Goal: Information Seeking & Learning: Learn about a topic

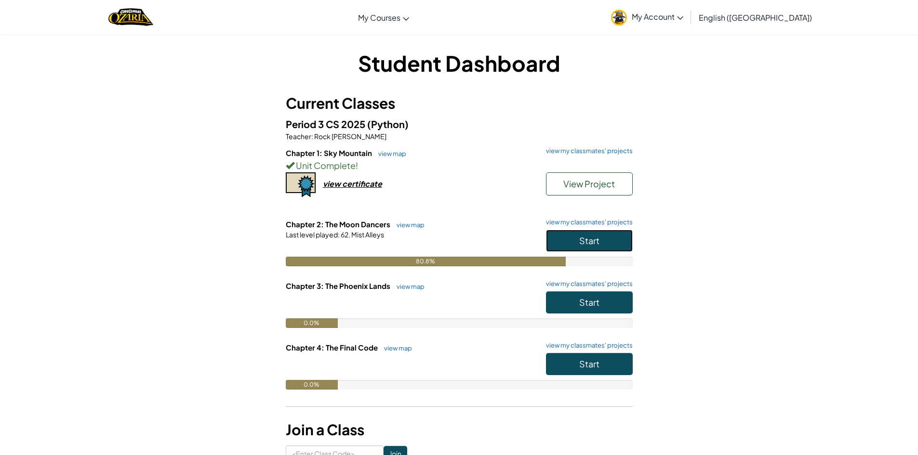
click at [587, 242] on span "Start" at bounding box center [589, 240] width 20 height 11
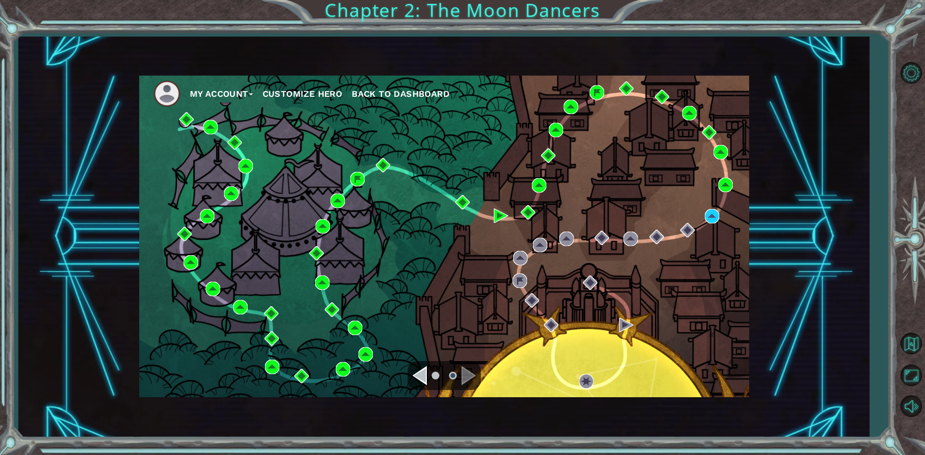
drag, startPoint x: 775, startPoint y: 260, endPoint x: 743, endPoint y: 182, distance: 83.9
click at [772, 261] on div "My Account Customize Hero Back to Dashboard" at bounding box center [443, 237] width 851 height 401
drag, startPoint x: 0, startPoint y: 0, endPoint x: 439, endPoint y: 283, distance: 521.8
drag, startPoint x: 439, startPoint y: 283, endPoint x: 399, endPoint y: 217, distance: 76.8
click at [399, 217] on div "My Account Customize Hero Back to Dashboard" at bounding box center [444, 237] width 610 height 322
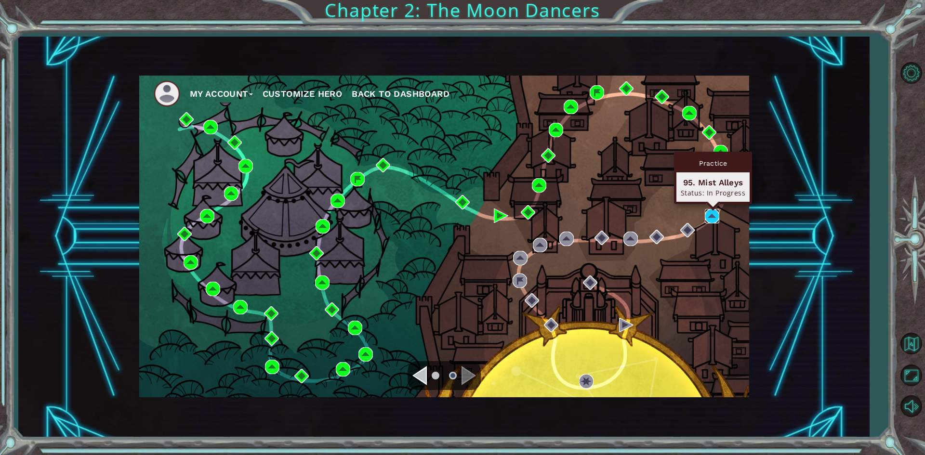
click at [709, 209] on img at bounding box center [712, 216] width 14 height 14
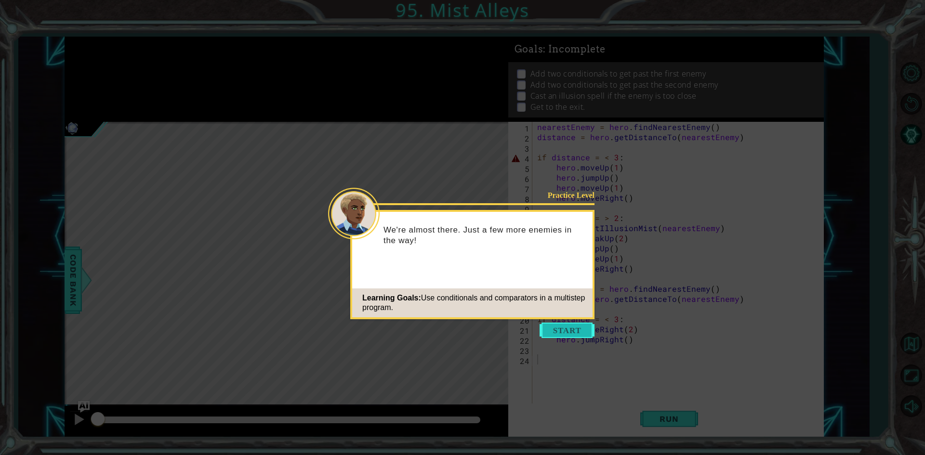
click at [576, 334] on button "Start" at bounding box center [567, 330] width 55 height 15
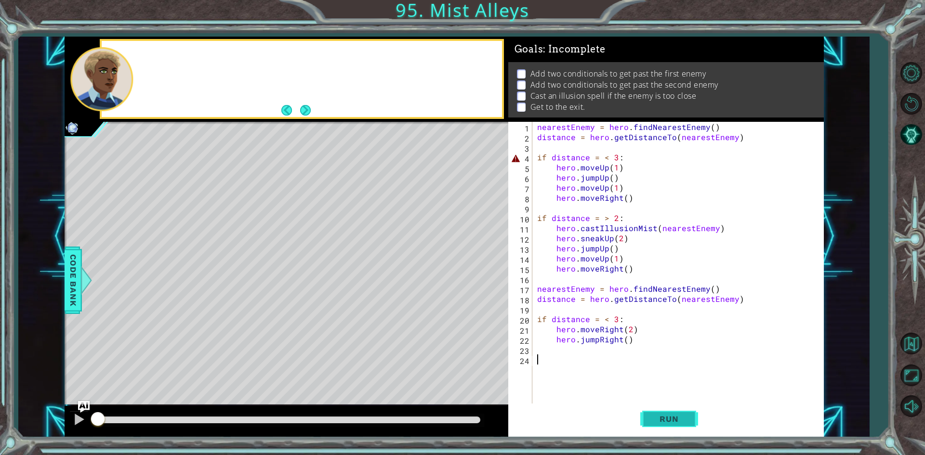
click at [660, 418] on span "Run" at bounding box center [669, 419] width 38 height 10
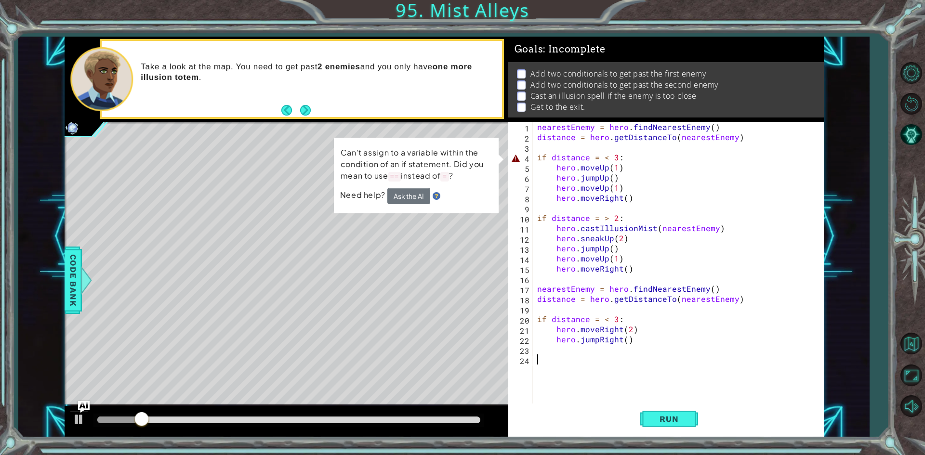
click at [593, 152] on div "nearestEnemy = hero . findNearestEnemy ( ) distance = hero . getDistanceTo ( ne…" at bounding box center [680, 274] width 290 height 304
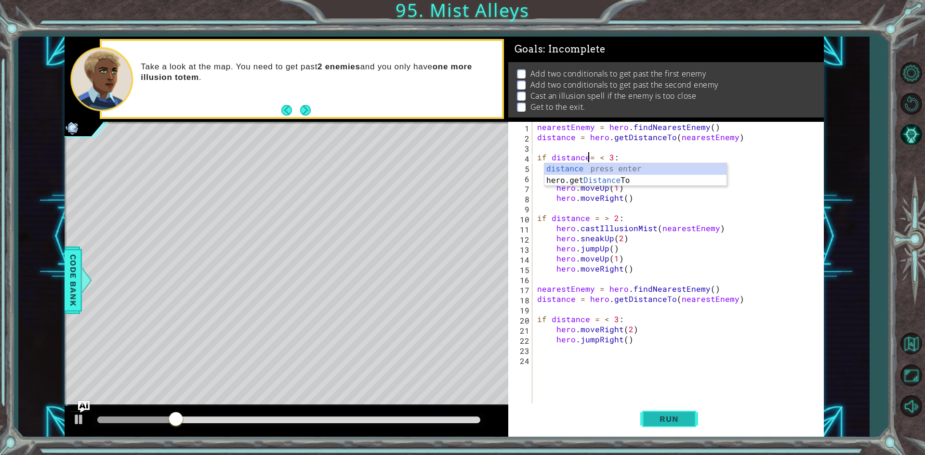
click at [672, 406] on button "Run" at bounding box center [669, 419] width 58 height 31
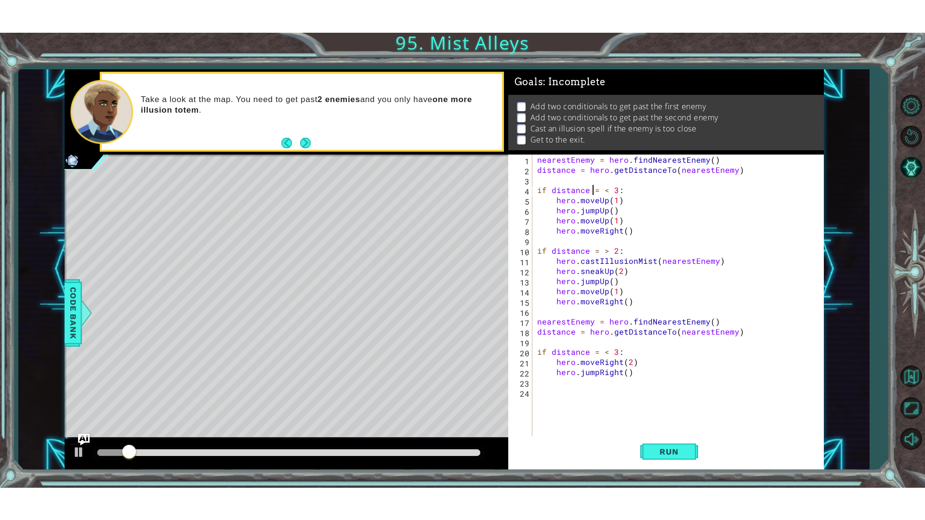
scroll to position [0, 3]
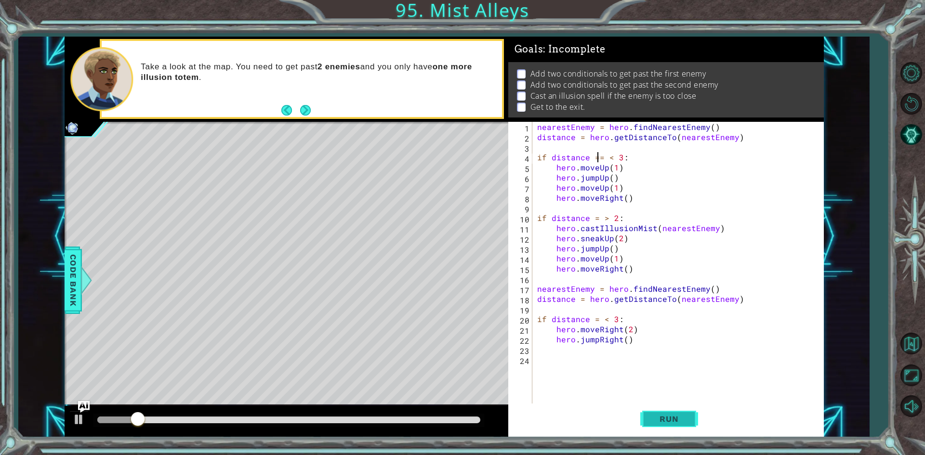
click at [665, 425] on button "Run" at bounding box center [669, 419] width 58 height 31
click at [674, 439] on div "1 ההההההההההההההההההההההההההההההההההההההההההההההההההההההההההההההההההההההההההההה…" at bounding box center [462, 227] width 925 height 455
click at [672, 432] on button "Run" at bounding box center [669, 419] width 58 height 31
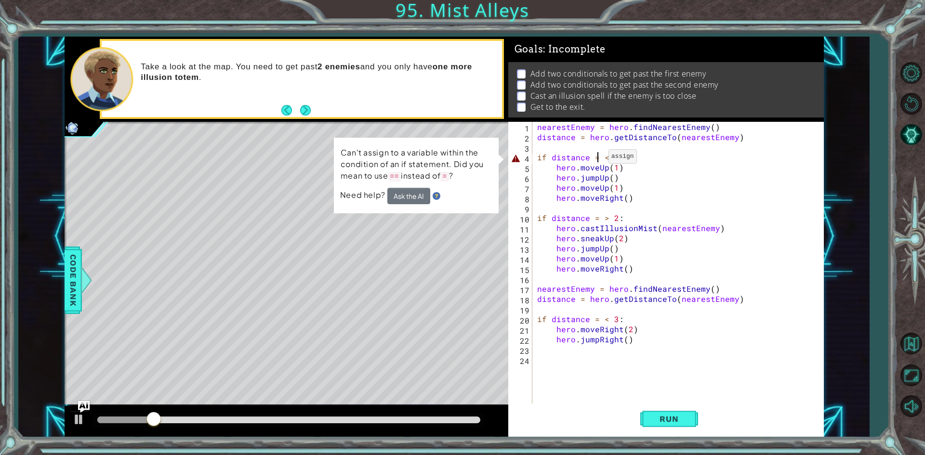
click at [597, 159] on div "nearestEnemy = hero . findNearestEnemy ( ) distance = hero . getDistanceTo ( ne…" at bounding box center [680, 274] width 290 height 304
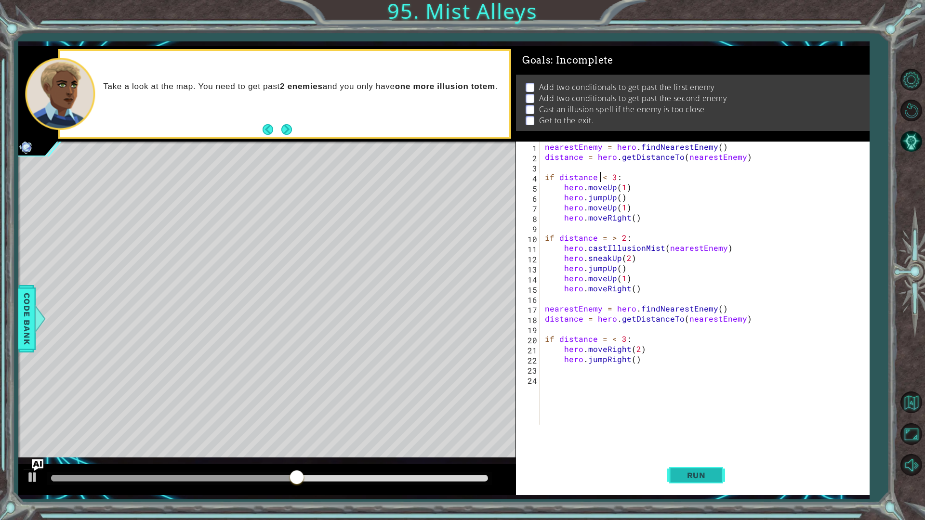
click at [698, 455] on button "Run" at bounding box center [696, 475] width 58 height 35
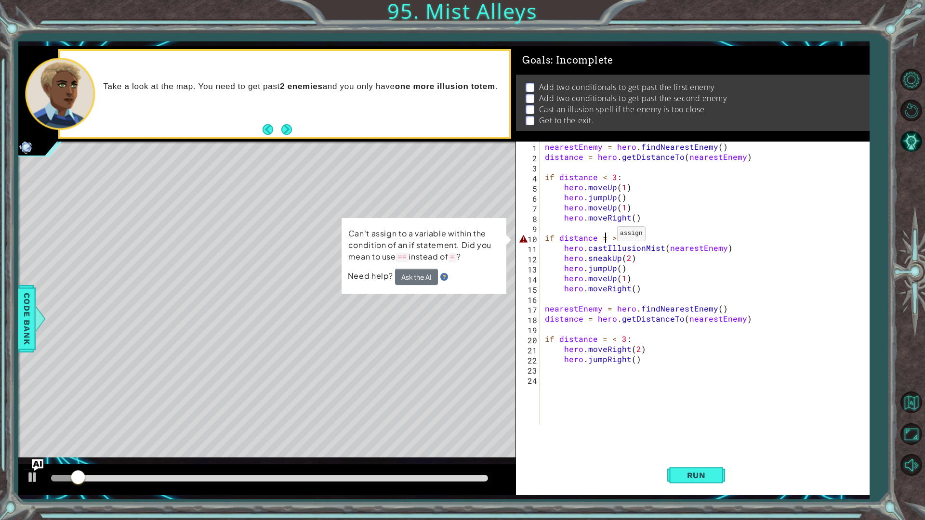
click at [606, 236] on div "nearestEnemy = hero . findNearestEnemy ( ) distance = hero . getDistanceTo ( ne…" at bounding box center [707, 294] width 328 height 304
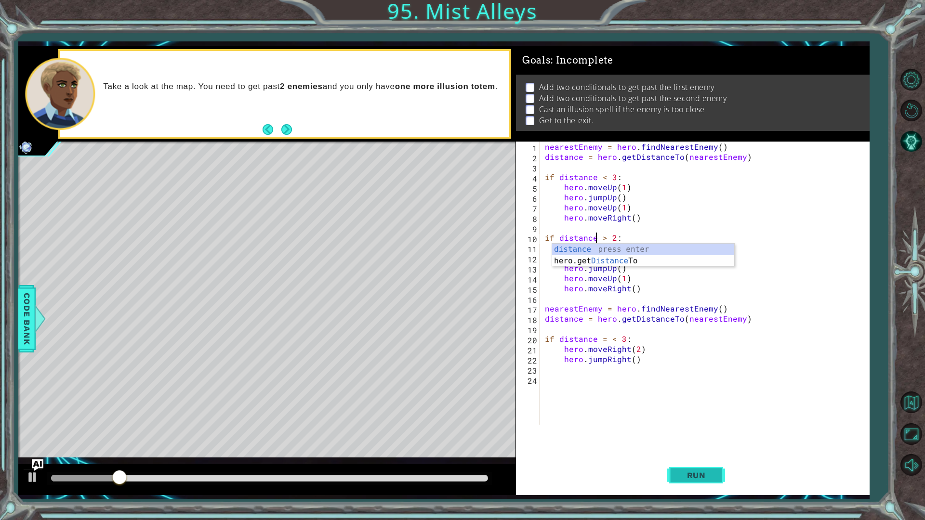
click at [688, 455] on button "Run" at bounding box center [696, 475] width 58 height 35
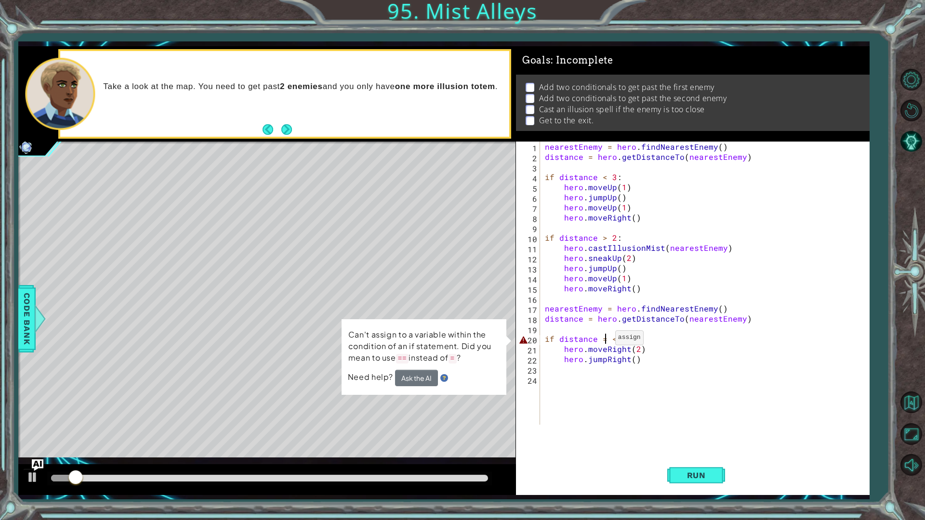
click at [604, 340] on div "nearestEnemy = hero . findNearestEnemy ( ) distance = hero . getDistanceTo ( ne…" at bounding box center [707, 294] width 328 height 304
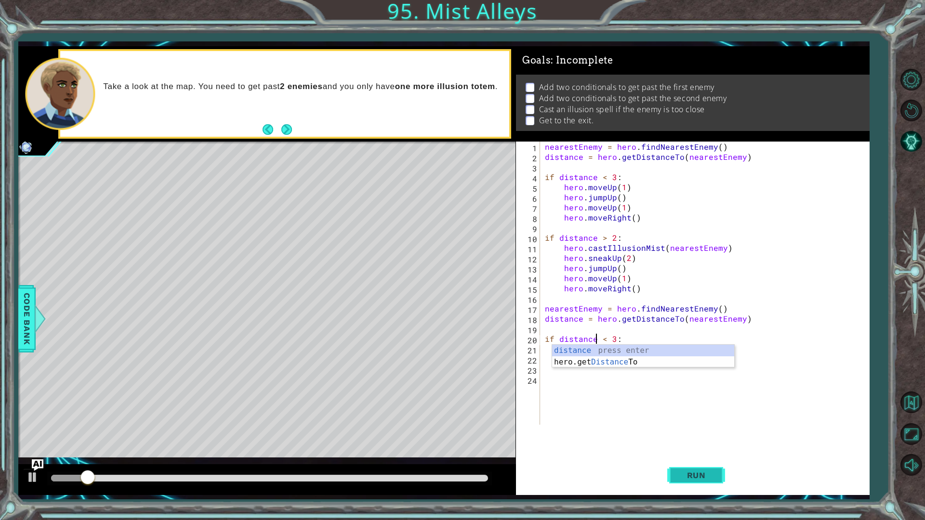
click at [685, 455] on button "Run" at bounding box center [696, 475] width 58 height 35
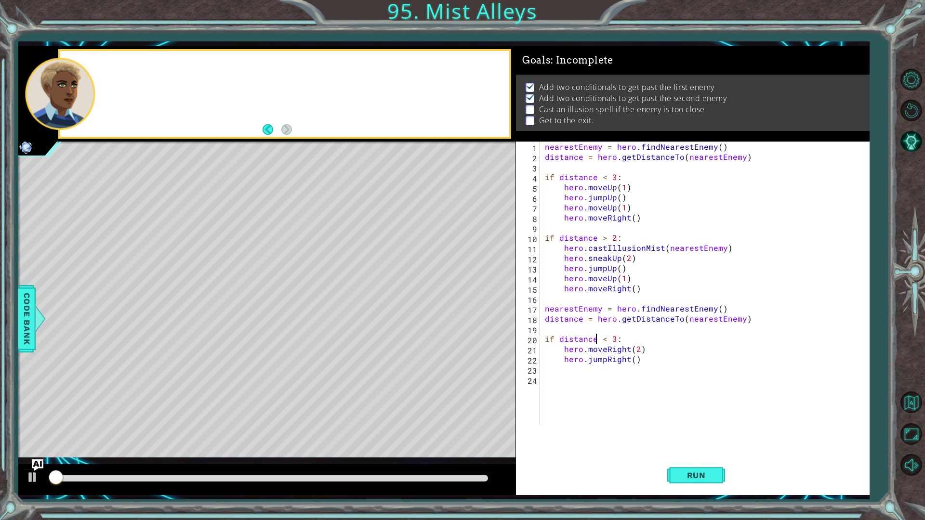
scroll to position [0, 0]
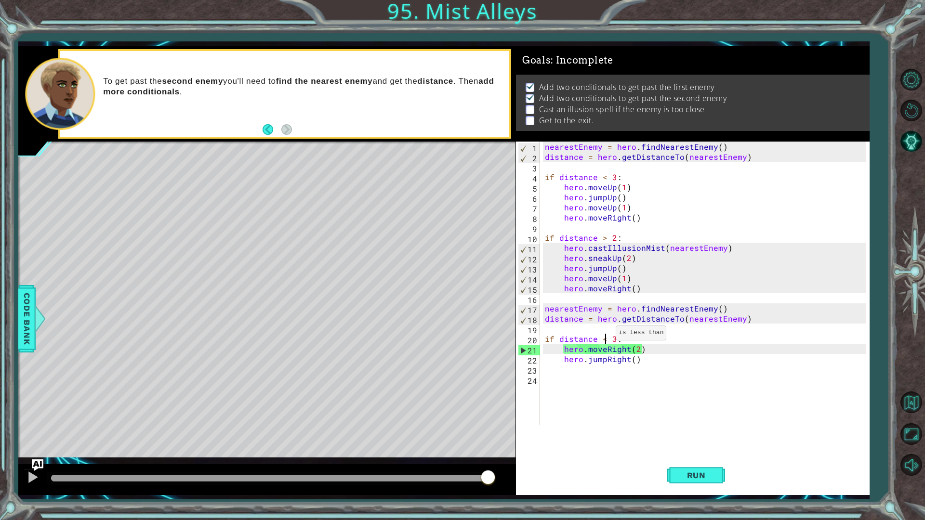
click at [604, 335] on div "nearestEnemy = hero . findNearestEnemy ( ) distance = hero . getDistanceTo ( ne…" at bounding box center [707, 294] width 328 height 304
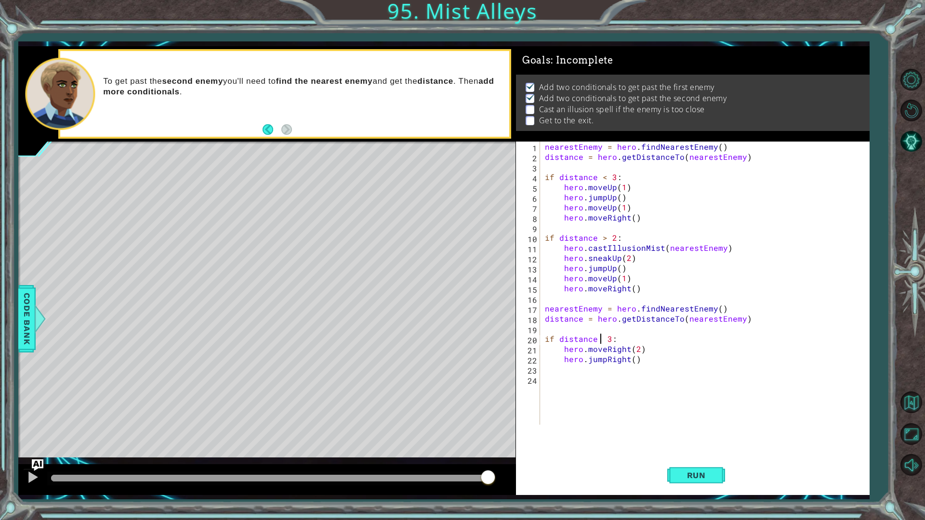
type textarea "if distance > 3:"
click at [636, 385] on div "nearestEnemy = hero . findNearestEnemy ( ) distance = hero . getDistanceTo ( ne…" at bounding box center [707, 294] width 328 height 304
type textarea "if distance < 3"
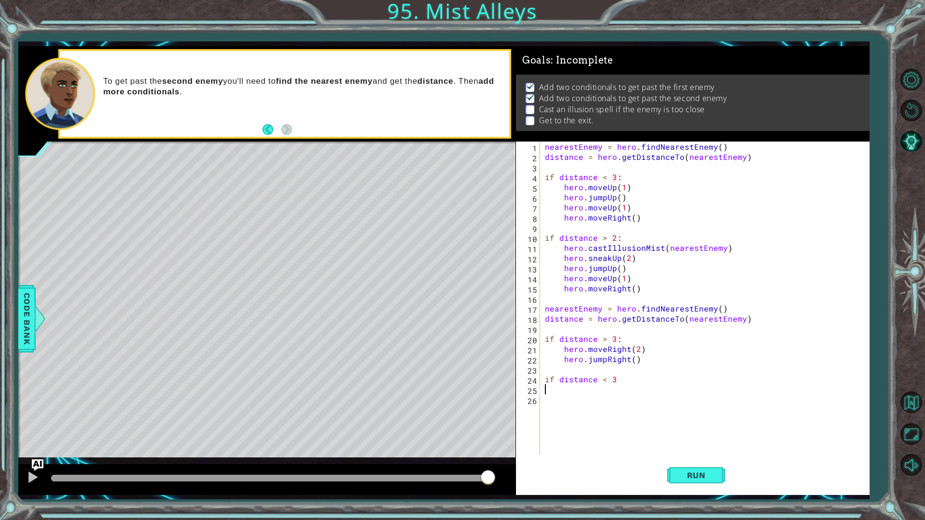
type textarea "if distance < 3"
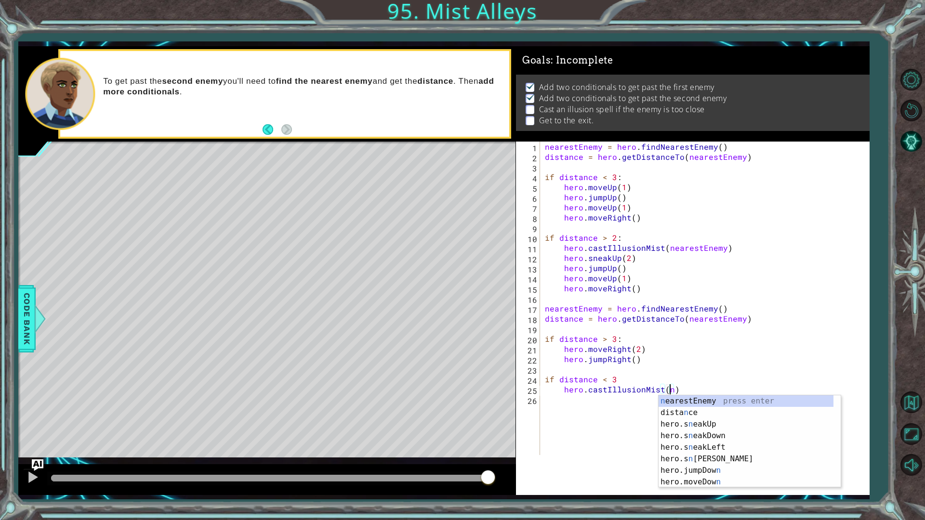
type textarea "hero.castIllusionMist(nearestEnemy)"
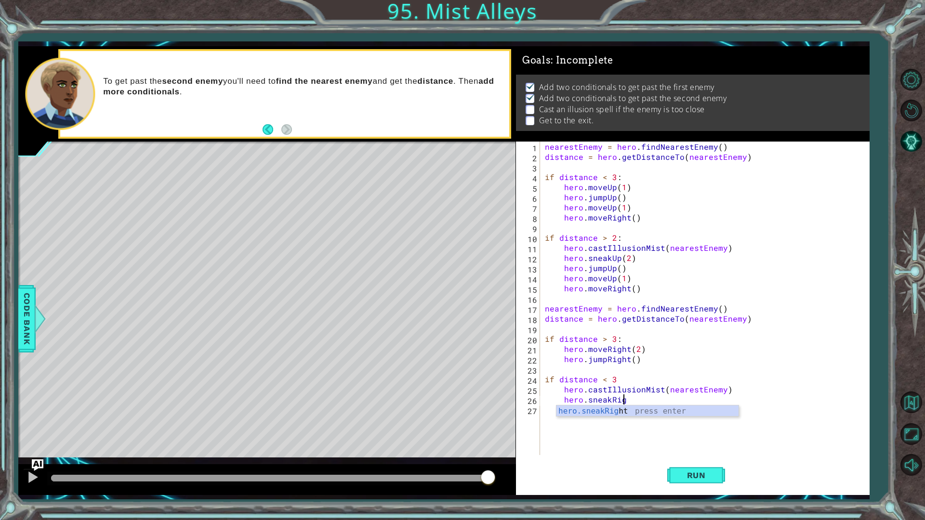
scroll to position [0, 5]
type textarea "hero.sneakRight(2)"
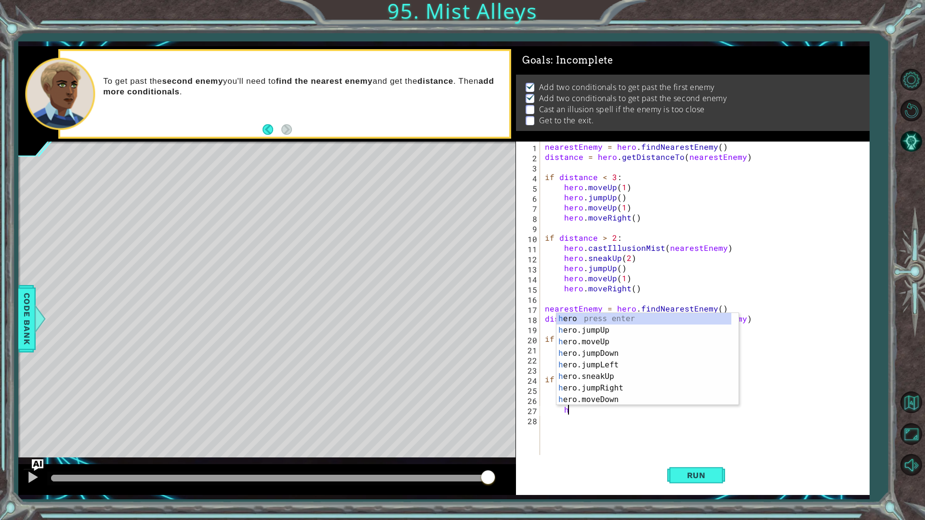
scroll to position [0, 1]
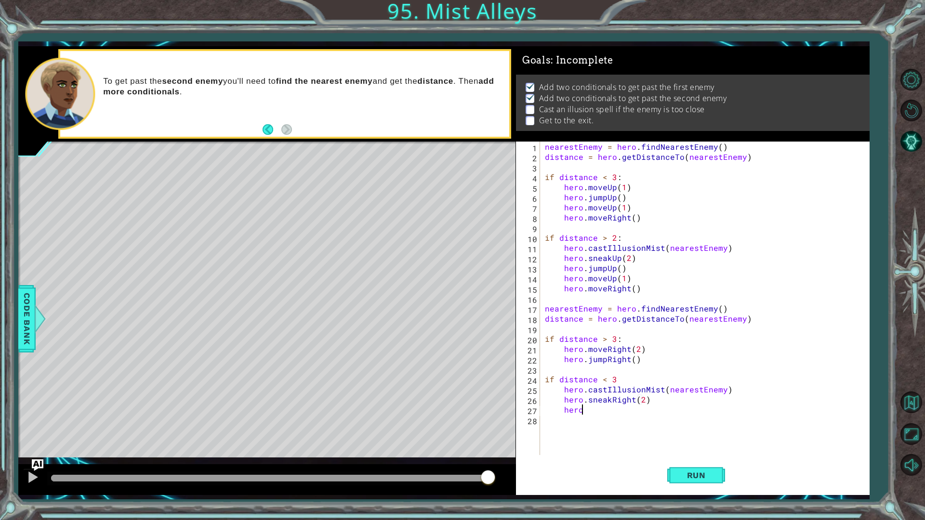
type textarea "hero."
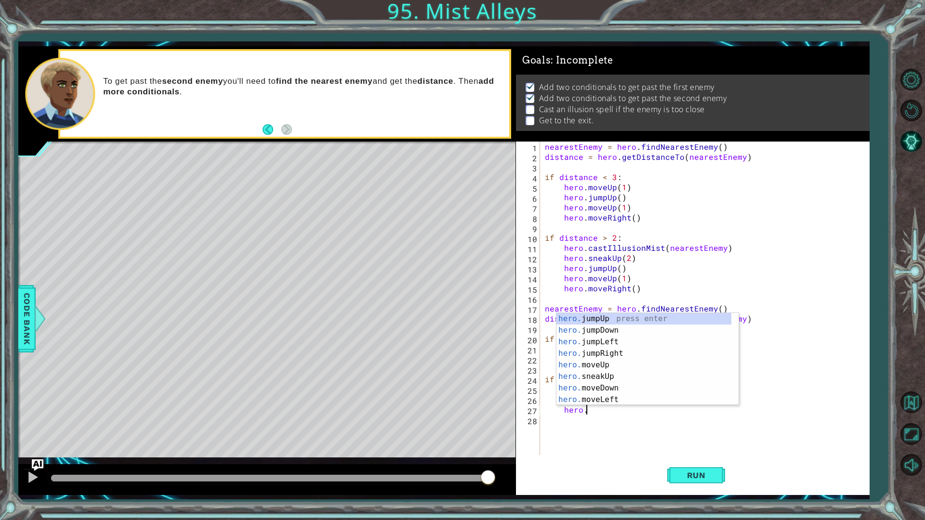
scroll to position [0, 0]
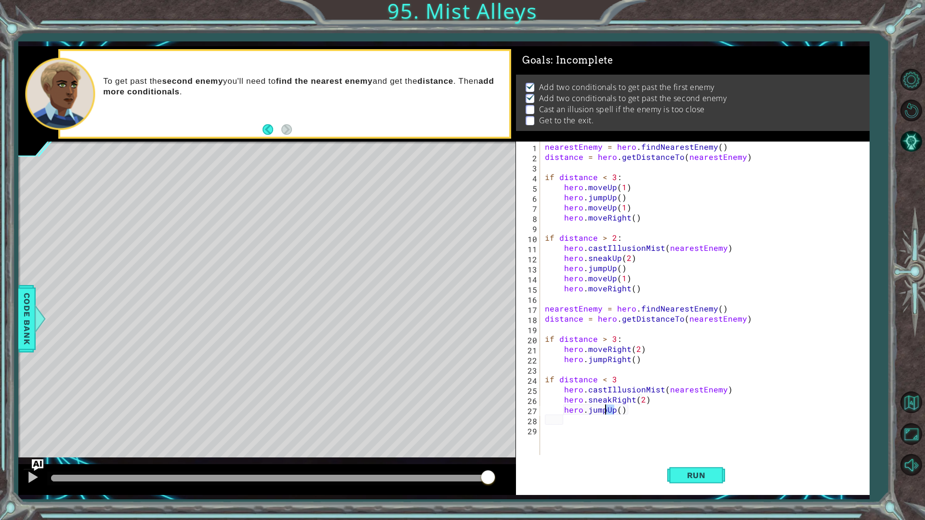
drag, startPoint x: 612, startPoint y: 411, endPoint x: 605, endPoint y: 414, distance: 8.4
click at [605, 414] on div "nearestEnemy = hero . findNearestEnemy ( ) distance = hero . getDistanceTo ( ne…" at bounding box center [707, 309] width 328 height 334
click at [611, 395] on div "hero.jumpR ight press enter" at bounding box center [648, 411] width 182 height 35
type textarea "hero.jumpRight"
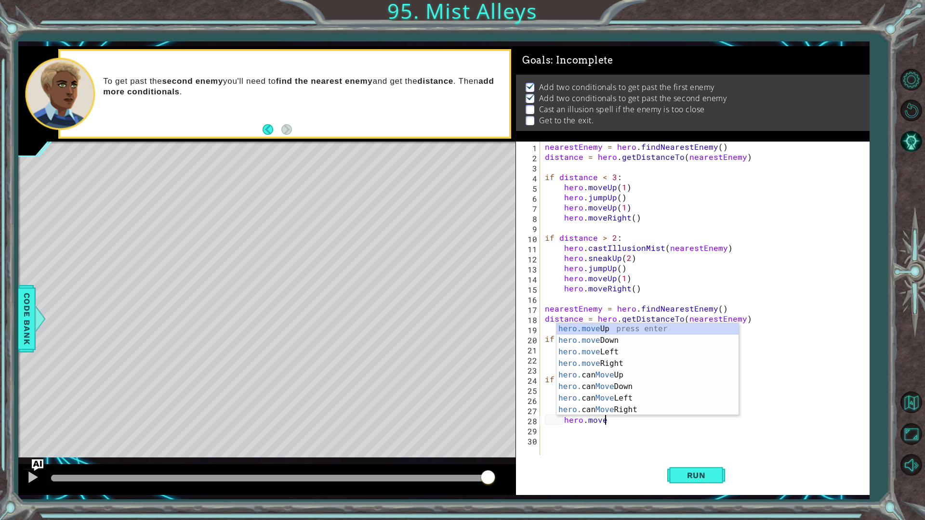
scroll to position [0, 3]
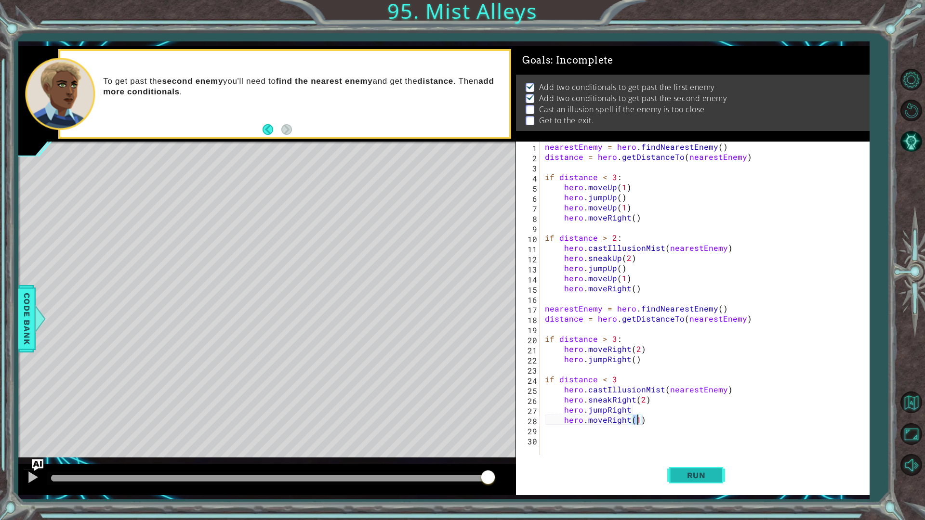
type textarea "hero.moveRight(1)"
click at [678, 455] on button "Run" at bounding box center [696, 475] width 58 height 35
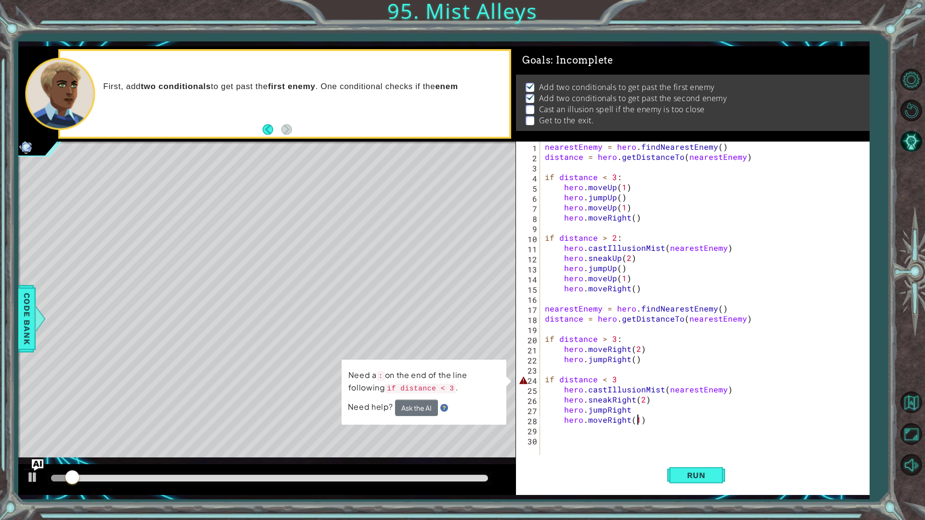
click at [625, 373] on div "nearestEnemy = hero . findNearestEnemy ( ) distance = hero . getDistanceTo ( ne…" at bounding box center [707, 309] width 328 height 334
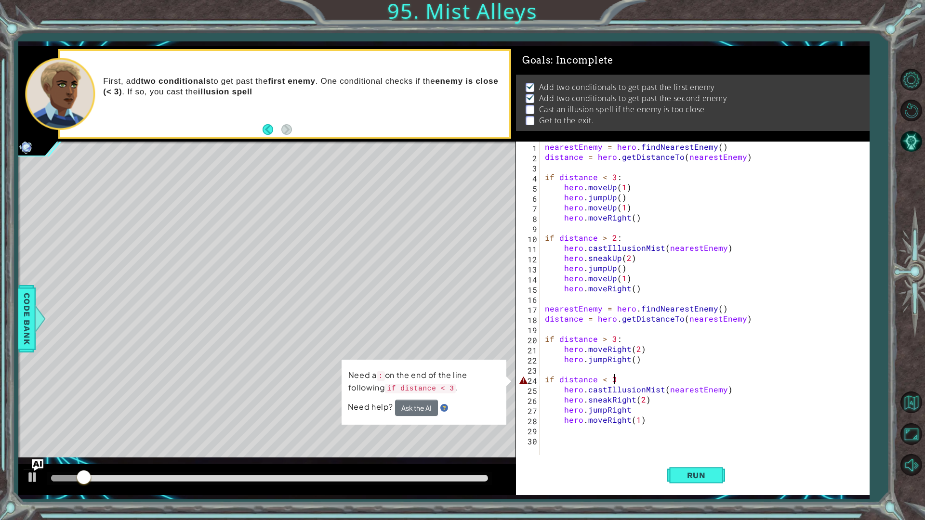
click at [626, 376] on div "nearestEnemy = hero . findNearestEnemy ( ) distance = hero . getDistanceTo ( ne…" at bounding box center [707, 309] width 328 height 334
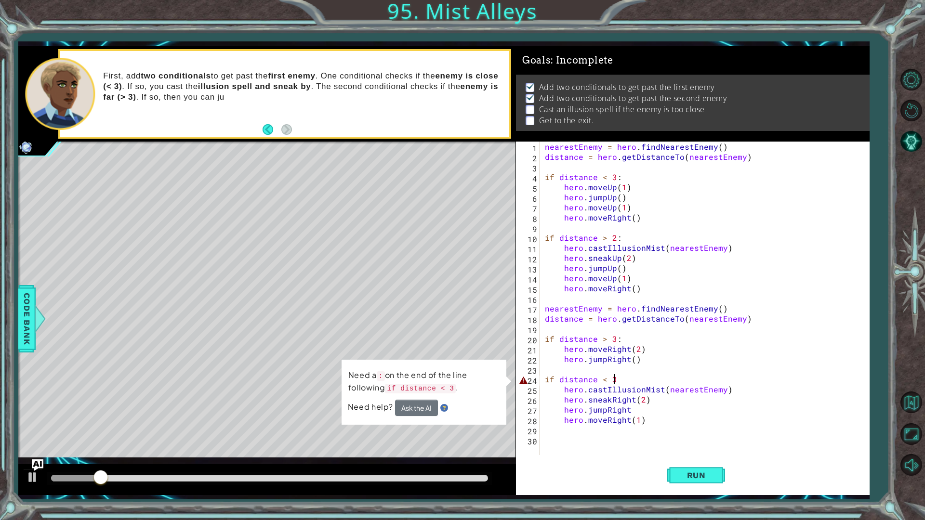
scroll to position [0, 4]
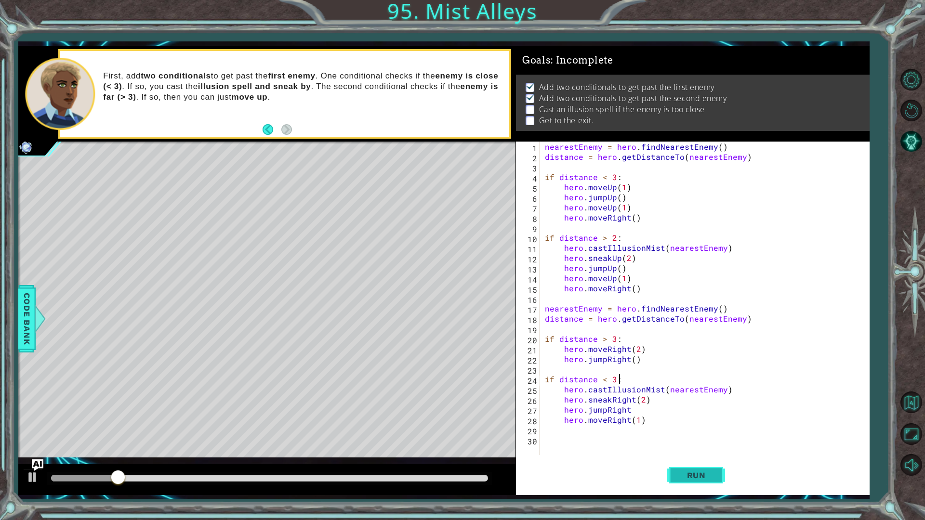
click at [681, 455] on span "Run" at bounding box center [697, 476] width 38 height 10
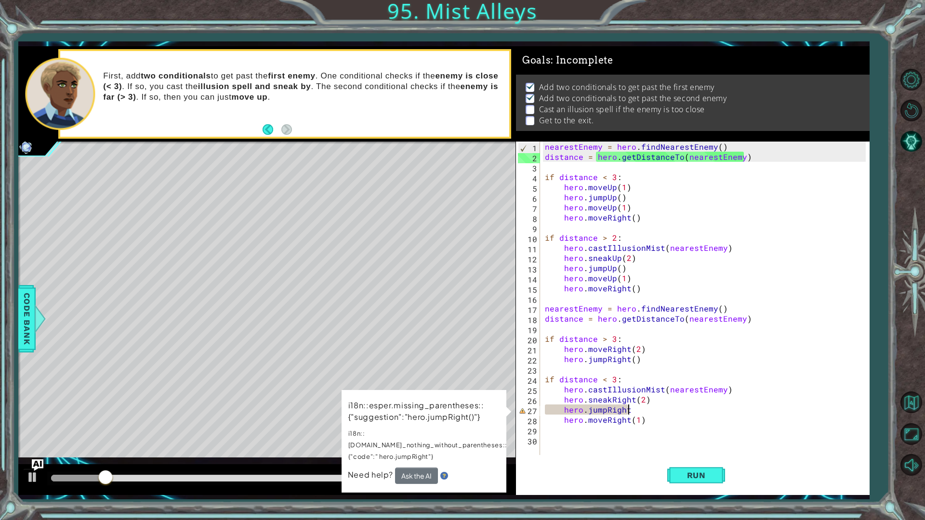
click at [638, 413] on div "nearestEnemy = hero . findNearestEnemy ( ) distance = hero . getDistanceTo ( ne…" at bounding box center [707, 309] width 328 height 334
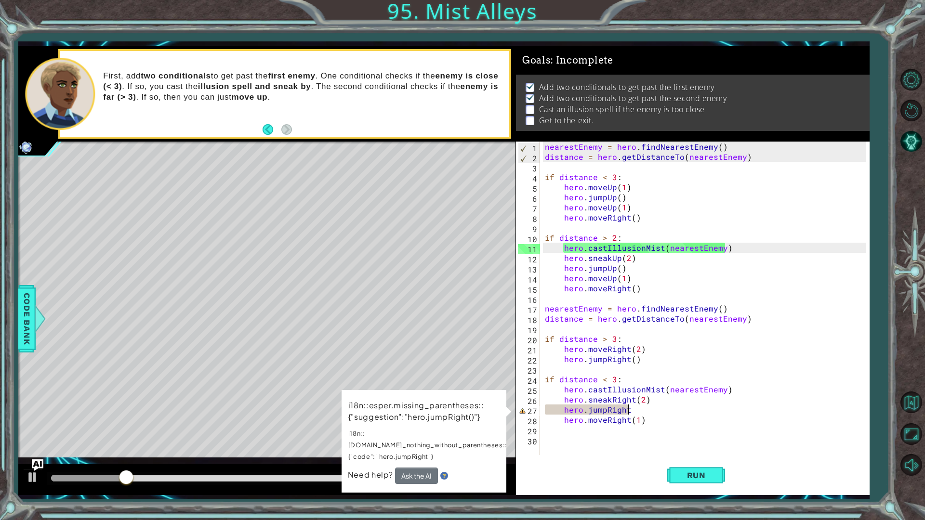
scroll to position [0, 5]
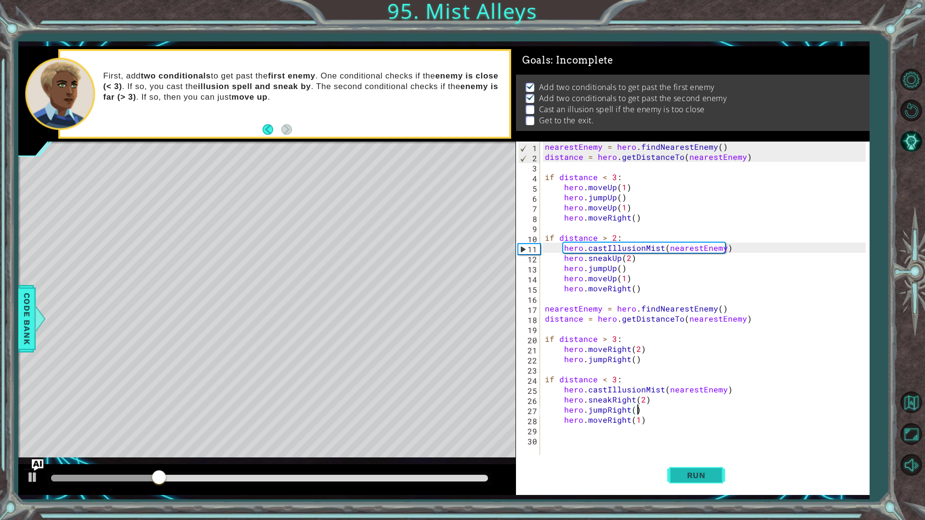
click at [675, 455] on button "Run" at bounding box center [696, 475] width 58 height 35
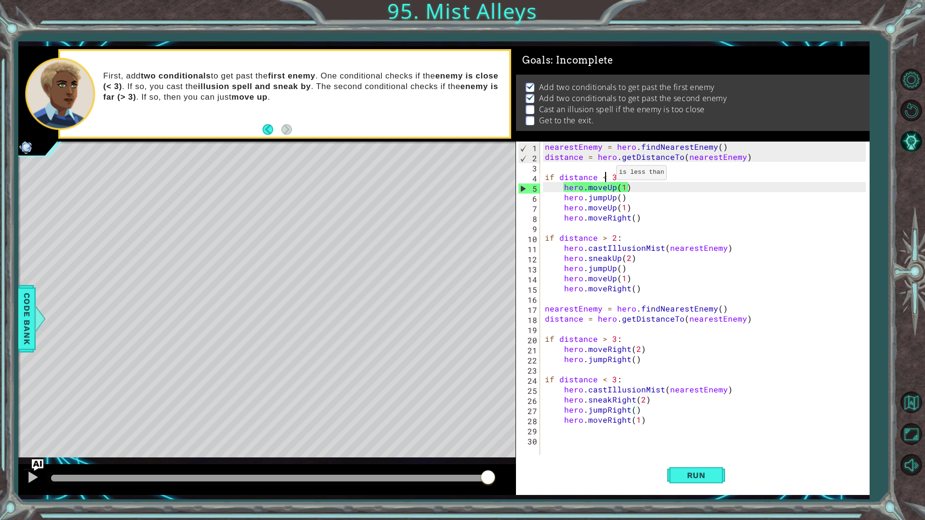
click at [605, 175] on div "nearestEnemy = hero . findNearestEnemy ( ) distance = hero . getDistanceTo ( ne…" at bounding box center [707, 309] width 328 height 334
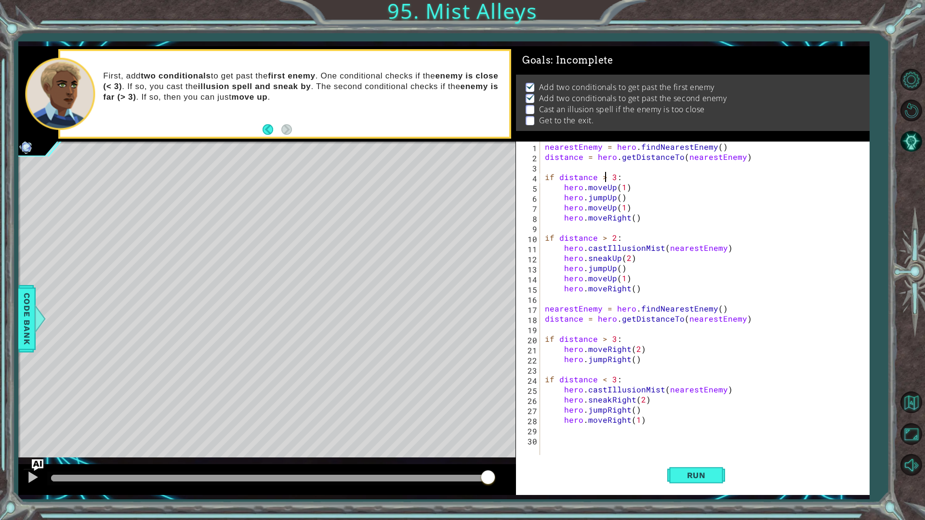
scroll to position [0, 3]
click at [603, 240] on div "nearestEnemy = hero . findNearestEnemy ( ) distance = hero . getDistanceTo ( ne…" at bounding box center [707, 309] width 328 height 334
click at [689, 455] on button "Run" at bounding box center [696, 475] width 58 height 35
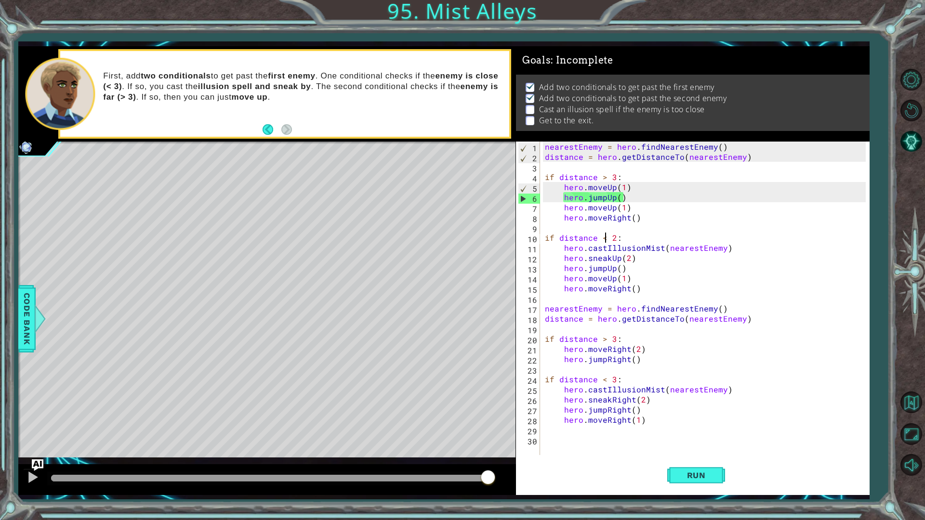
click at [622, 186] on div "nearestEnemy = hero . findNearestEnemy ( ) distance = hero . getDistanceTo ( ne…" at bounding box center [707, 309] width 328 height 334
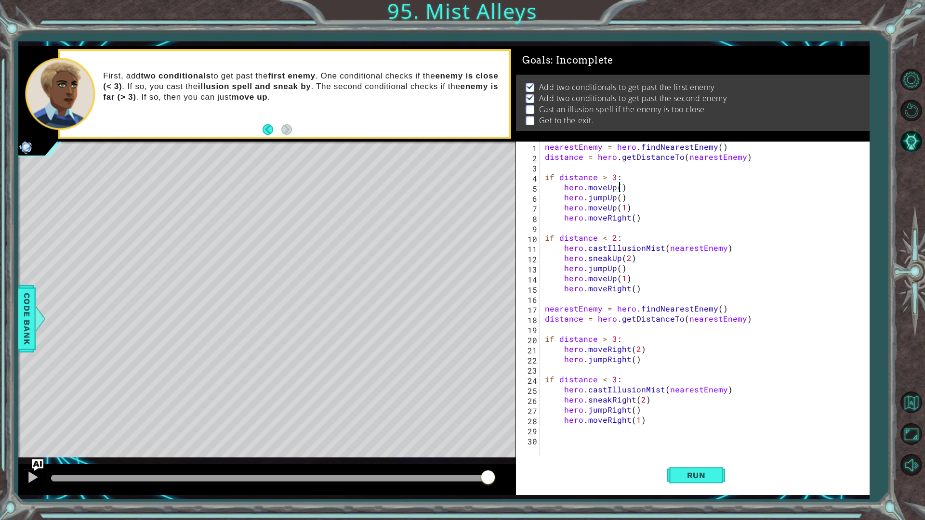
scroll to position [0, 4]
click at [683, 455] on button "Run" at bounding box center [696, 475] width 58 height 35
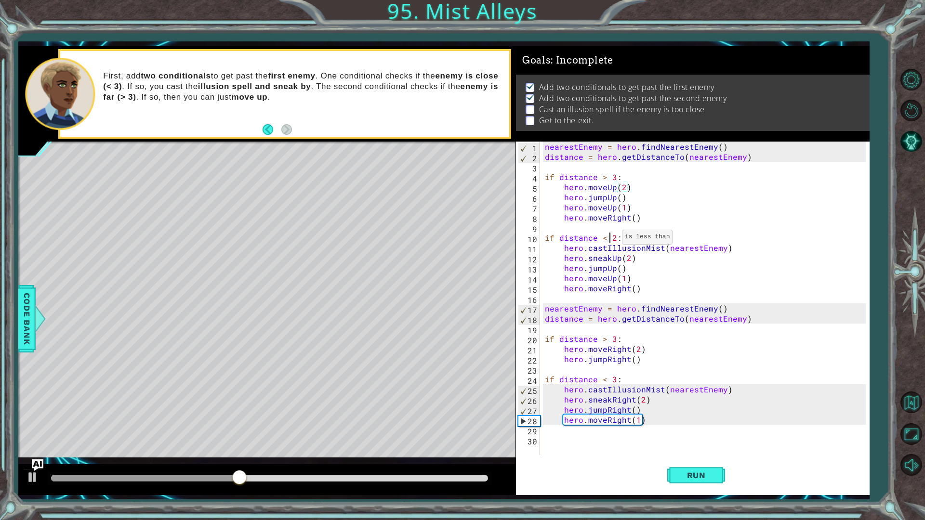
click at [611, 240] on div "nearestEnemy = hero . findNearestEnemy ( ) distance = hero . getDistanceTo ( ne…" at bounding box center [707, 309] width 328 height 334
click at [614, 240] on div "nearestEnemy = hero . findNearestEnemy ( ) distance = hero . getDistanceTo ( ne…" at bounding box center [707, 309] width 328 height 334
click at [651, 356] on div "nearestEnemy = hero . findNearestEnemy ( ) distance = hero . getDistanceTo ( ne…" at bounding box center [707, 309] width 328 height 334
type textarea "hero.jumpRight()"
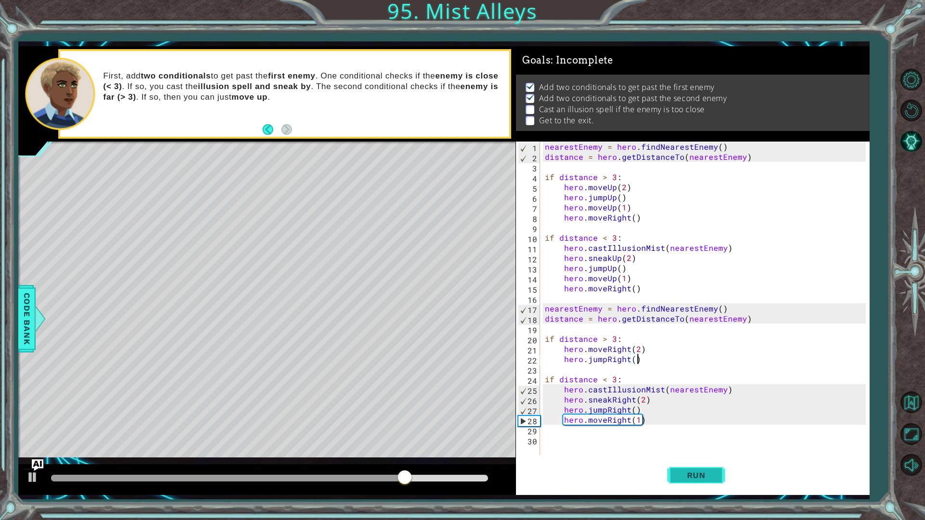
click at [682, 455] on button "Run" at bounding box center [696, 475] width 58 height 35
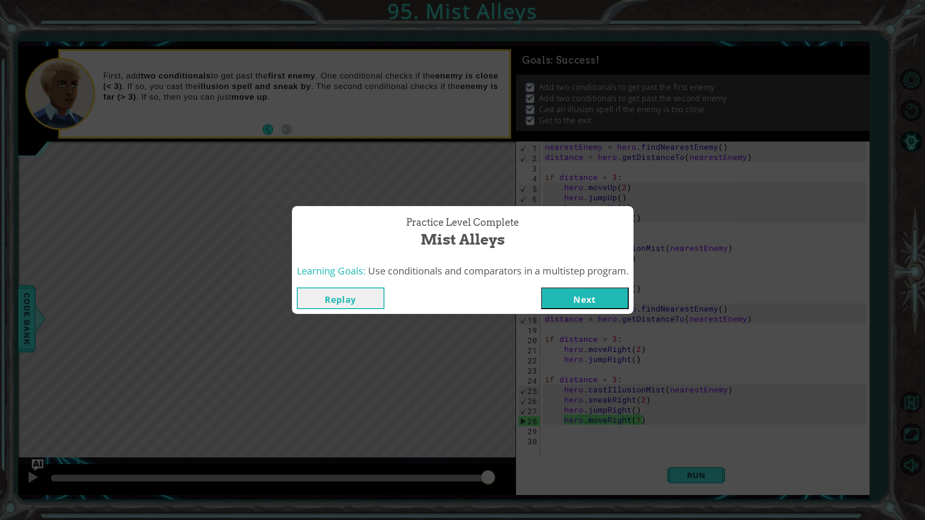
click at [612, 306] on button "Next" at bounding box center [585, 299] width 88 height 22
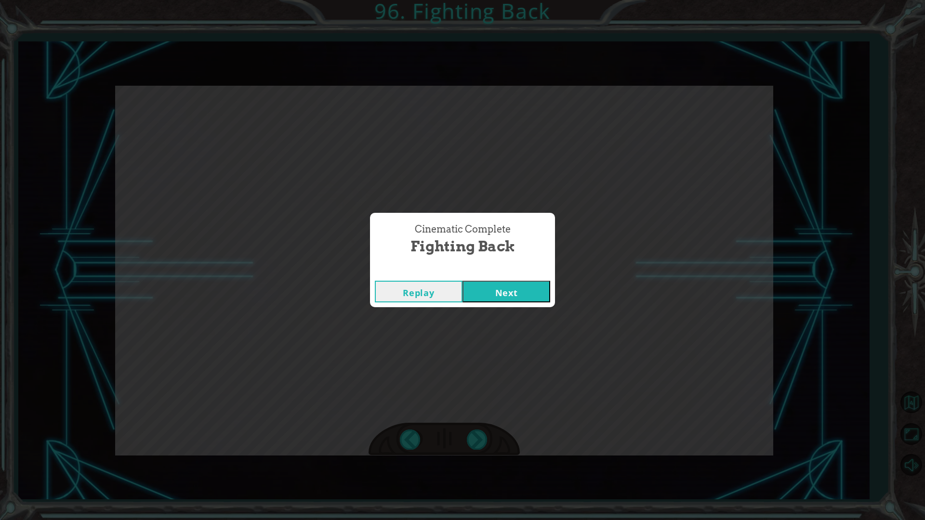
click at [527, 296] on button "Next" at bounding box center [507, 292] width 88 height 22
click at [498, 289] on button "Next" at bounding box center [507, 292] width 88 height 22
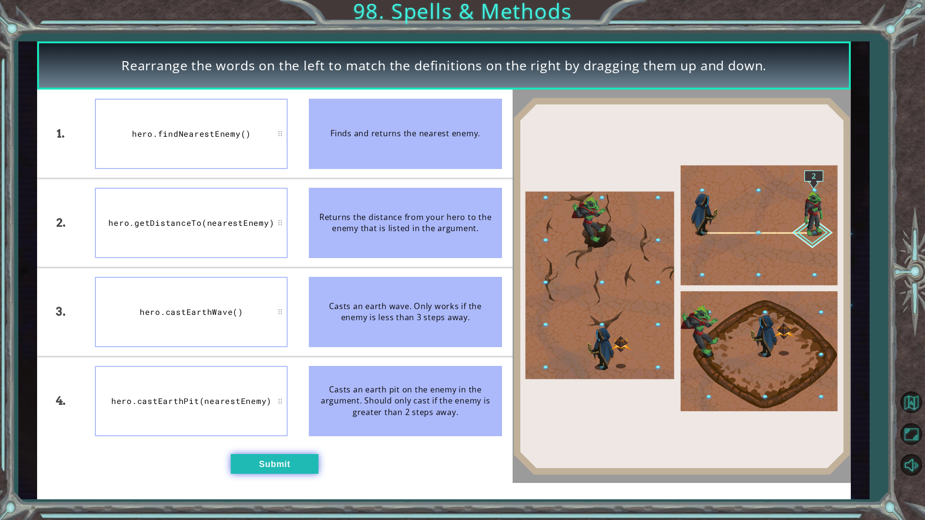
click at [238, 455] on button "Submit" at bounding box center [275, 464] width 88 height 20
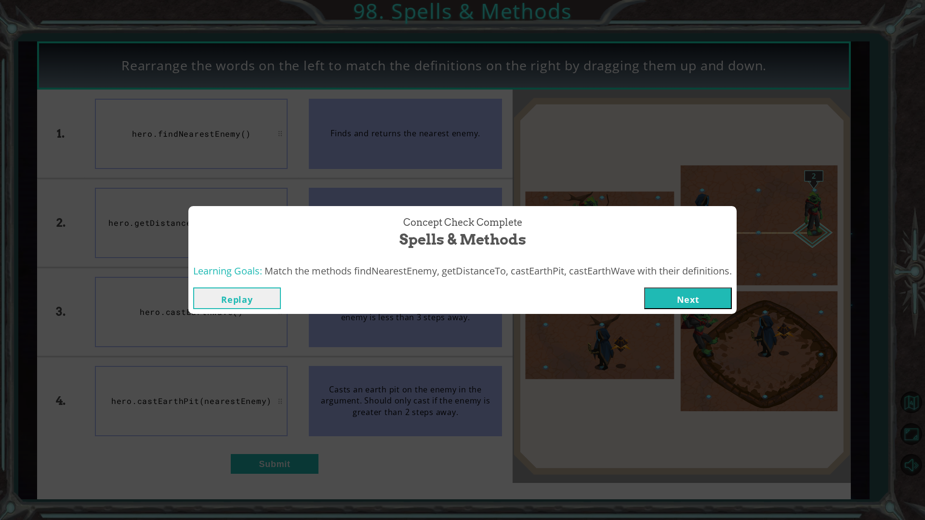
click at [715, 291] on button "Next" at bounding box center [688, 299] width 88 height 22
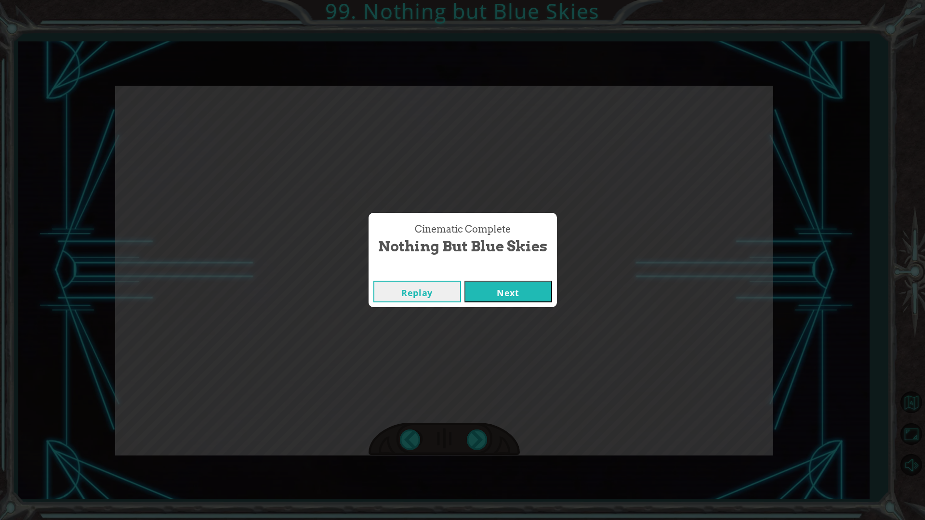
click at [482, 291] on button "Next" at bounding box center [509, 292] width 88 height 22
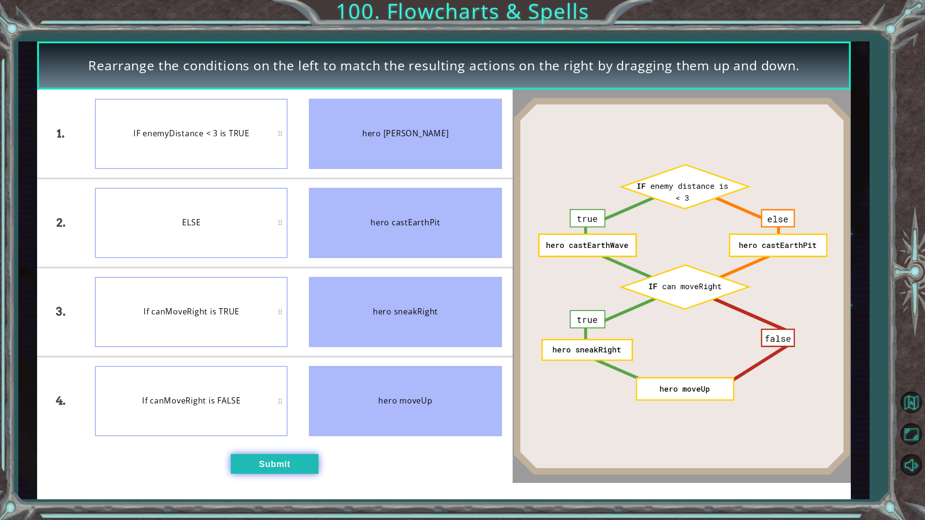
click at [260, 455] on button "Submit" at bounding box center [275, 464] width 88 height 20
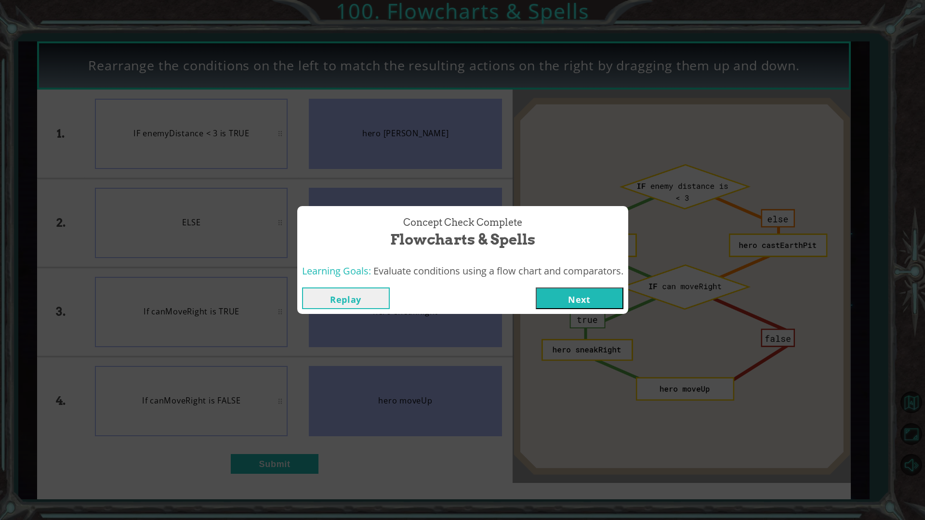
click at [615, 301] on button "Next" at bounding box center [580, 299] width 88 height 22
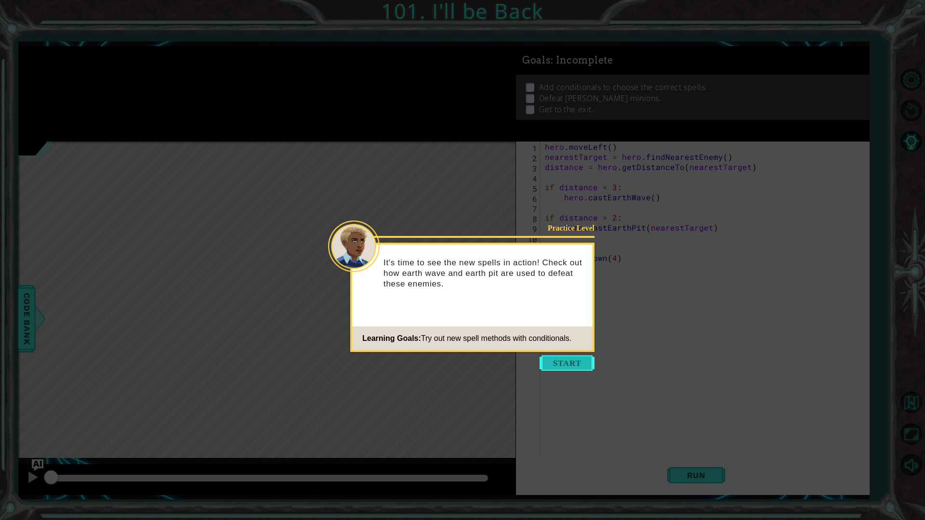
click at [555, 359] on button "Start" at bounding box center [567, 363] width 55 height 15
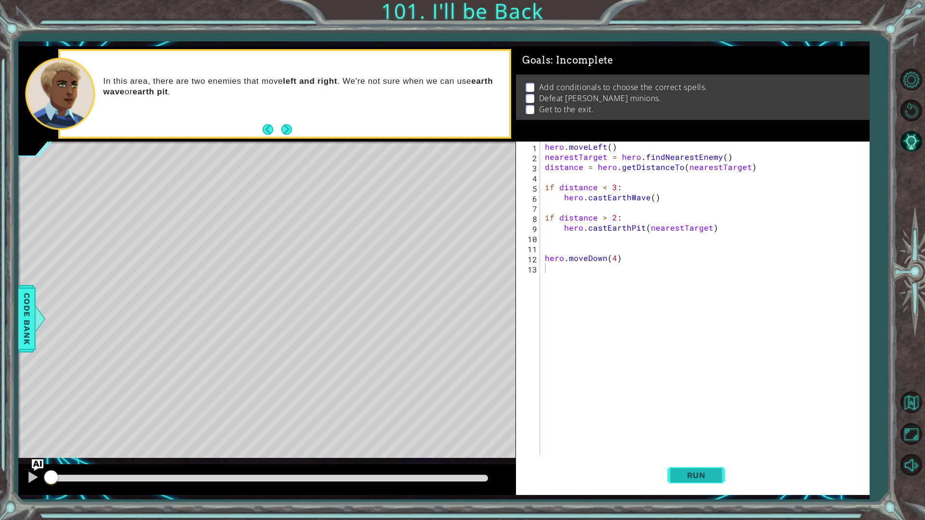
click at [695, 455] on span "Run" at bounding box center [697, 476] width 38 height 10
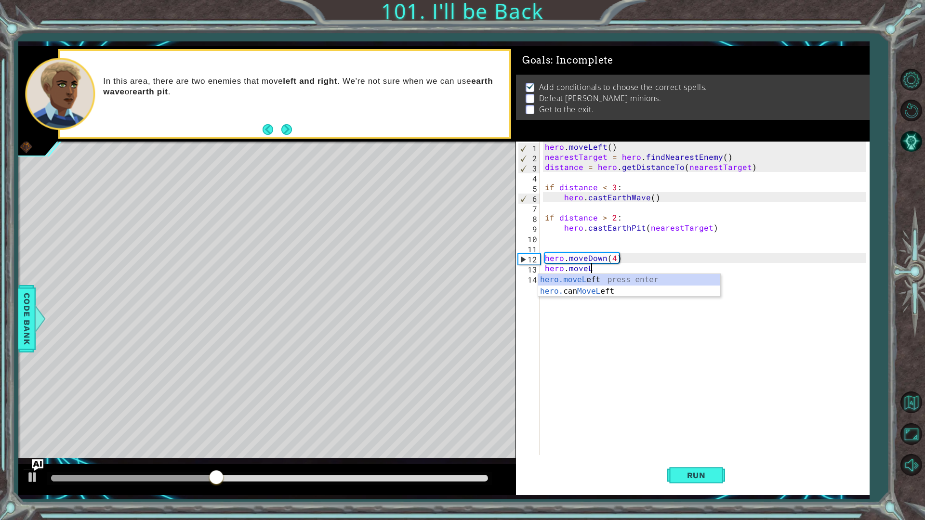
scroll to position [0, 2]
type textarea "hero.moveLeft()"
click at [636, 285] on div "hero . moveLeft ( ) nearestTarget = hero . findNearestEnemy ( ) distance = hero…" at bounding box center [707, 309] width 328 height 334
type textarea "i"
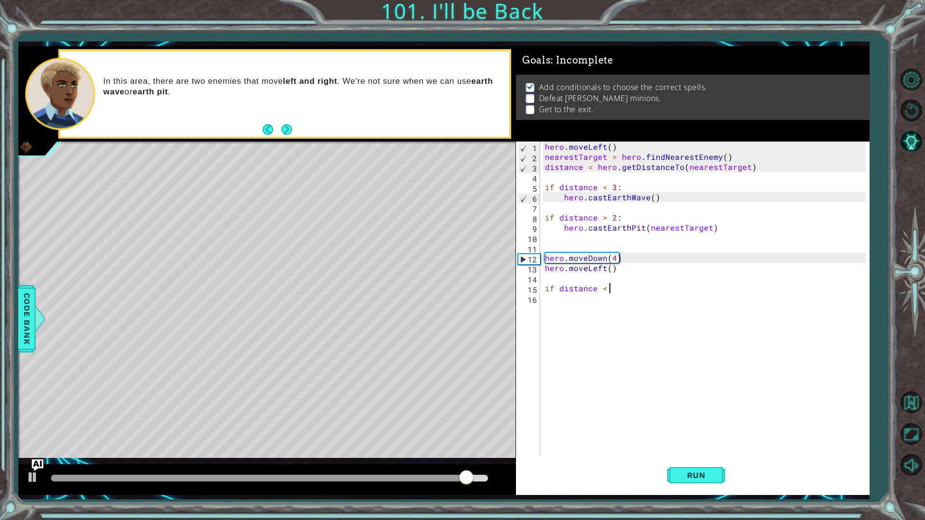
scroll to position [0, 4]
type textarea "if distance < 3:"
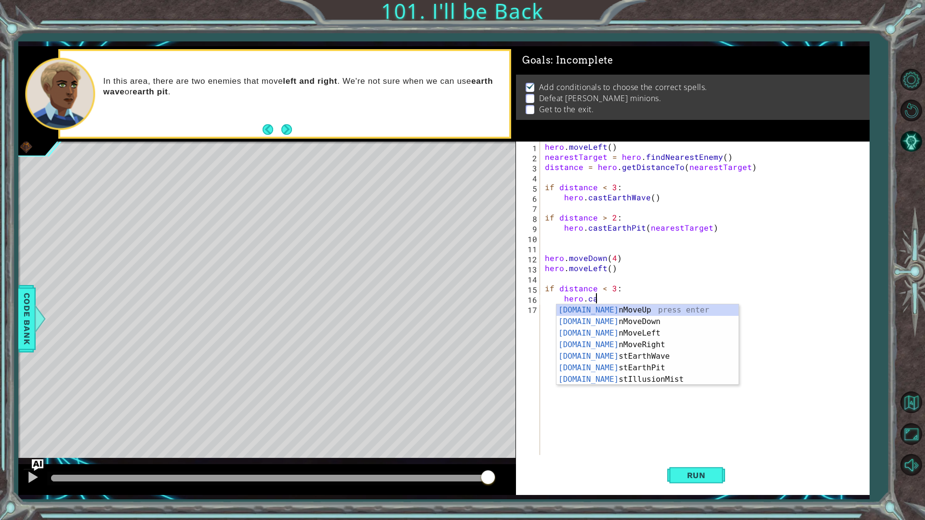
scroll to position [0, 3]
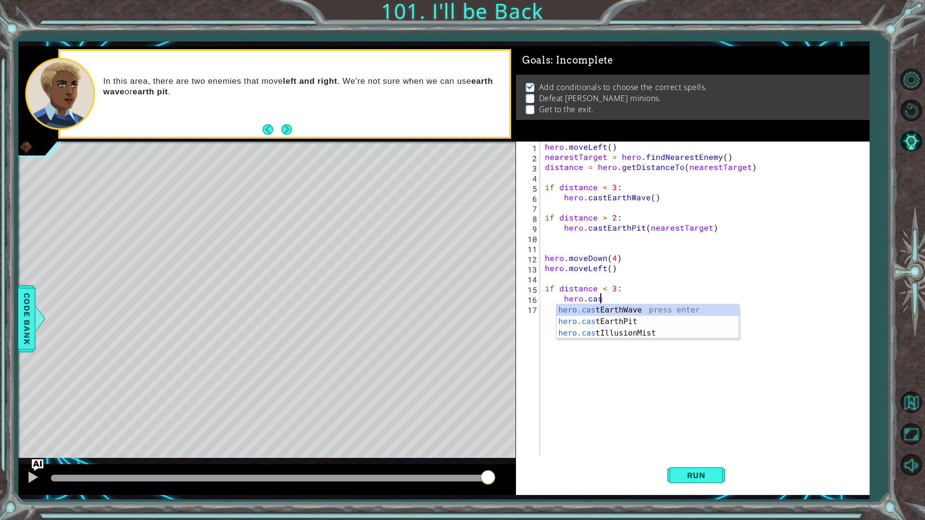
type textarea "hero.cast"
type textarea "if distance > 2:"
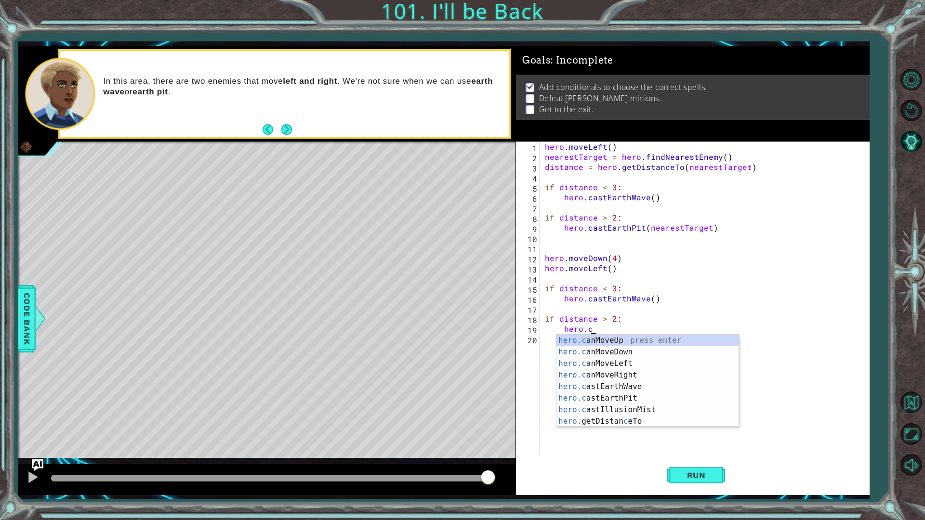
scroll to position [0, 3]
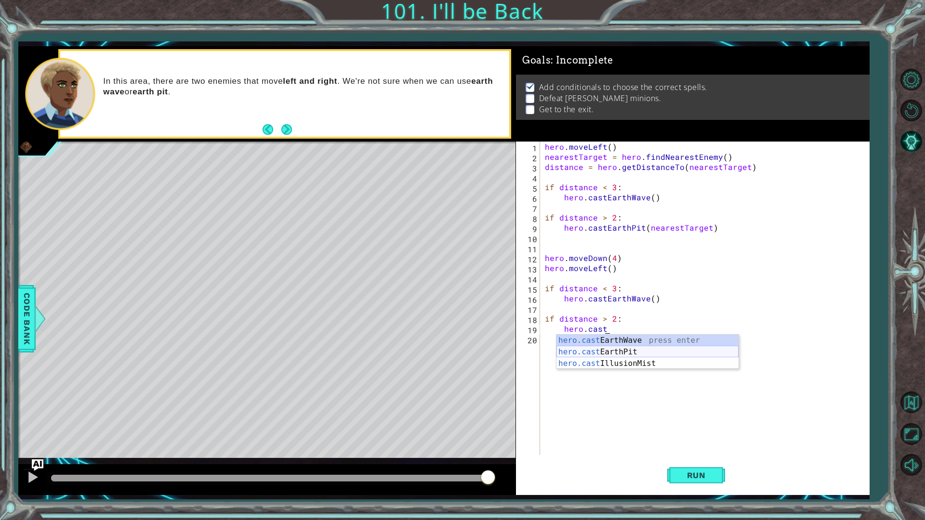
click at [629, 354] on div "hero.cast EarthWave press enter hero.cast EarthPit press enter hero.cast Illusi…" at bounding box center [648, 364] width 182 height 58
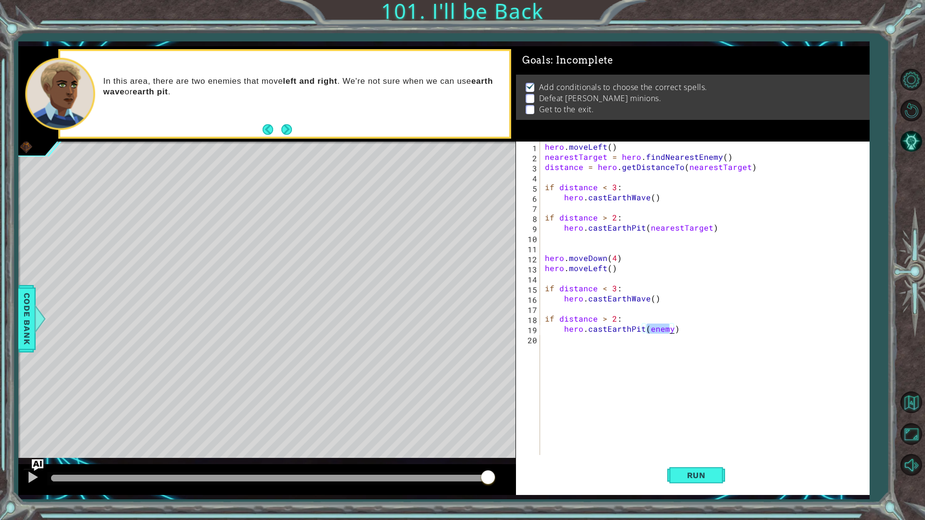
scroll to position [0, 6]
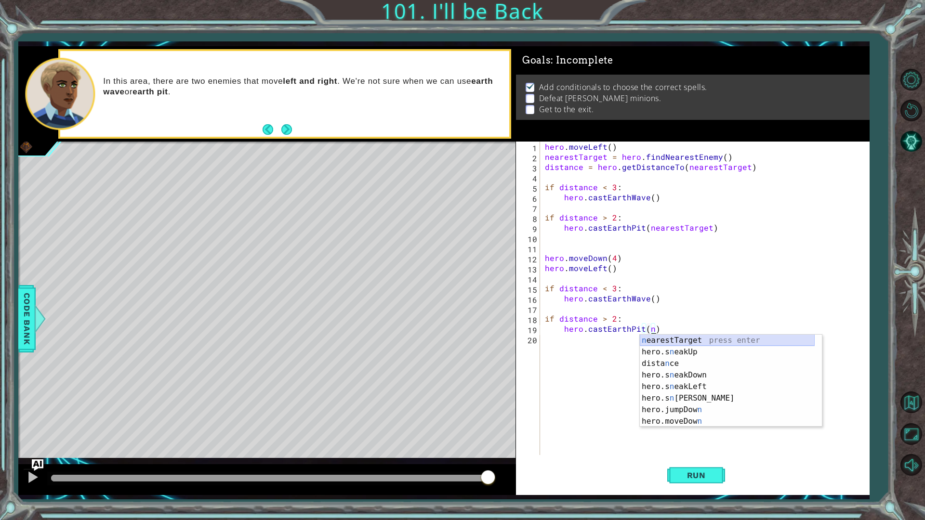
click at [707, 339] on div "n earestTarget press enter hero.s n eakUp press enter dista n ce press enter he…" at bounding box center [727, 393] width 175 height 116
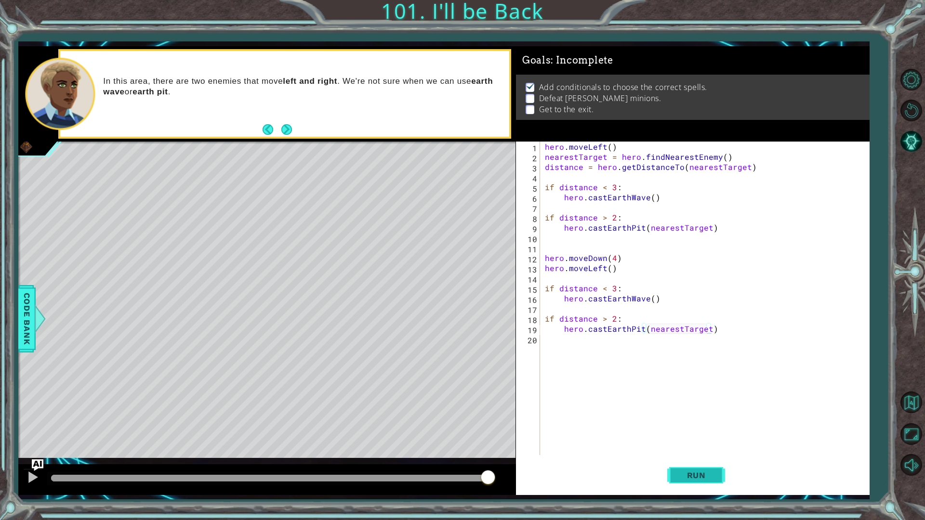
click at [695, 455] on span "Run" at bounding box center [697, 476] width 38 height 10
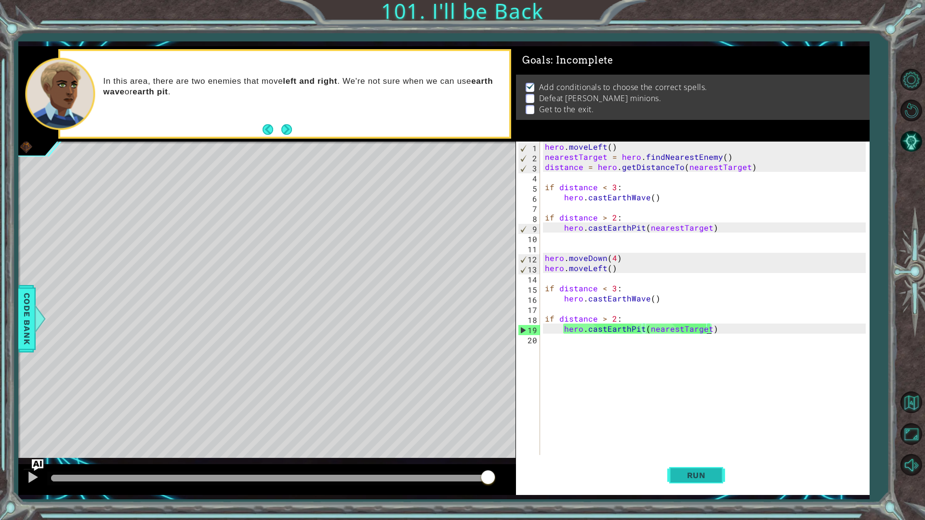
click at [679, 455] on button "Run" at bounding box center [696, 475] width 58 height 35
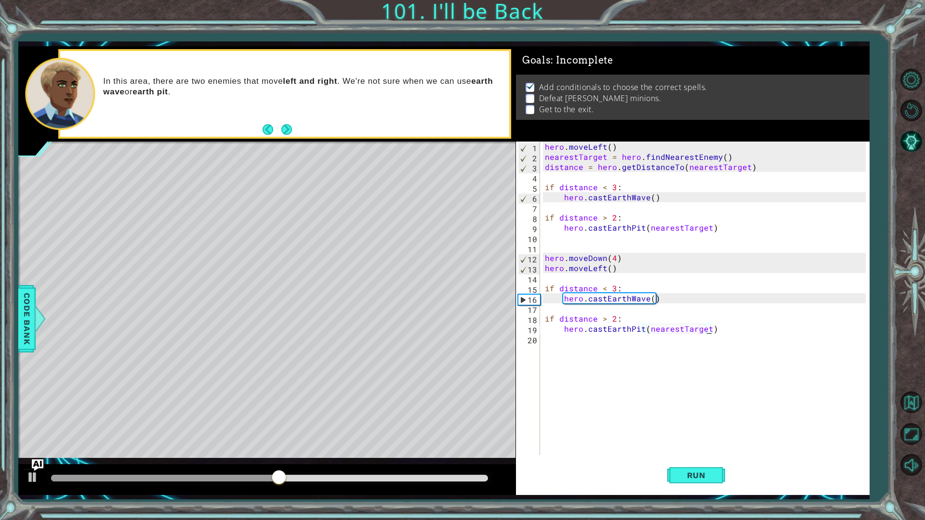
click at [632, 297] on div "hero . moveLeft ( ) nearestTarget = hero . findNearestEnemy ( ) distance = hero…" at bounding box center [707, 309] width 328 height 334
type textarea "hero.castEarthWave()"
click at [680, 351] on div "hero . moveLeft ( ) nearestTarget = hero . findNearestEnemy ( ) distance = hero…" at bounding box center [707, 309] width 328 height 334
click at [575, 331] on div "hero . moveLeft ( ) nearestTarget = hero . findNearestEnemy ( ) distance = hero…" at bounding box center [707, 309] width 328 height 334
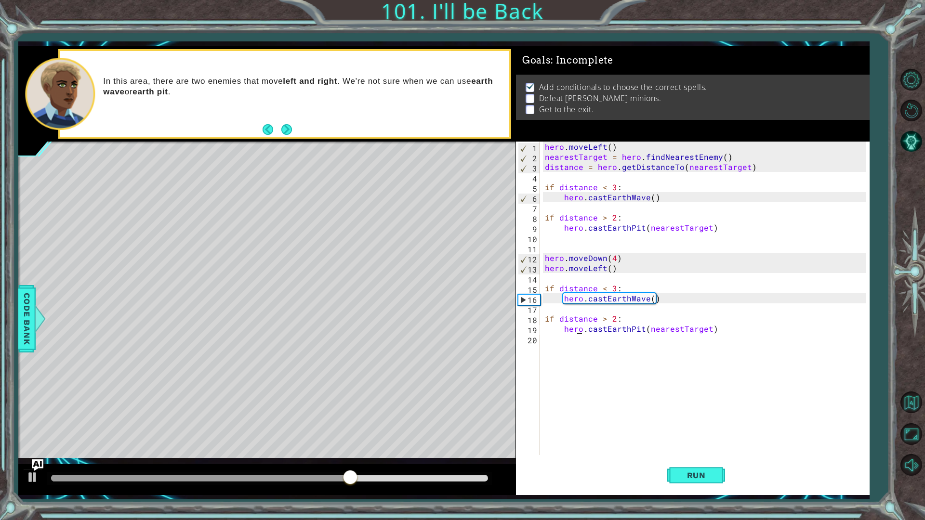
click at [620, 329] on div "hero . moveLeft ( ) nearestTarget = hero . findNearestEnemy ( ) distance = hero…" at bounding box center [707, 309] width 328 height 334
click at [622, 329] on div "hero . moveLeft ( ) nearestTarget = hero . findNearestEnemy ( ) distance = hero…" at bounding box center [707, 309] width 328 height 334
click at [692, 455] on span "Run" at bounding box center [697, 476] width 38 height 10
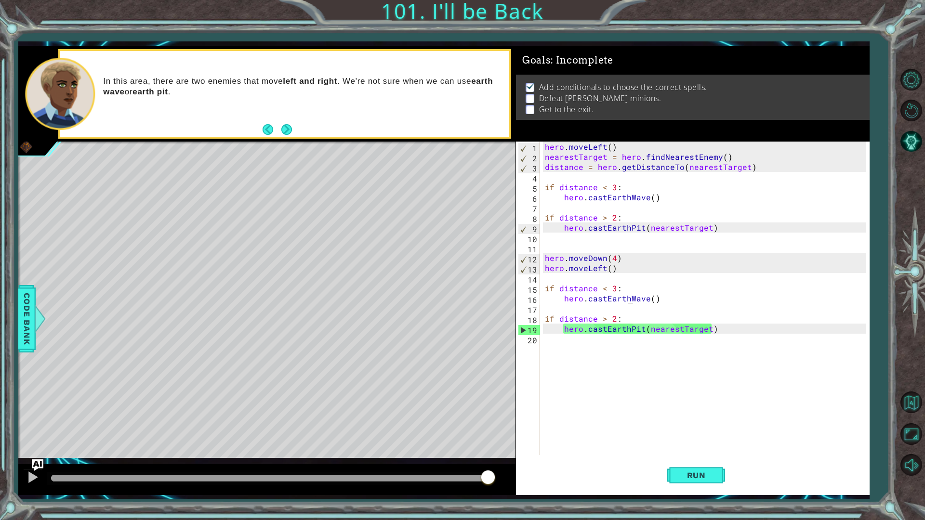
click at [630, 302] on div "hero . moveLeft ( ) nearestTarget = hero . findNearestEnemy ( ) distance = hero…" at bounding box center [707, 309] width 328 height 334
click at [633, 324] on div "hero . moveLeft ( ) nearestTarget = hero . findNearestEnemy ( ) distance = hero…" at bounding box center [707, 309] width 328 height 334
type textarea "if distance > 2:"
click at [622, 376] on div "hero . moveLeft ( ) nearestTarget = hero . findNearestEnemy ( ) distance = hero…" at bounding box center [707, 309] width 328 height 334
click at [624, 277] on div "hero . moveLeft ( ) nearestTarget = hero . findNearestEnemy ( ) distance = hero…" at bounding box center [707, 309] width 328 height 334
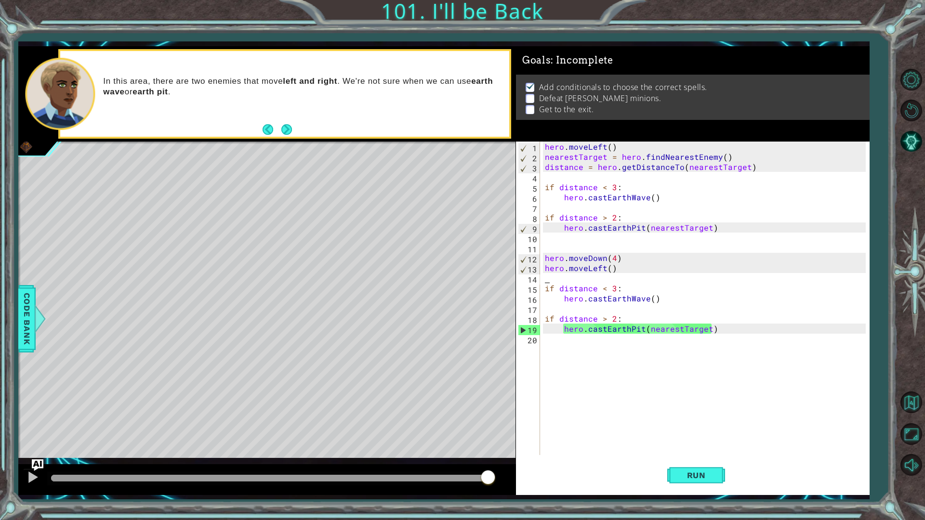
click at [628, 276] on div "hero . moveLeft ( ) nearestTarget = hero . findNearestEnemy ( ) distance = hero…" at bounding box center [707, 309] width 328 height 334
click at [633, 266] on div "hero . moveLeft ( ) nearestTarget = hero . findNearestEnemy ( ) distance = hero…" at bounding box center [707, 309] width 328 height 334
type textarea "hero.moveLeft()"
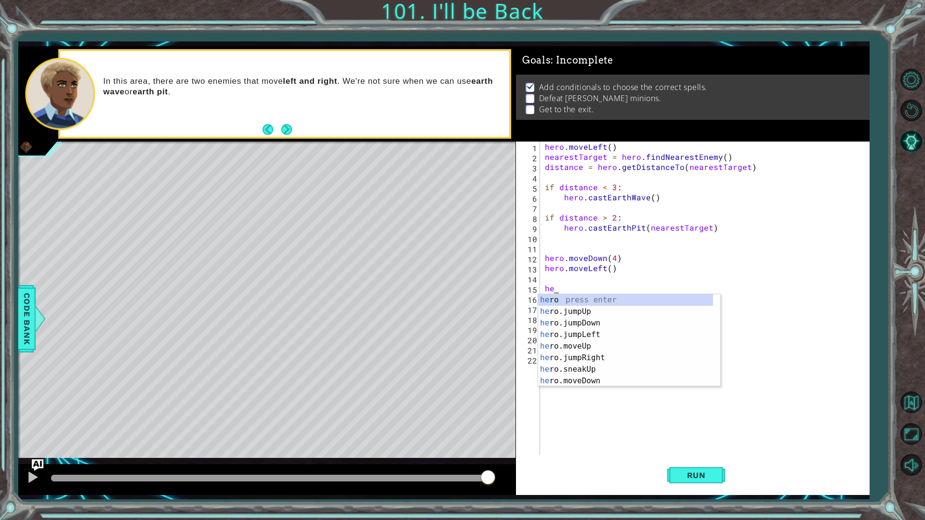
type textarea "h"
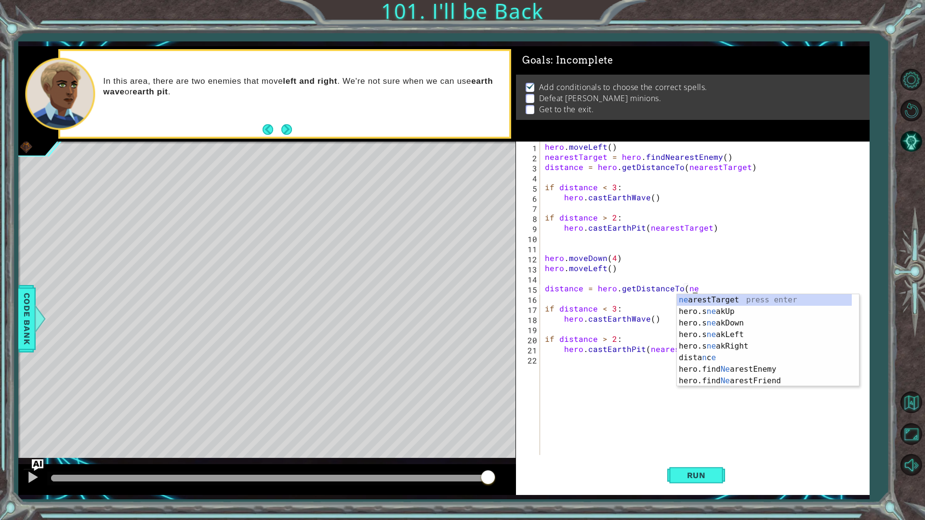
scroll to position [0, 9]
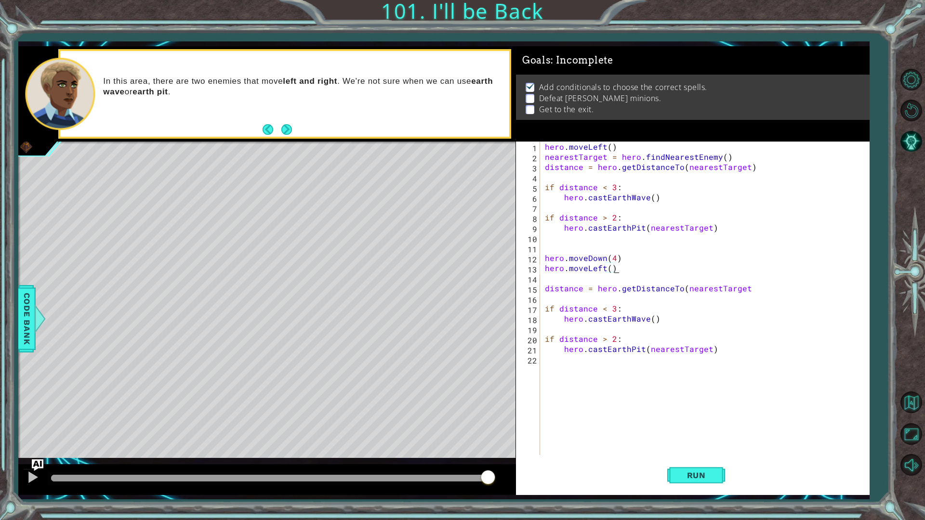
click at [729, 272] on div "hero . moveLeft ( ) nearestTarget = hero . findNearestEnemy ( ) distance = hero…" at bounding box center [707, 309] width 328 height 334
type textarea "hero.moveLeft()"
click at [647, 280] on div "hero . moveLeft ( ) nearestTarget = hero . findNearestEnemy ( ) distance = hero…" at bounding box center [707, 309] width 328 height 334
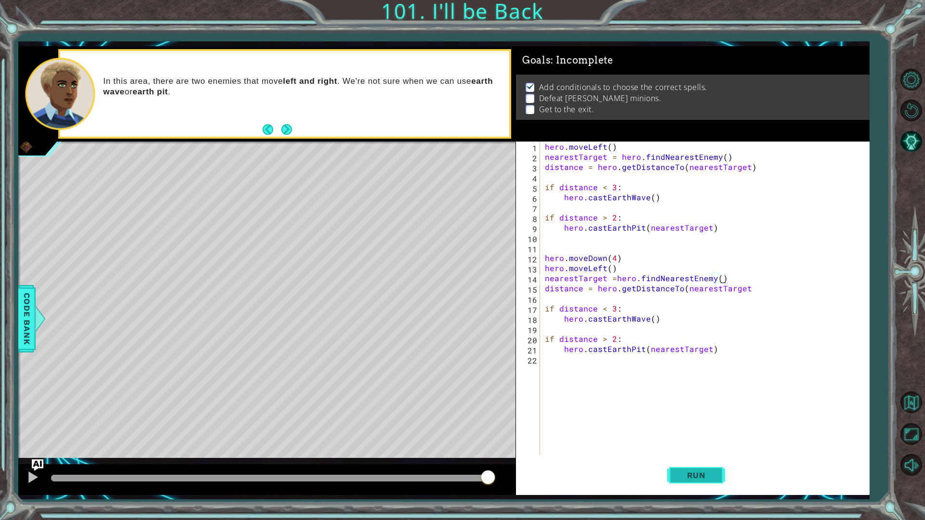
click at [714, 455] on span "Run" at bounding box center [697, 476] width 38 height 10
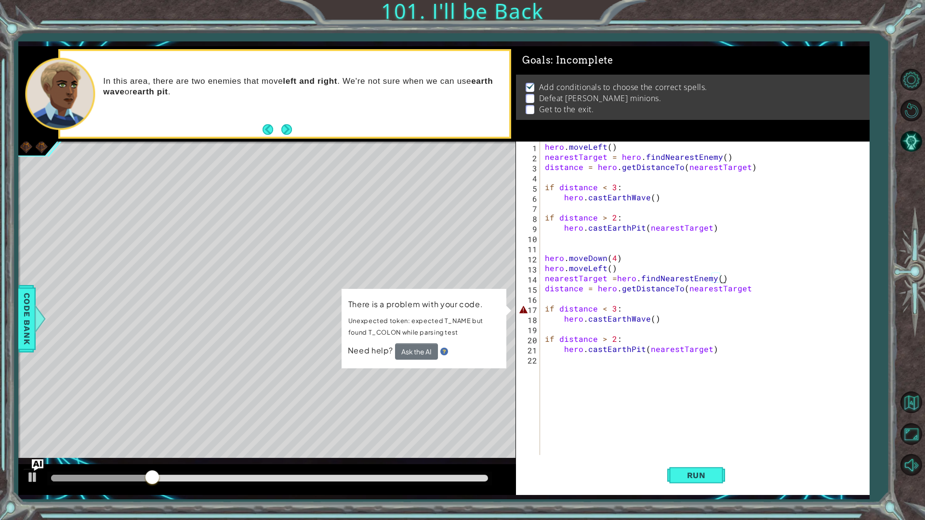
click at [419, 361] on div "There is a problem with your code. Unexpected token: expected T_NAME but found …" at bounding box center [424, 329] width 165 height 80
click at [417, 356] on button "Ask the AI" at bounding box center [416, 352] width 43 height 16
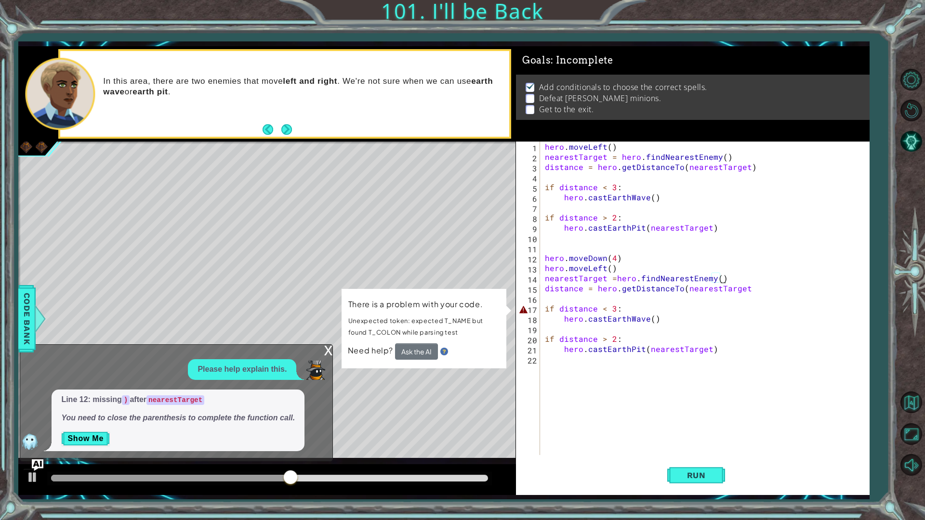
click at [659, 306] on div "hero . moveLeft ( ) nearestTarget = hero . findNearestEnemy ( ) distance = hero…" at bounding box center [707, 309] width 328 height 334
click at [75, 436] on button "Show Me" at bounding box center [85, 438] width 49 height 15
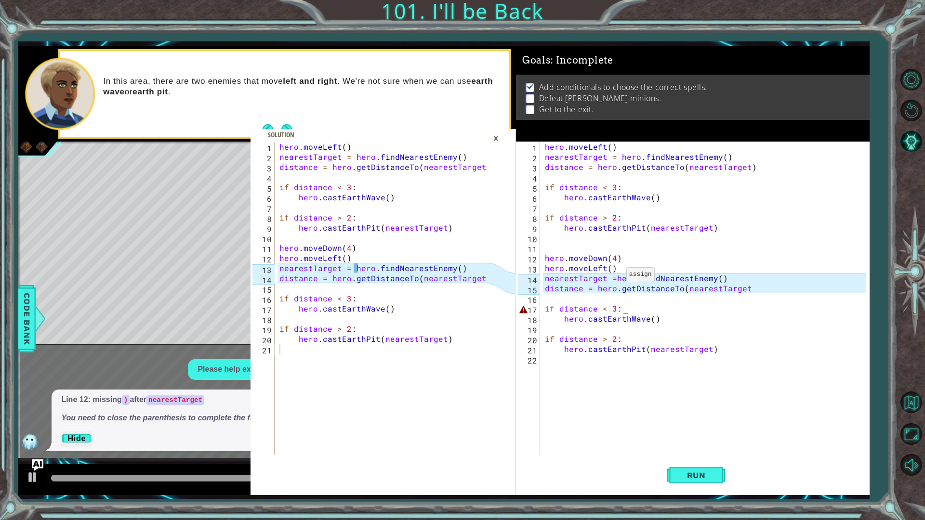
click at [615, 277] on div "hero . moveLeft ( ) nearestTarget = hero . findNearestEnemy ( ) distance = hero…" at bounding box center [707, 309] width 328 height 334
click at [651, 276] on div "hero . moveLeft ( ) nearestTarget = hero . findNearestEnemy ( ) distance = hero…" at bounding box center [707, 309] width 328 height 334
type textarea "nearestTarget = hero.fundearestEnemy()"
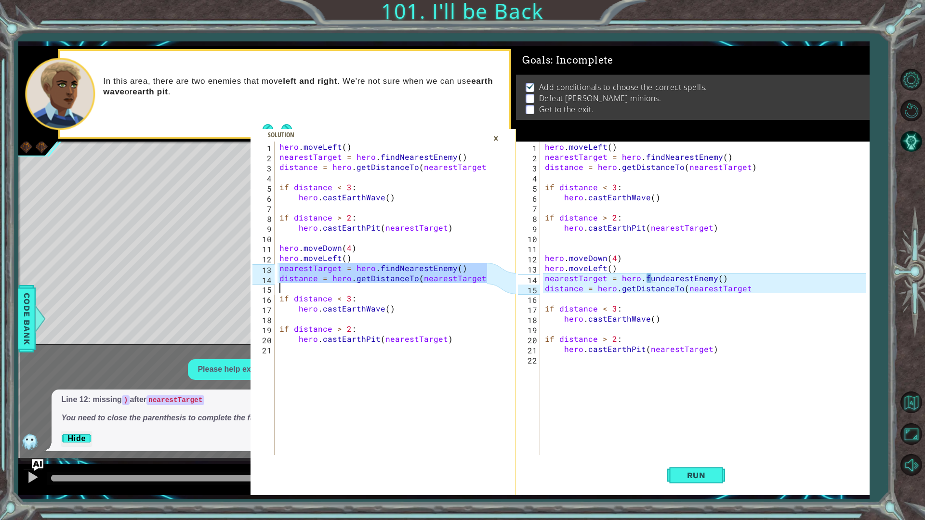
drag, startPoint x: 279, startPoint y: 264, endPoint x: 481, endPoint y: 290, distance: 204.1
click at [481, 290] on div "hero . moveLeft ( ) nearestTarget = hero . findNearestEnemy ( ) distance = hero…" at bounding box center [385, 309] width 214 height 334
type textarea "distance = hero.getDistanceTo(nearestTarget)"
click at [542, 276] on div "nearestTarget = hero.fundearestEnemy() 1 2 3 4 5 6 7 8 9 10 11 12 13 14 15 16 1…" at bounding box center [691, 299] width 350 height 314
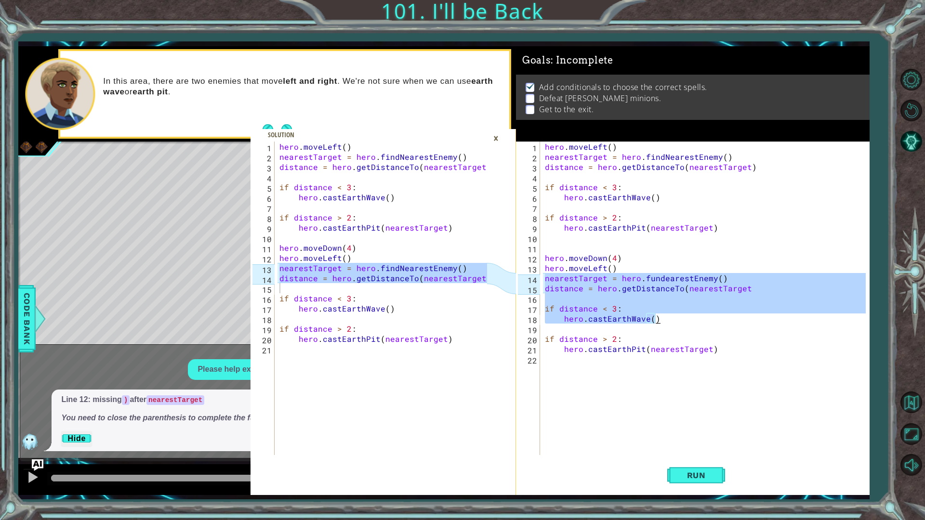
drag, startPoint x: 544, startPoint y: 276, endPoint x: 711, endPoint y: 316, distance: 171.5
click at [710, 316] on div "hero . moveLeft ( ) nearestTarget = hero . findNearestEnemy ( ) distance = hero…" at bounding box center [707, 309] width 328 height 334
click at [720, 307] on div "hero . moveLeft ( ) nearestTarget = hero . findNearestEnemy ( ) distance = hero…" at bounding box center [704, 299] width 323 height 314
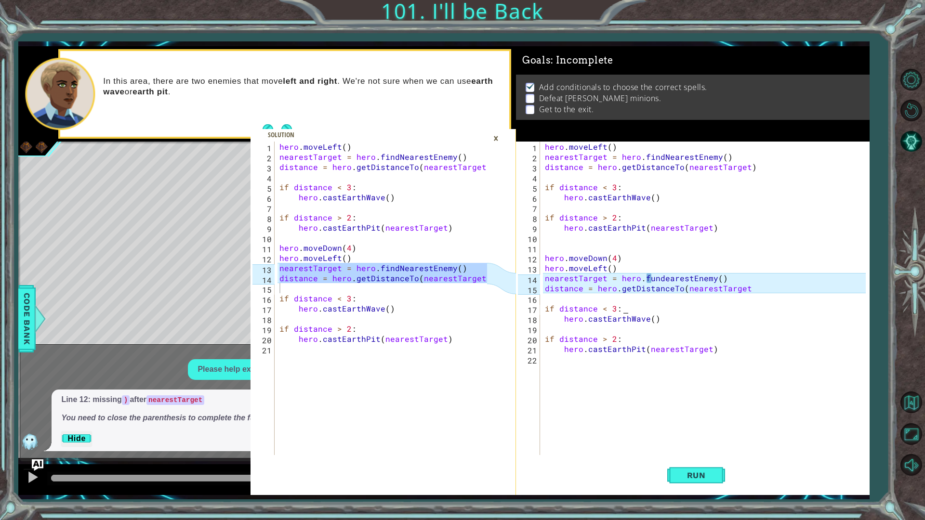
scroll to position [0, 4]
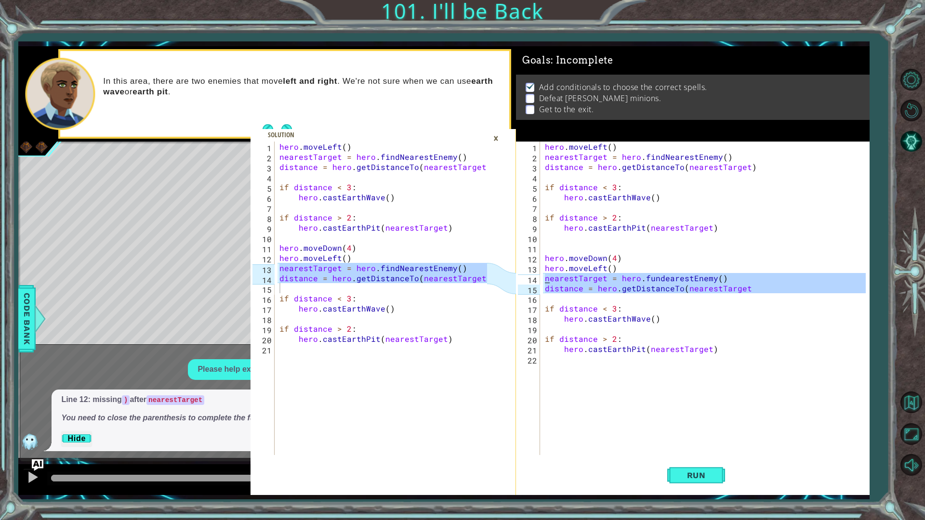
drag, startPoint x: 746, startPoint y: 298, endPoint x: 544, endPoint y: 276, distance: 204.1
click at [544, 276] on div "hero . moveLeft ( ) nearestTarget = hero . findNearestEnemy ( ) distance = hero…" at bounding box center [707, 309] width 328 height 334
type textarea "nearestTarget = hero.fundearestEnemy() distance = hero.getDistanceTo(nearestTar…"
paste textarea "Code Area"
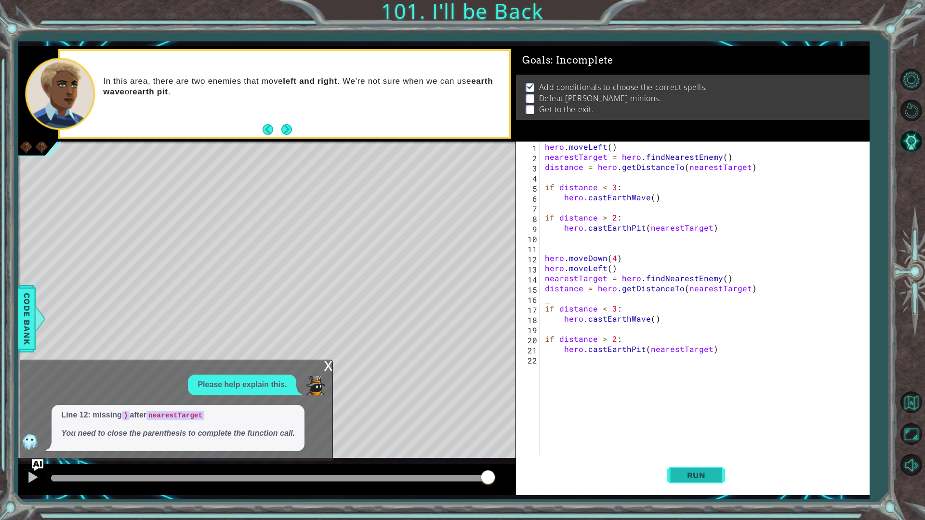
click at [716, 455] on button "Run" at bounding box center [696, 475] width 58 height 35
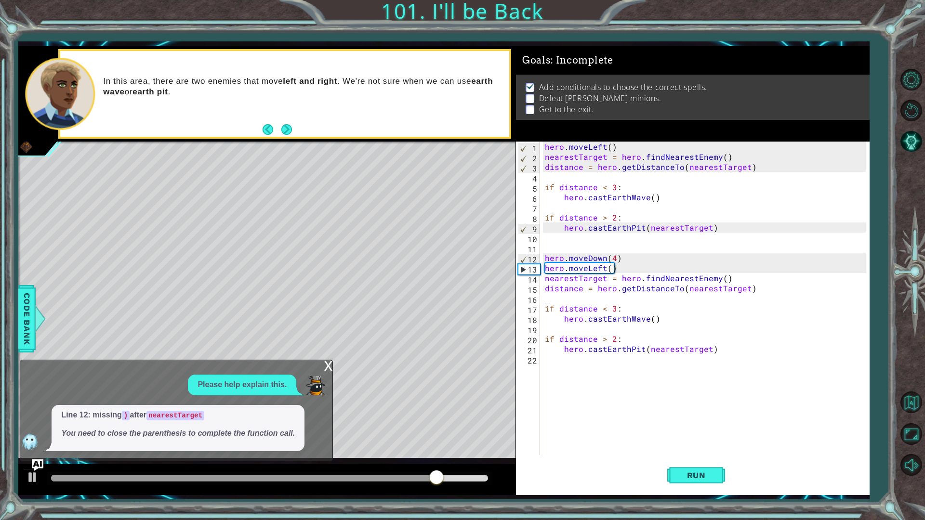
click at [325, 361] on div "x" at bounding box center [328, 365] width 9 height 10
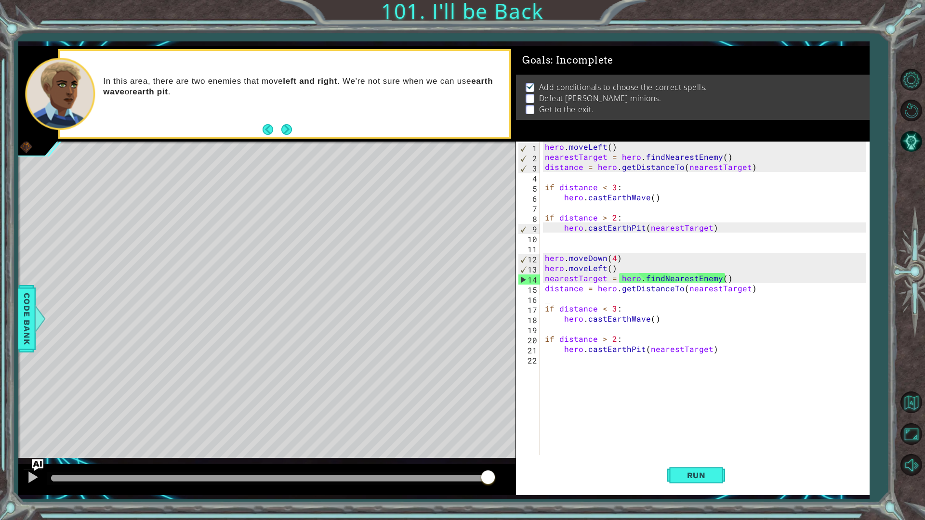
type textarea "hero.moveLeft()"
drag, startPoint x: 615, startPoint y: 264, endPoint x: 529, endPoint y: 269, distance: 86.4
click at [529, 269] on div "hero.moveLeft() 1 2 3 4 5 6 7 8 9 10 11 12 13 14 15 16 17 18 19 20 21 22 hero .…" at bounding box center [691, 299] width 350 height 314
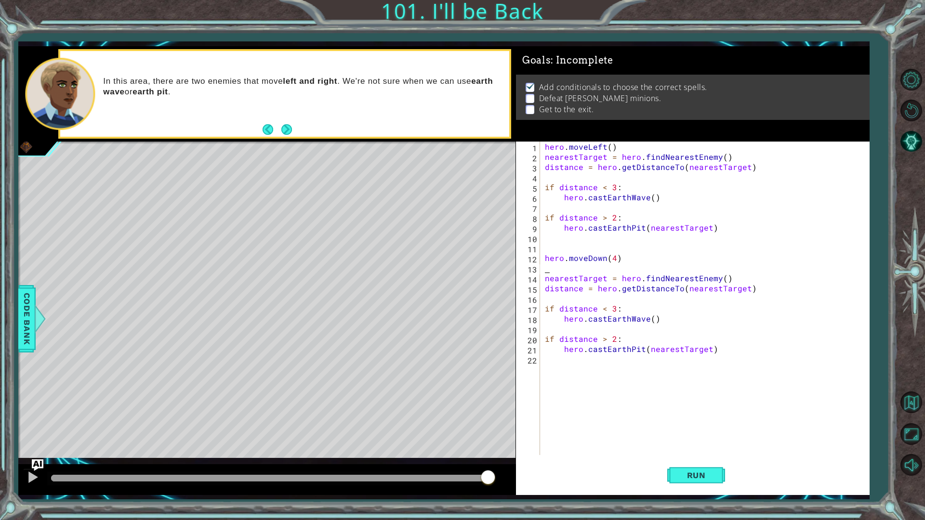
type textarea "hero.moveDown(4)"
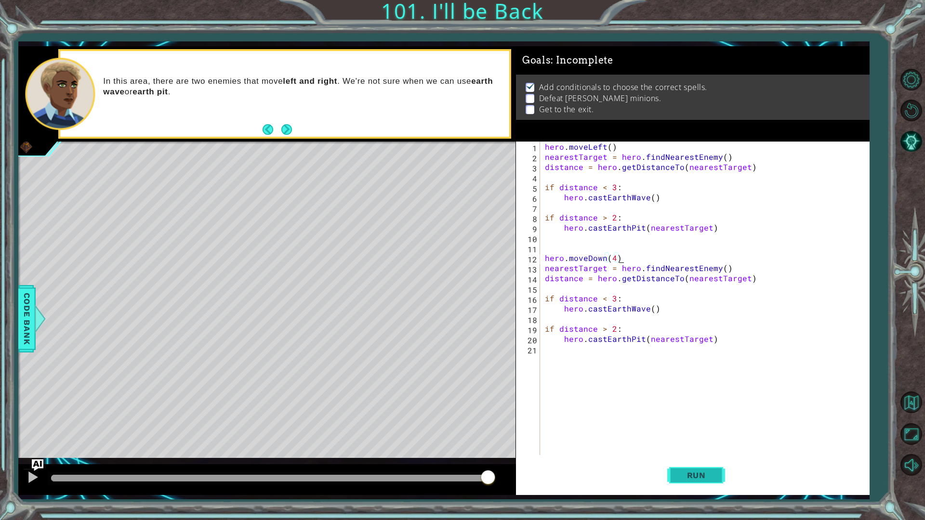
click at [705, 455] on span "Run" at bounding box center [697, 476] width 38 height 10
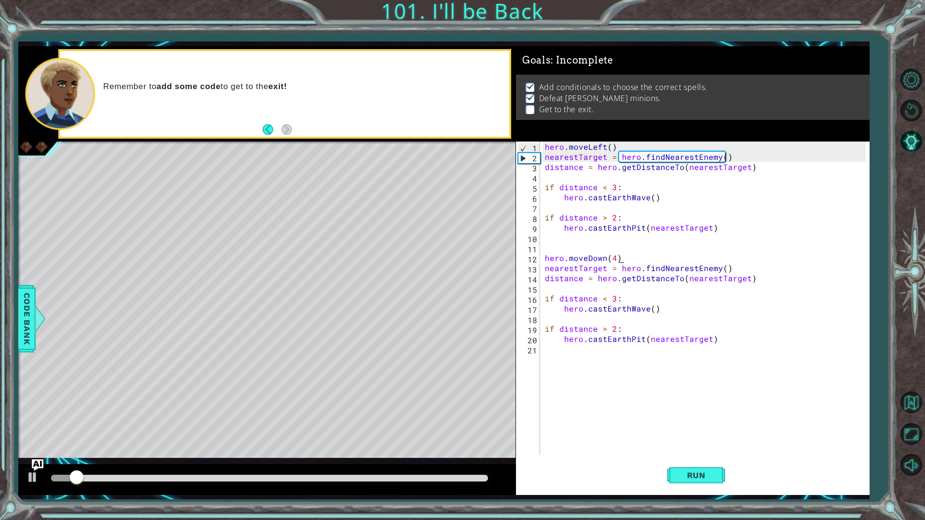
click at [655, 381] on div "hero . moveLeft ( ) nearestTarget = hero . findNearestEnemy ( ) distance = hero…" at bounding box center [707, 309] width 328 height 334
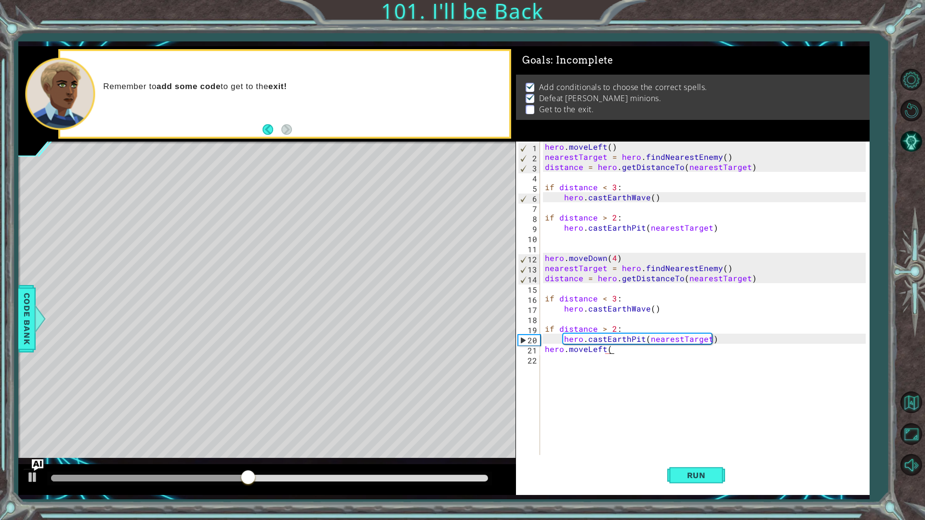
scroll to position [0, 4]
type textarea "hero.moveLeft(4)"
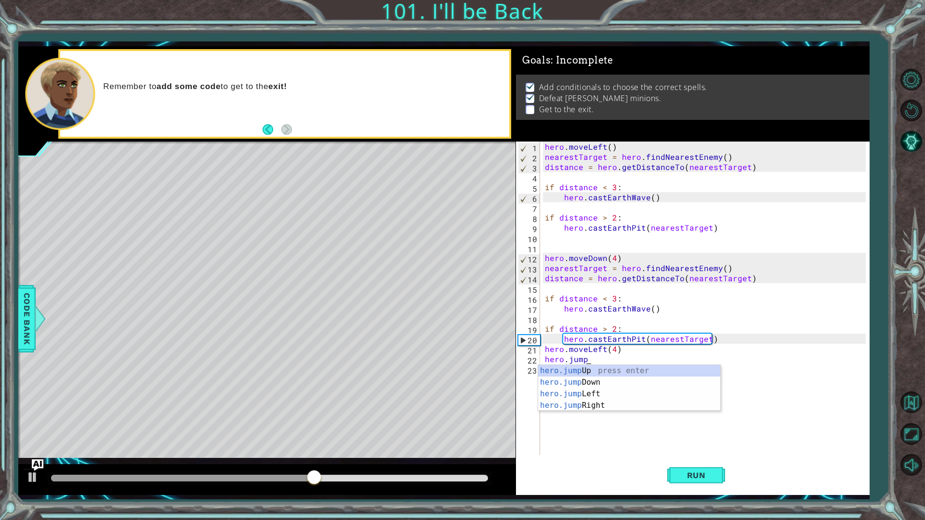
scroll to position [0, 2]
type textarea "hero.jumpL"
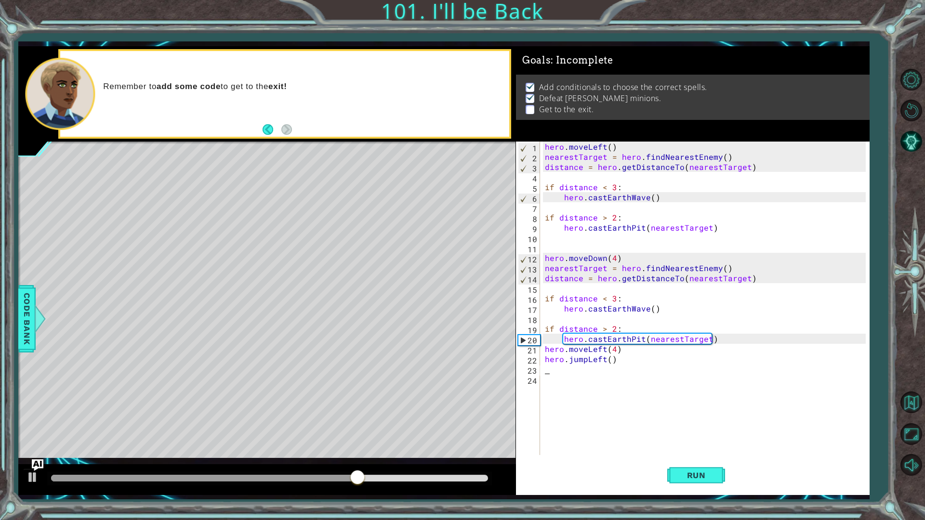
scroll to position [0, 0]
click at [708, 455] on button "Run" at bounding box center [696, 475] width 58 height 35
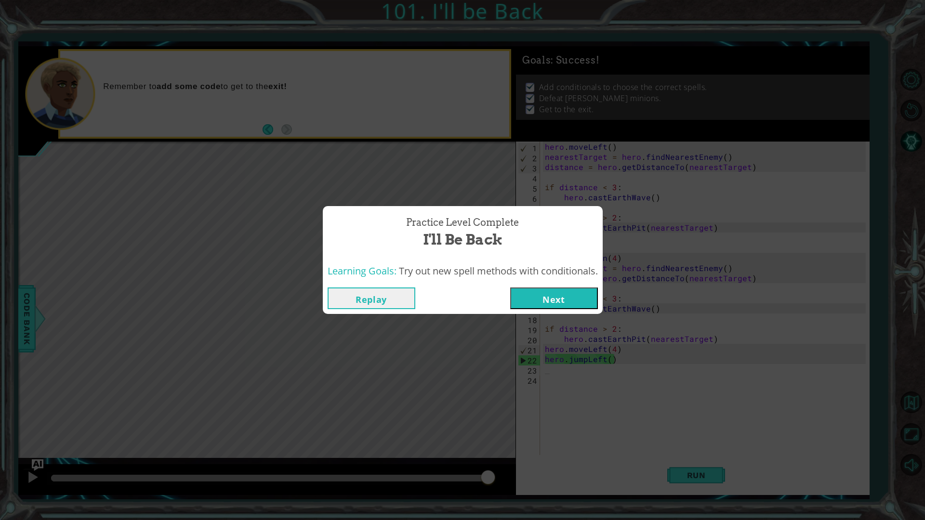
click at [543, 296] on button "Next" at bounding box center [554, 299] width 88 height 22
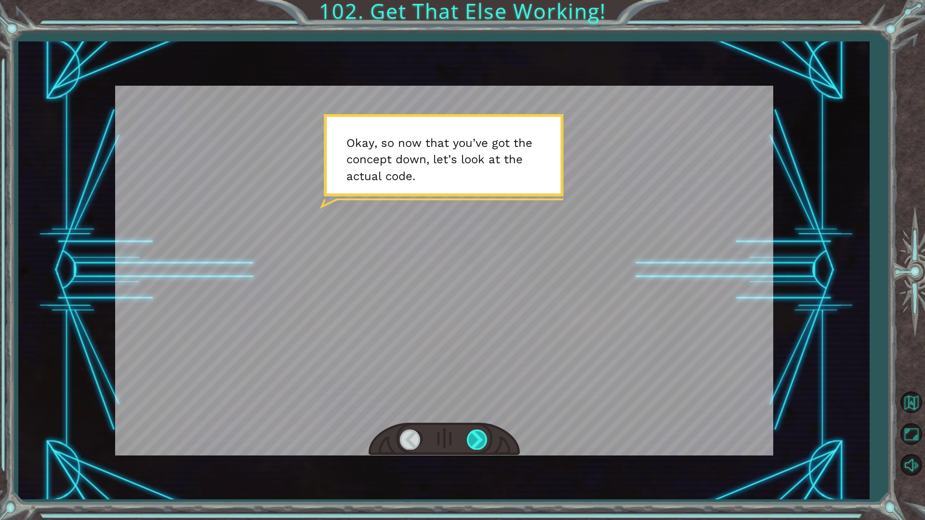
click at [471, 436] on div at bounding box center [478, 440] width 22 height 20
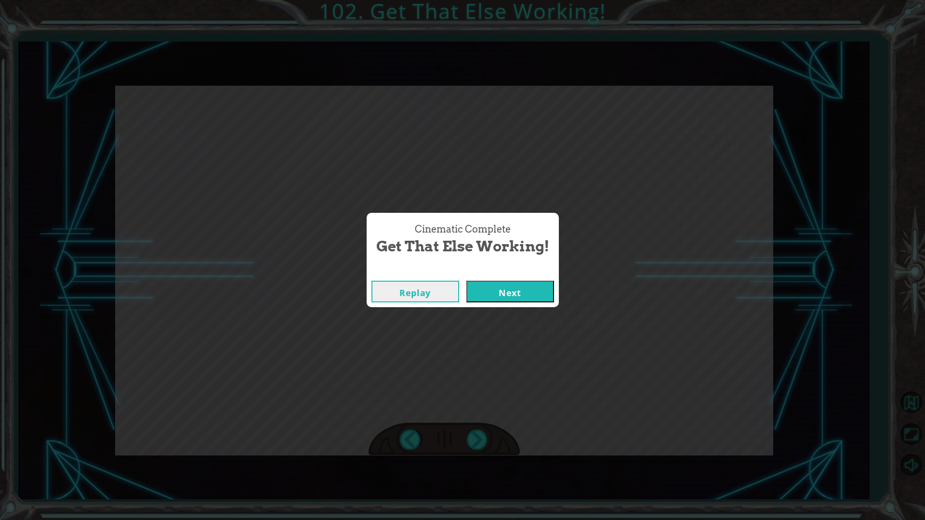
click at [516, 279] on div "Replay Next" at bounding box center [463, 291] width 192 height 31
click at [516, 290] on button "Next" at bounding box center [510, 292] width 88 height 22
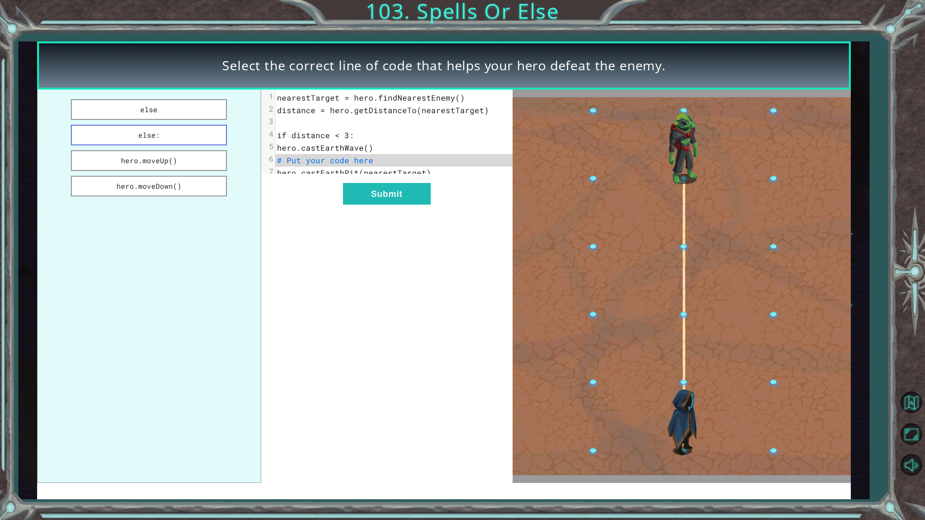
click at [144, 128] on button "else:" at bounding box center [149, 135] width 156 height 21
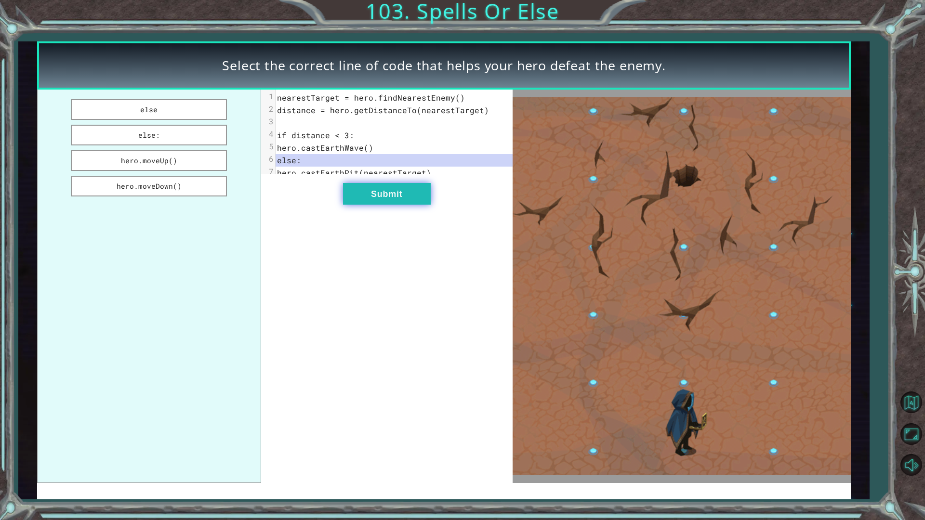
click at [387, 205] on button "Submit" at bounding box center [387, 194] width 88 height 22
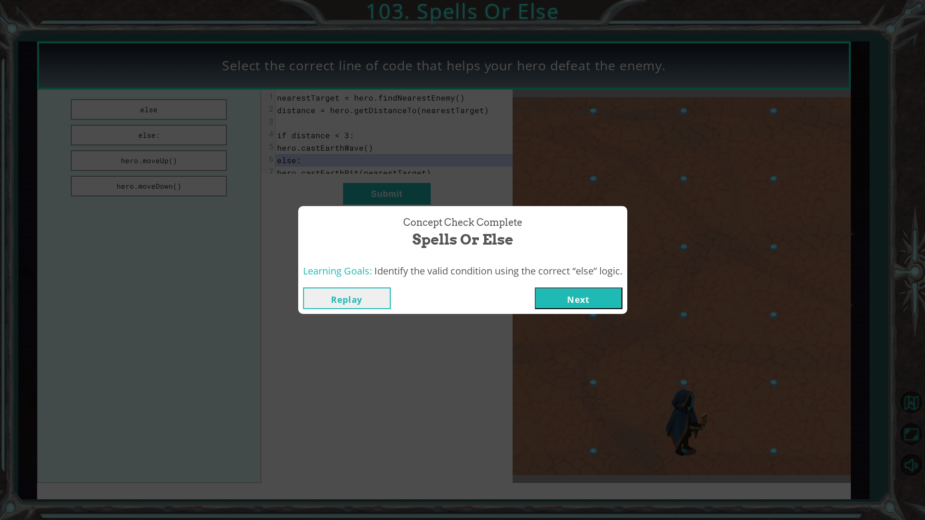
click at [571, 309] on button "Next" at bounding box center [579, 299] width 88 height 22
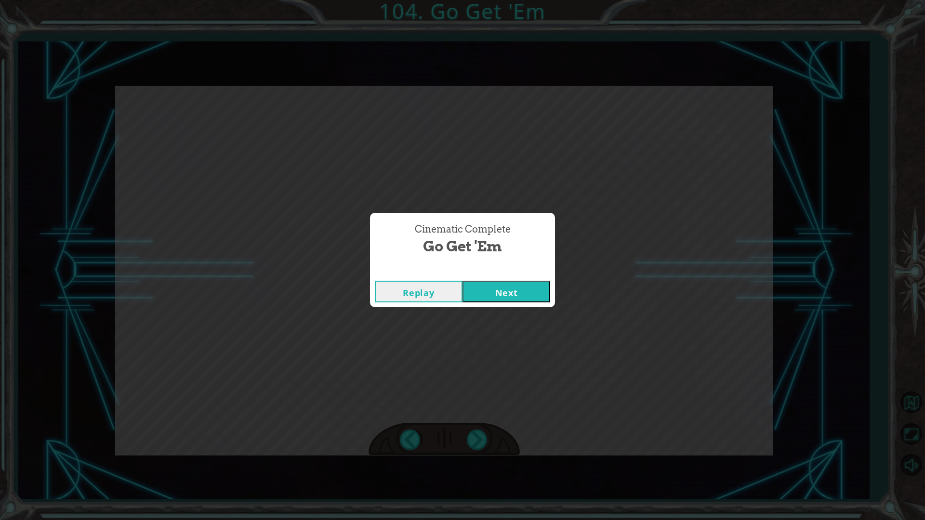
click at [492, 294] on button "Next" at bounding box center [507, 292] width 88 height 22
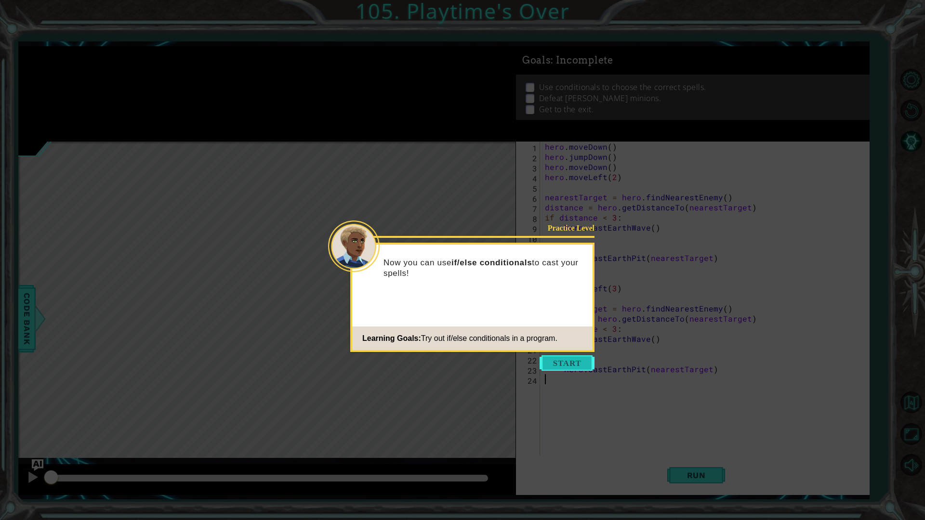
click at [563, 361] on button "Start" at bounding box center [567, 363] width 55 height 15
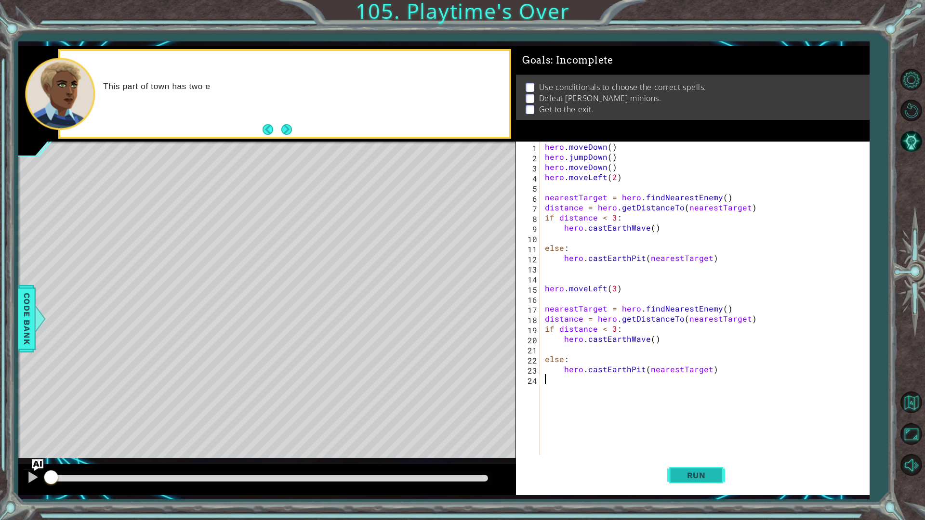
click at [699, 455] on button "Run" at bounding box center [696, 475] width 58 height 35
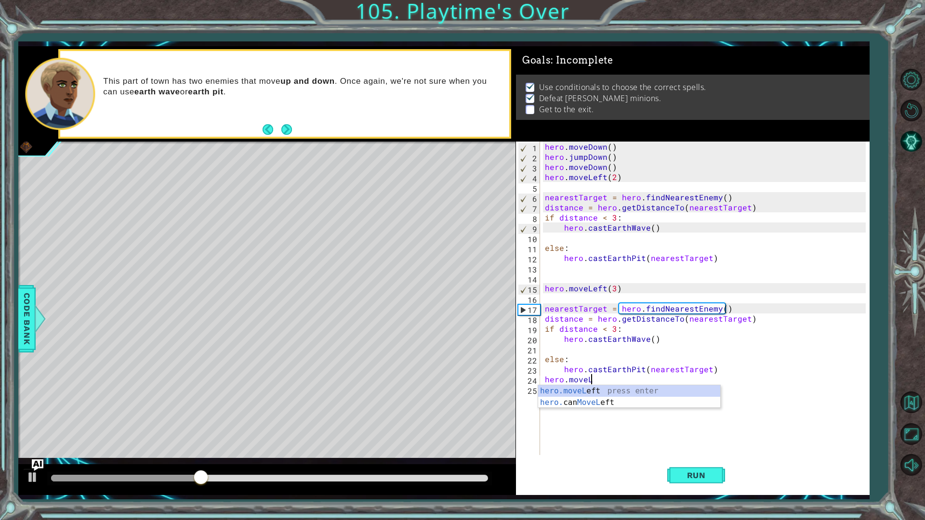
scroll to position [0, 2]
type textarea "hero.moveLeft(1)"
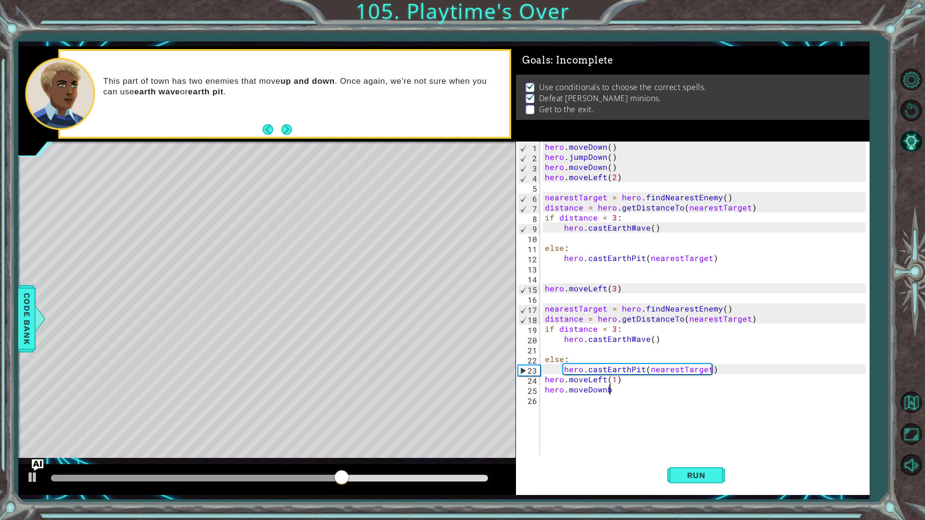
scroll to position [0, 3]
type textarea "hero.moveDown(1)"
click at [707, 455] on span "Run" at bounding box center [697, 476] width 38 height 10
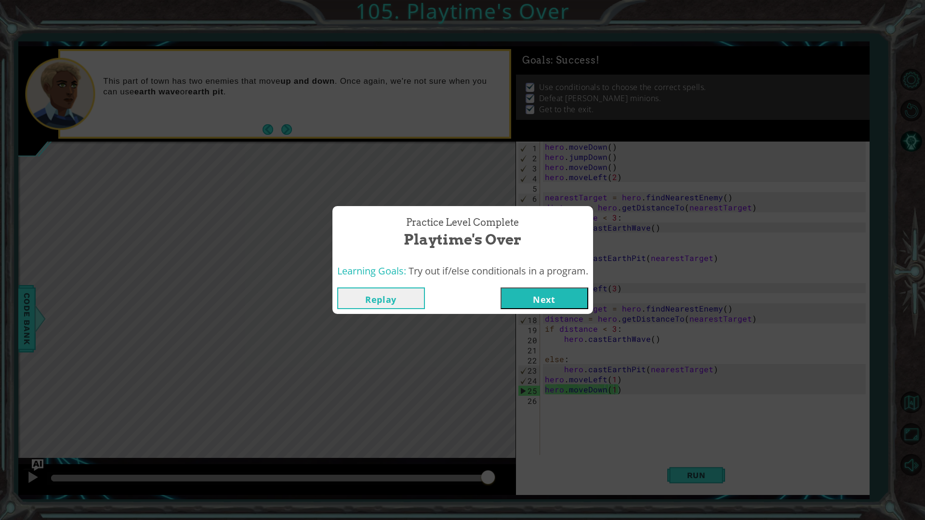
click at [536, 294] on button "Next" at bounding box center [545, 299] width 88 height 22
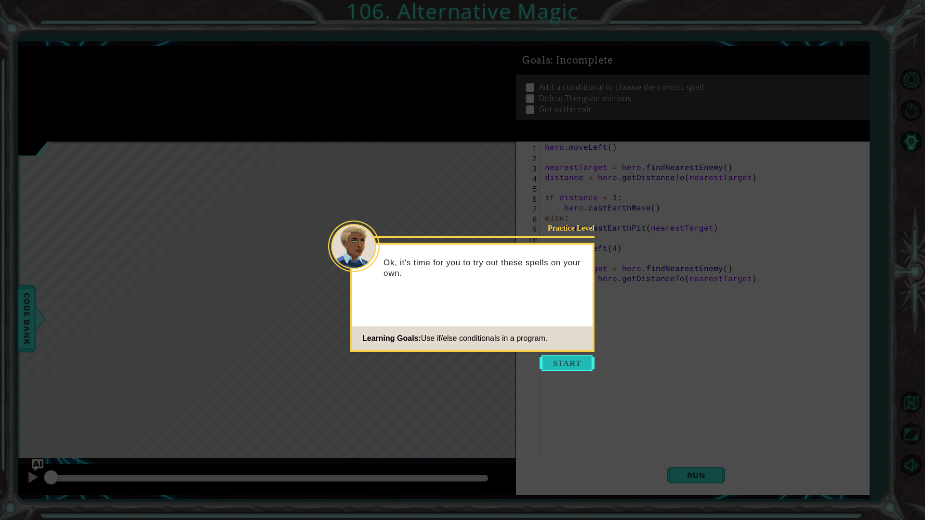
click at [542, 366] on button "Start" at bounding box center [567, 363] width 55 height 15
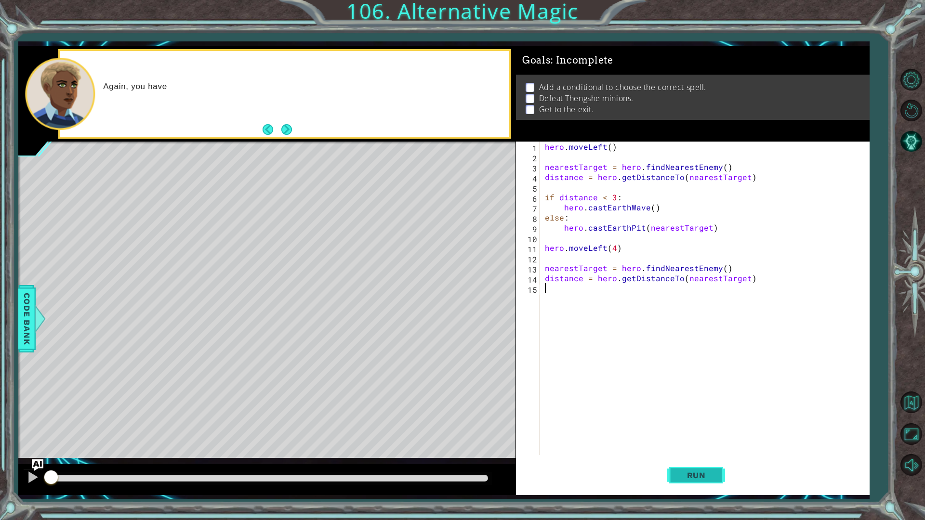
click at [671, 455] on button "Run" at bounding box center [696, 475] width 58 height 35
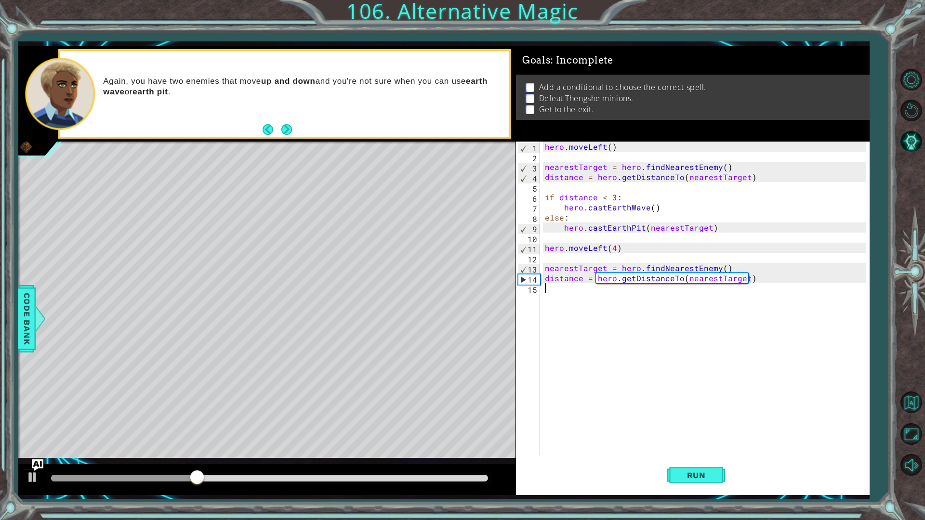
click at [632, 308] on div "hero . moveLeft ( ) nearestTarget = hero . findNearestEnemy ( ) distance = hero…" at bounding box center [707, 309] width 328 height 334
type textarea "i"
type textarea "id distance <3"
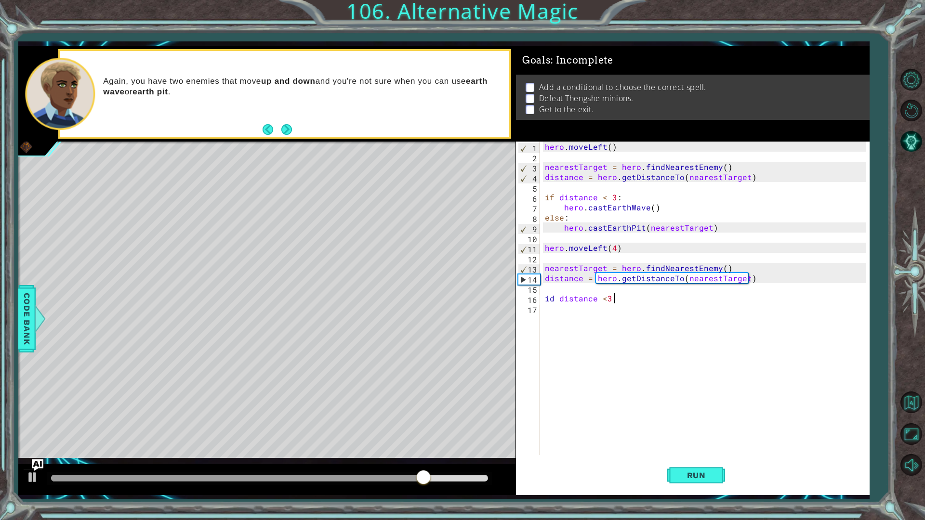
type textarea "id distance <3"
click at [629, 306] on div "hero . moveLeft ( ) nearestTarget = hero . findNearestEnemy ( ) distance = hero…" at bounding box center [707, 309] width 328 height 334
click at [625, 298] on div "hero . moveLeft ( ) nearestTarget = hero . findNearestEnemy ( ) distance = hero…" at bounding box center [707, 309] width 328 height 334
click at [605, 299] on div "hero . moveLeft ( ) nearestTarget = hero . findNearestEnemy ( ) distance = hero…" at bounding box center [707, 309] width 328 height 334
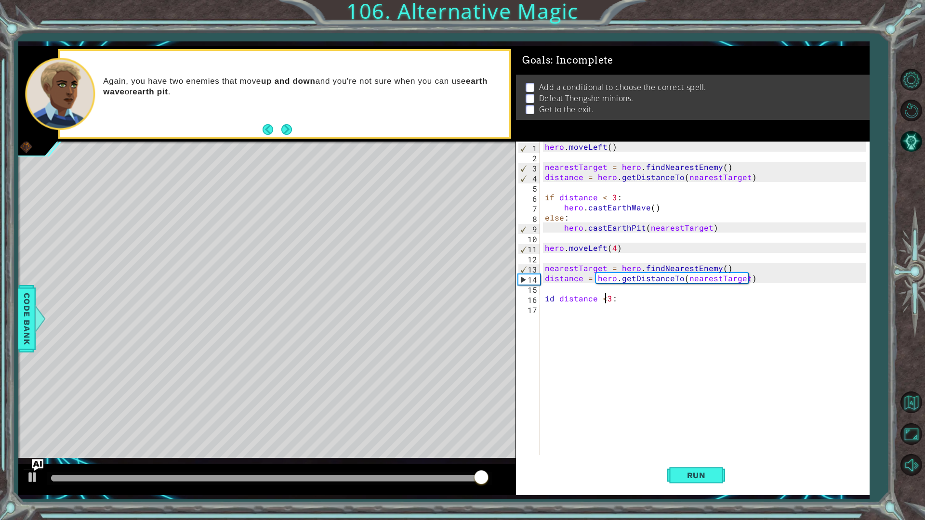
type textarea "id distance < 3:"
click at [622, 299] on div "hero . moveLeft ( ) nearestTarget = hero . findNearestEnemy ( ) distance = hero…" at bounding box center [707, 309] width 328 height 334
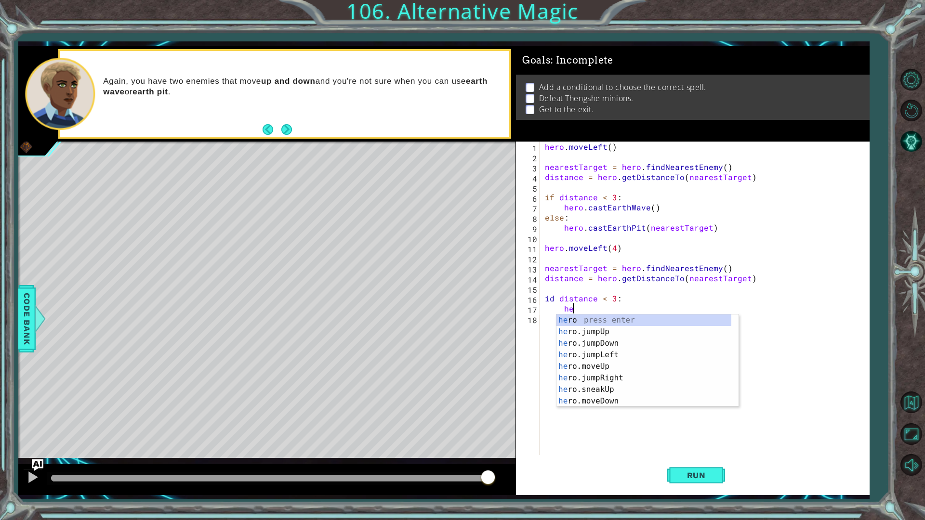
scroll to position [0, 1]
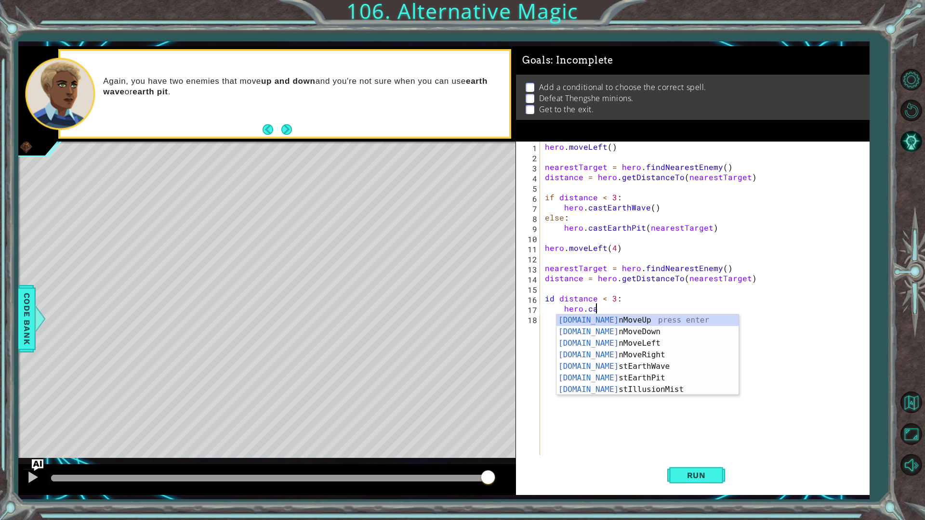
type textarea "hero.cas"
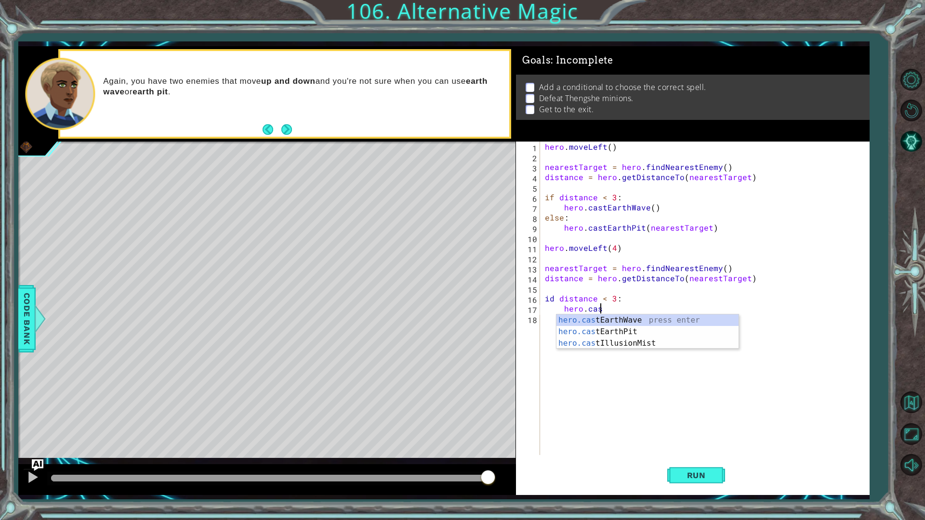
scroll to position [0, 3]
click at [624, 317] on div "hero.cas tEarthWave press enter hero.cas tEarthPit press enter hero.cas tIllusi…" at bounding box center [648, 344] width 182 height 58
type textarea "else:"
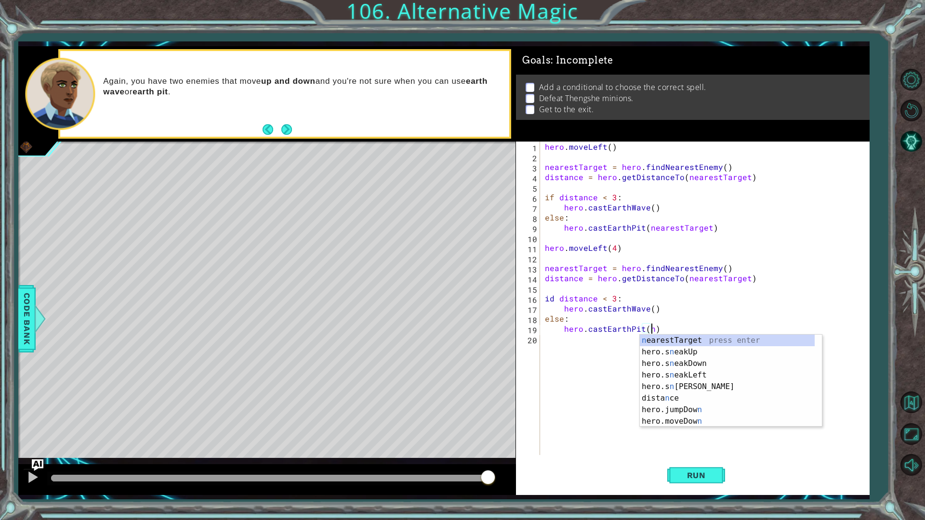
scroll to position [0, 7]
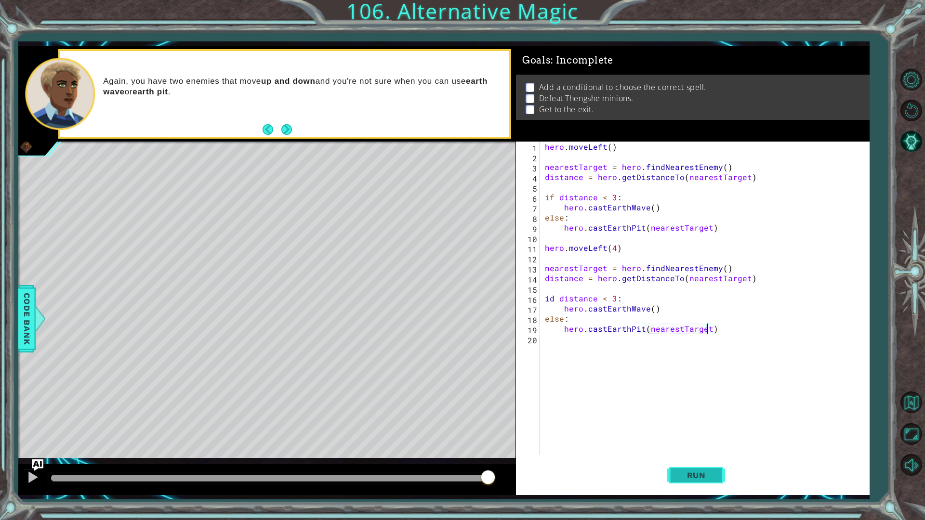
click at [684, 455] on button "Run" at bounding box center [696, 475] width 58 height 35
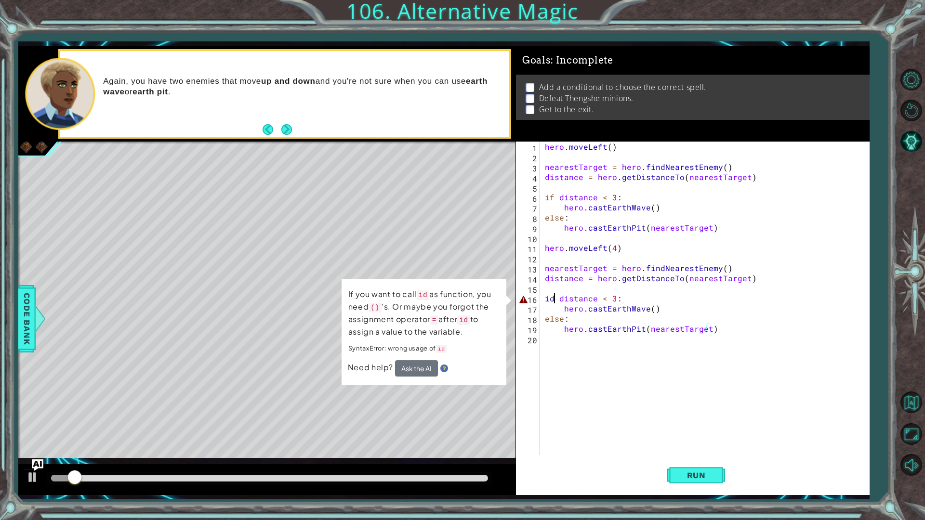
click at [553, 299] on div "hero . moveLeft ( ) nearestTarget = hero . findNearestEnemy ( ) distance = hero…" at bounding box center [707, 309] width 328 height 334
type textarea "if distance < 3:"
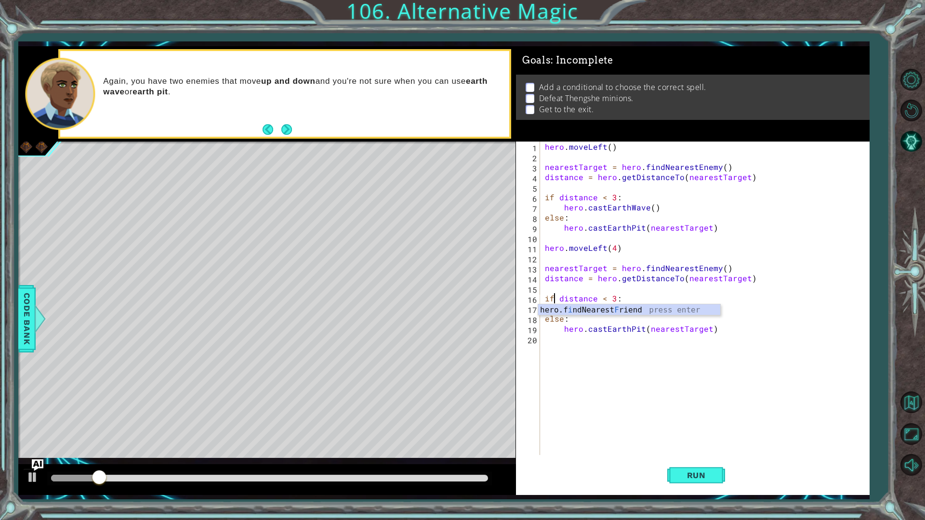
click at [695, 336] on div "hero . moveLeft ( ) nearestTarget = hero . findNearestEnemy ( ) distance = hero…" at bounding box center [707, 309] width 328 height 334
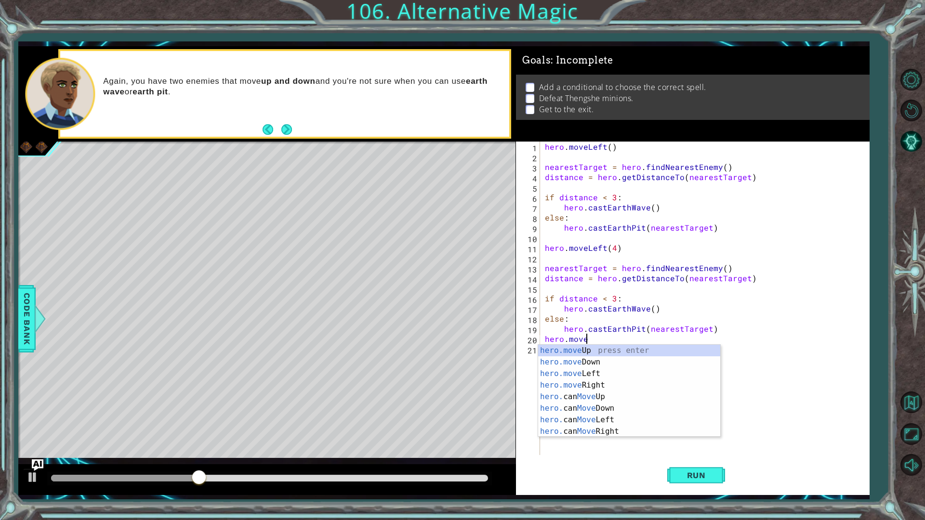
scroll to position [0, 2]
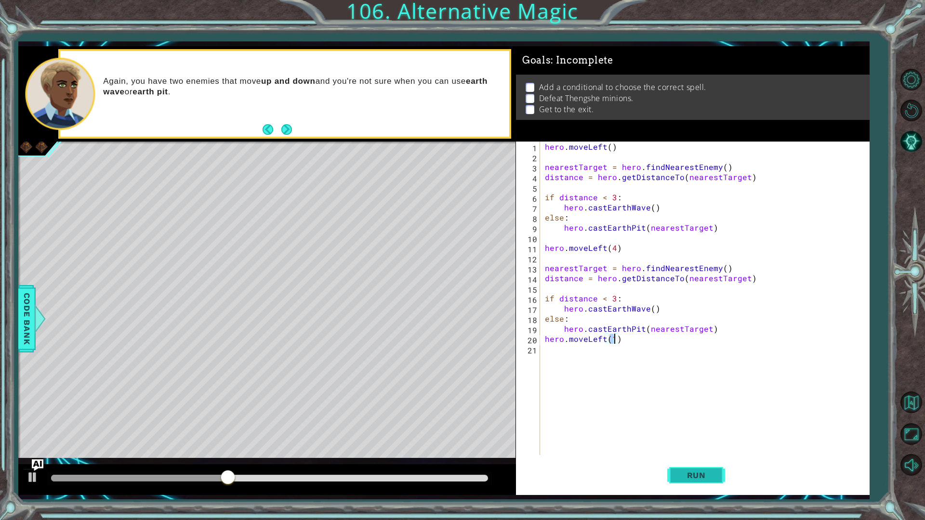
type textarea "hero.moveLeft(1)"
click at [694, 455] on button "Run" at bounding box center [696, 475] width 58 height 35
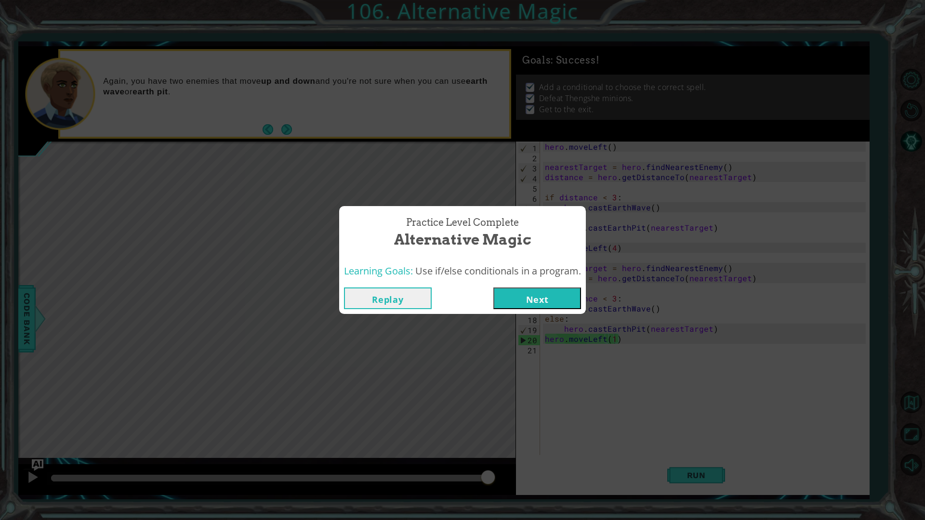
click at [545, 288] on button "Next" at bounding box center [537, 299] width 88 height 22
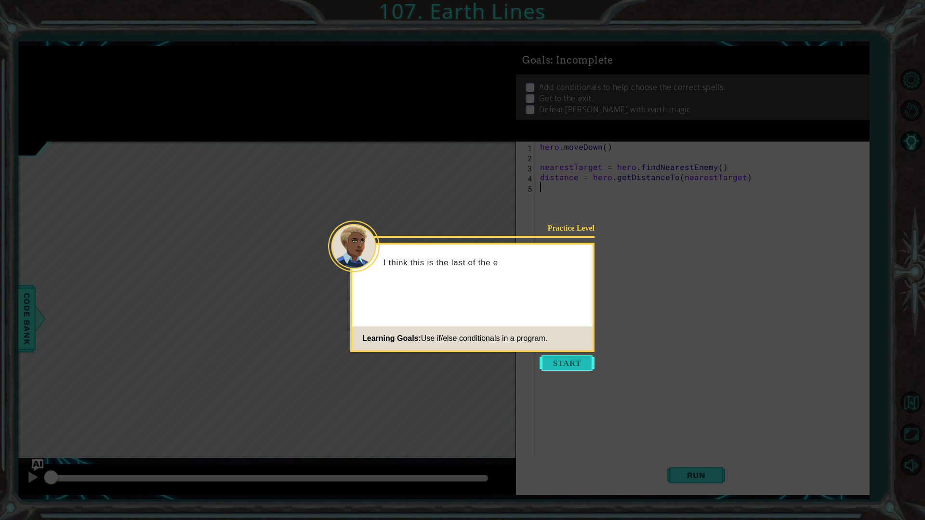
click at [562, 363] on button "Start" at bounding box center [567, 363] width 55 height 15
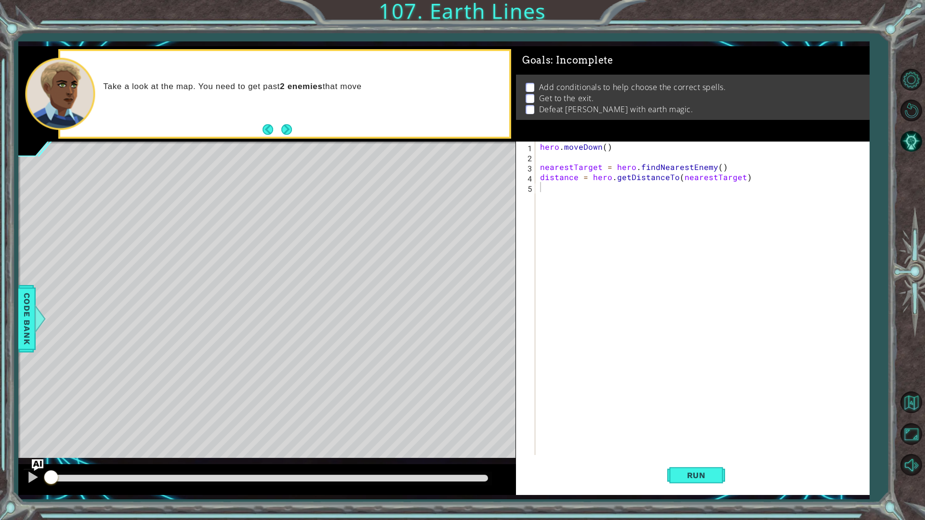
click at [292, 139] on div "Take a look at the map. You need to get past 2 enemies that move" at bounding box center [284, 94] width 453 height 90
click at [290, 133] on button "Next" at bounding box center [286, 129] width 11 height 11
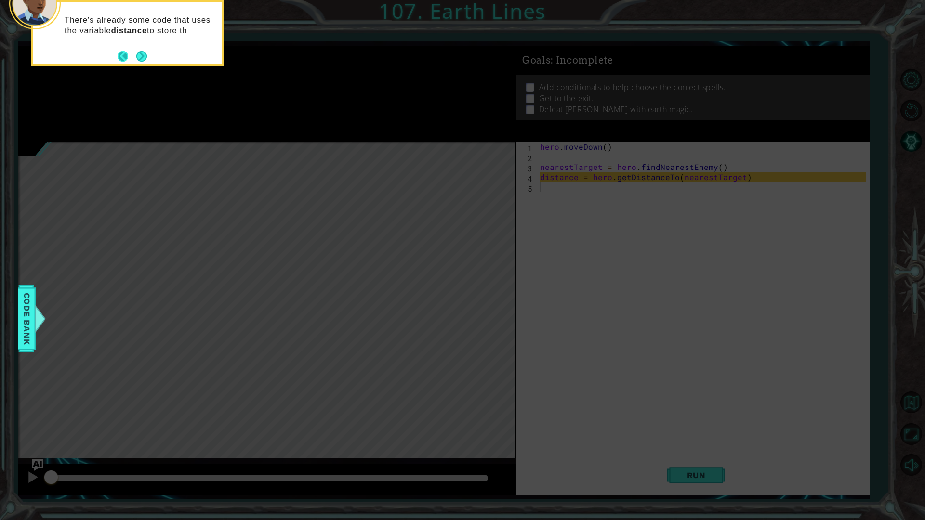
click at [134, 60] on button "Back" at bounding box center [127, 56] width 19 height 11
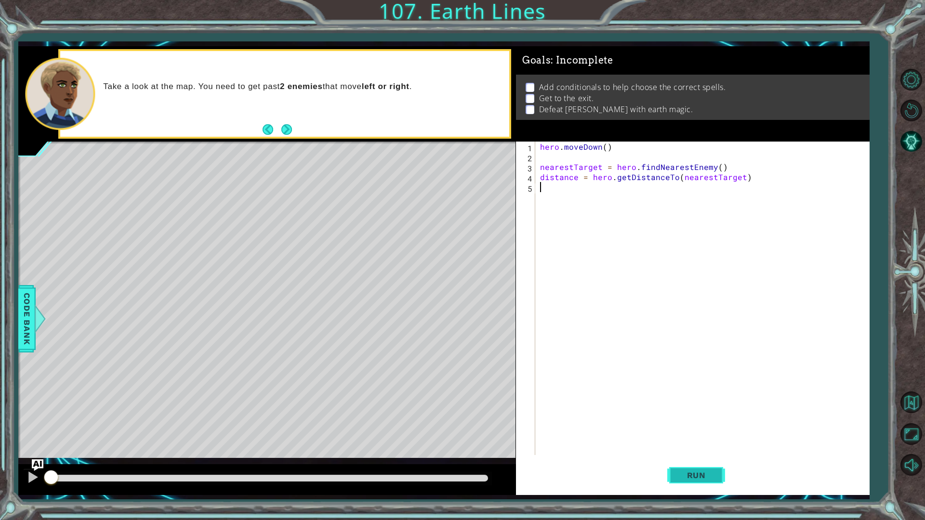
click at [688, 455] on span "Run" at bounding box center [697, 476] width 38 height 10
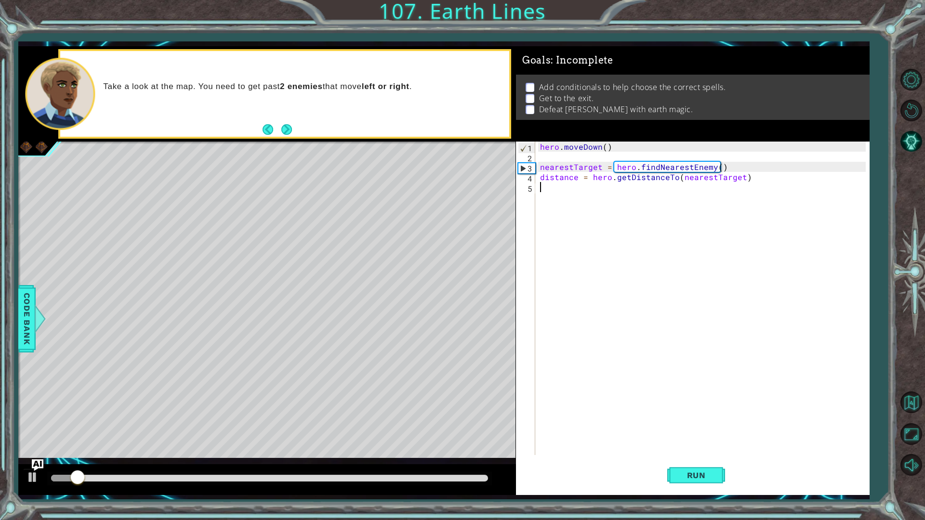
click at [653, 229] on div "hero . [GEOGRAPHIC_DATA] ( ) nearestTarget = hero . findNearestEnemy ( ) distan…" at bounding box center [704, 309] width 333 height 334
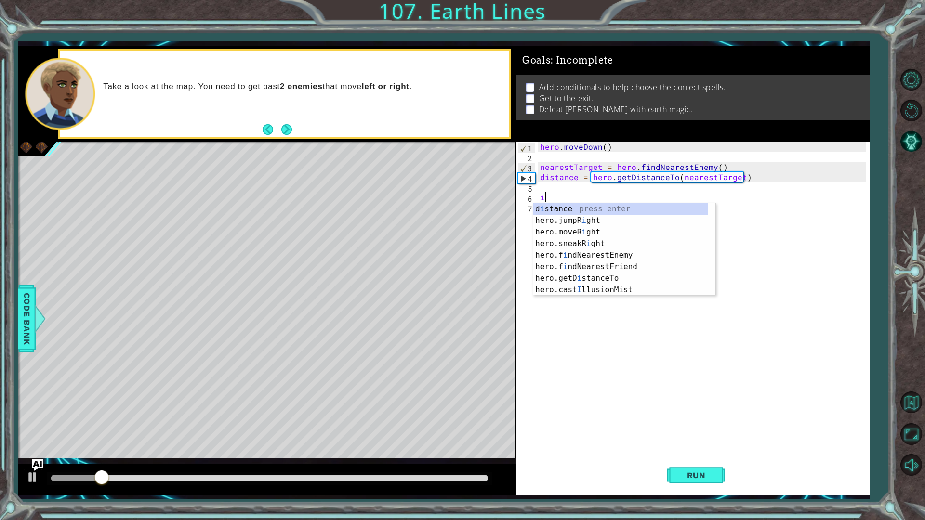
type textarea "i"
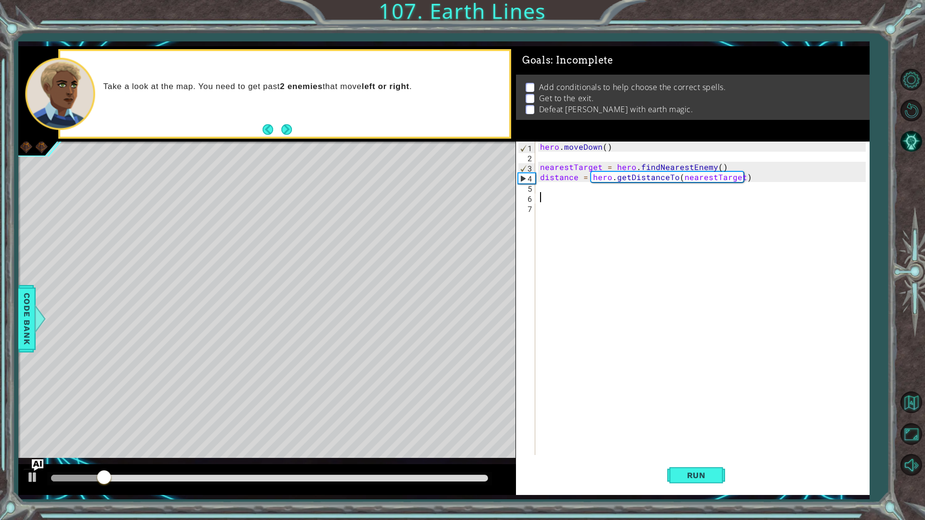
type textarea "f"
type textarea "if distance < 3:"
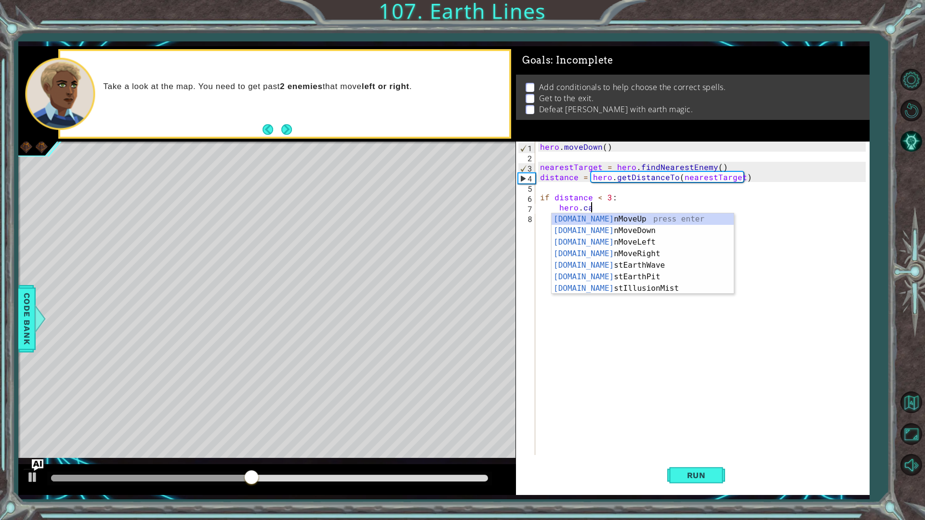
scroll to position [0, 3]
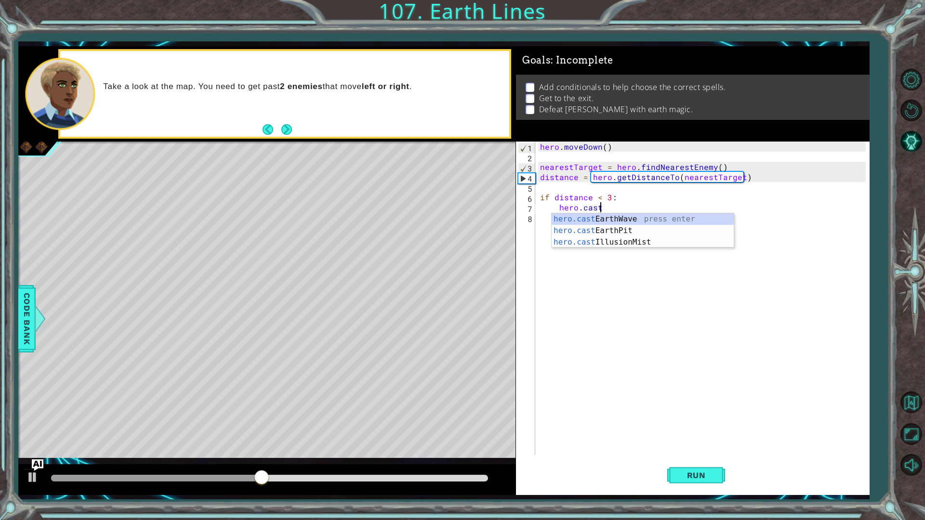
type textarea "hero.cast"
click at [639, 216] on div "hero.cast EarthWave press enter hero.cast EarthPit press enter hero.cast Illusi…" at bounding box center [643, 242] width 182 height 58
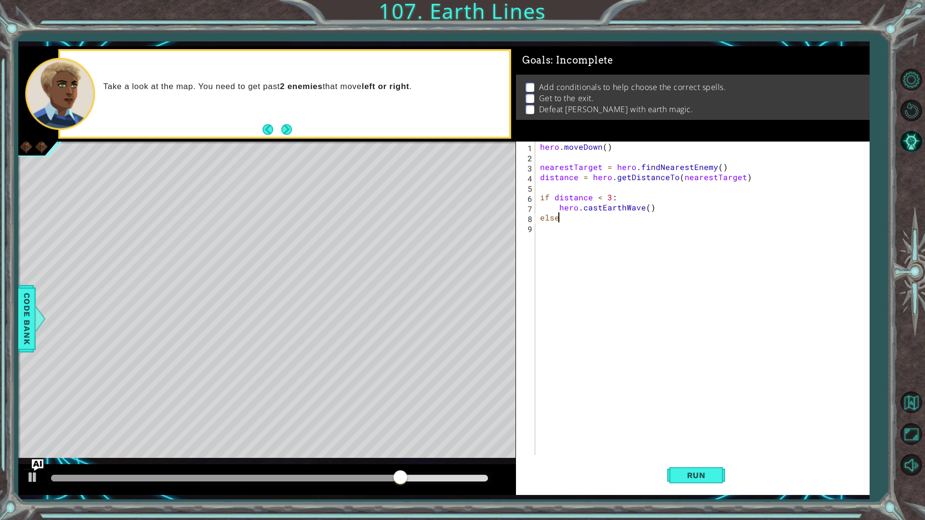
scroll to position [0, 0]
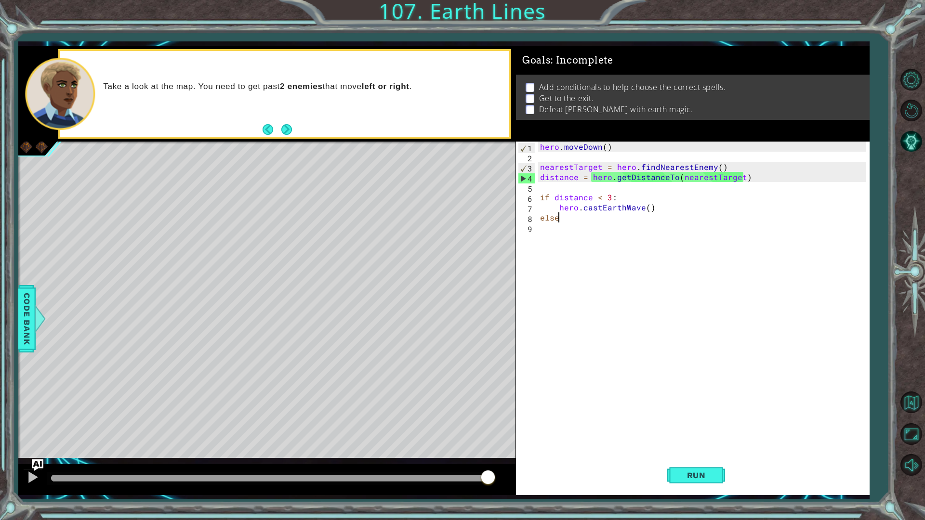
type textarea "else:"
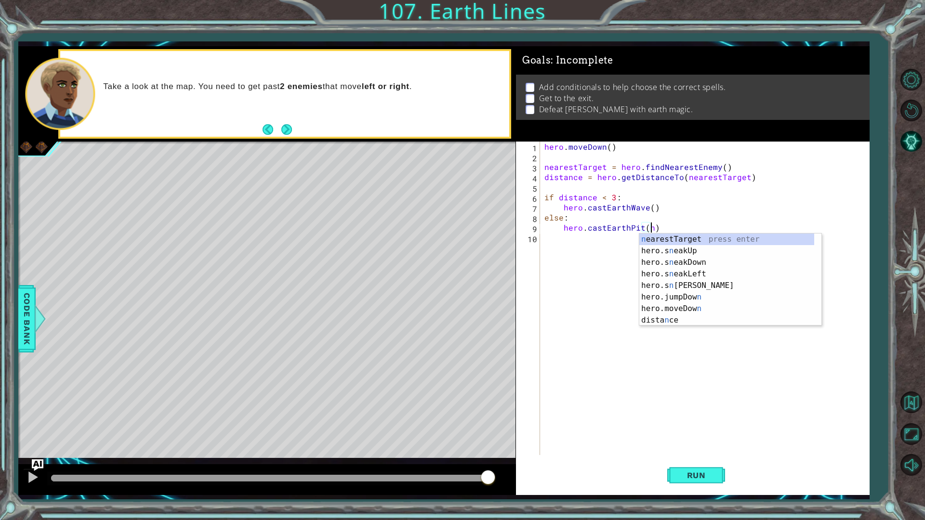
scroll to position [0, 7]
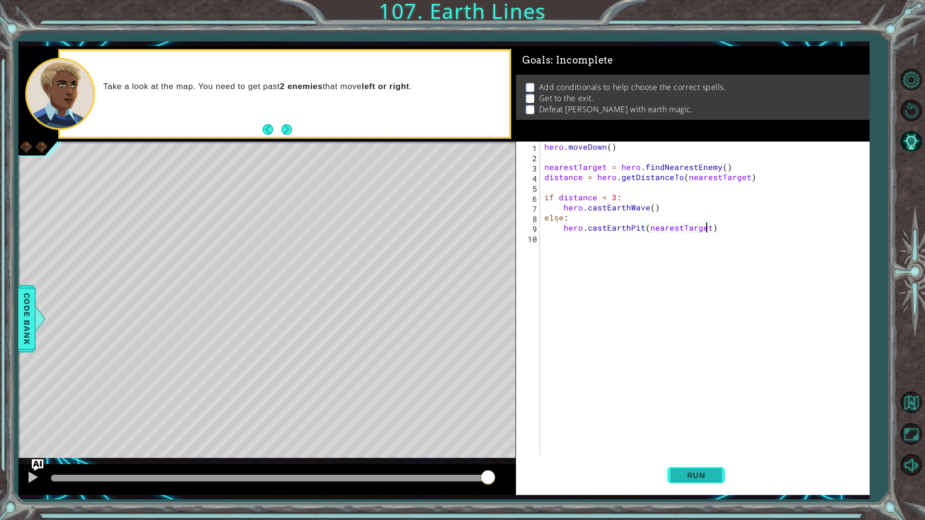
type textarea "hero.castEarthPit(nearestTarget)"
click at [681, 455] on button "Run" at bounding box center [696, 475] width 58 height 35
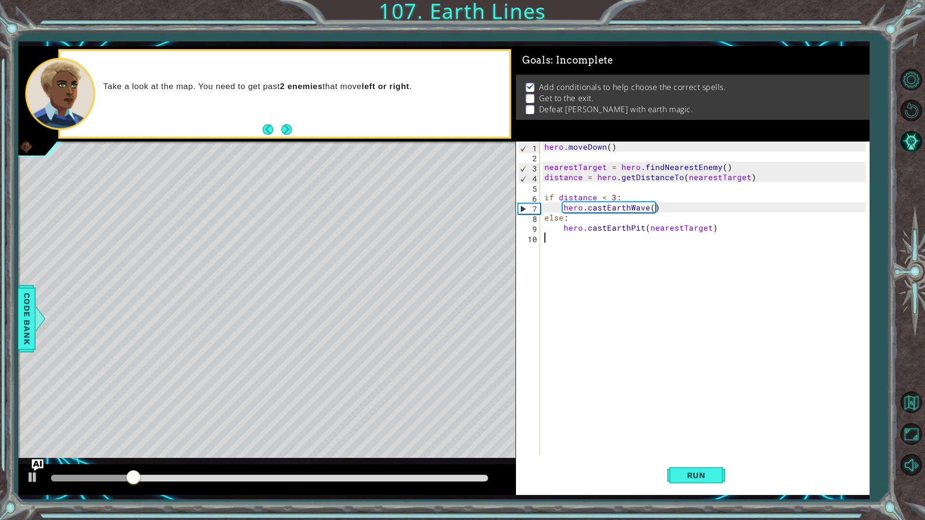
click at [661, 279] on div "hero . [GEOGRAPHIC_DATA] ( ) nearestTarget = hero . findNearestEnemy ( ) distan…" at bounding box center [707, 309] width 329 height 334
type textarea "hero.moveDown(4)"
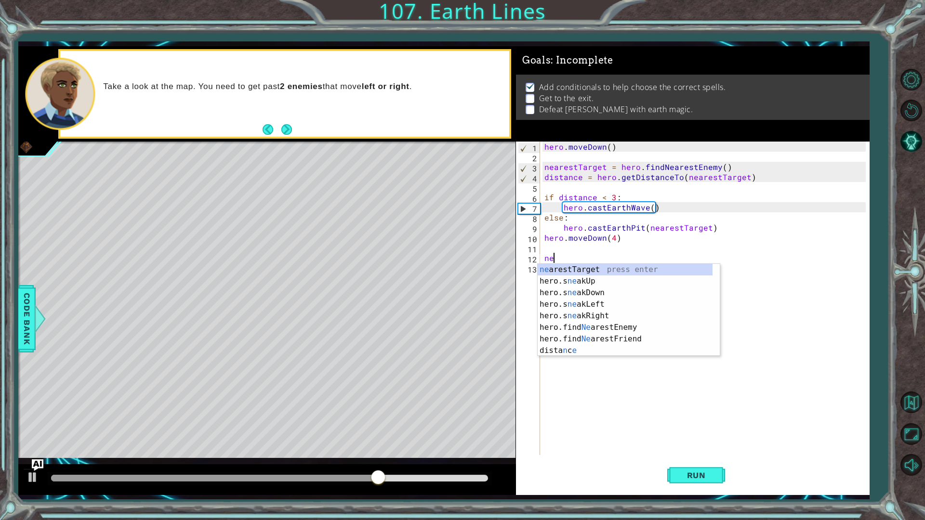
type textarea "ner"
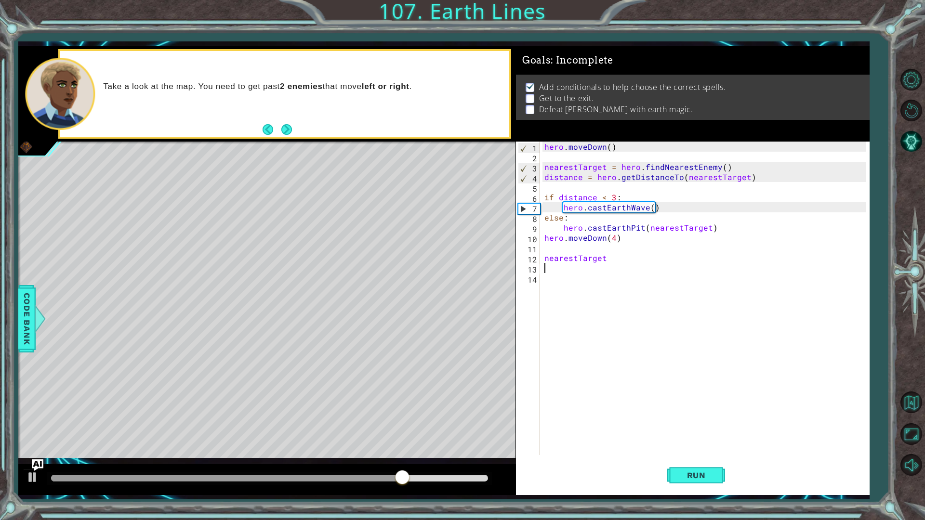
click at [644, 258] on div "hero . [GEOGRAPHIC_DATA] ( ) nearestTarget = hero . findNearestEnemy ( ) distan…" at bounding box center [707, 309] width 329 height 334
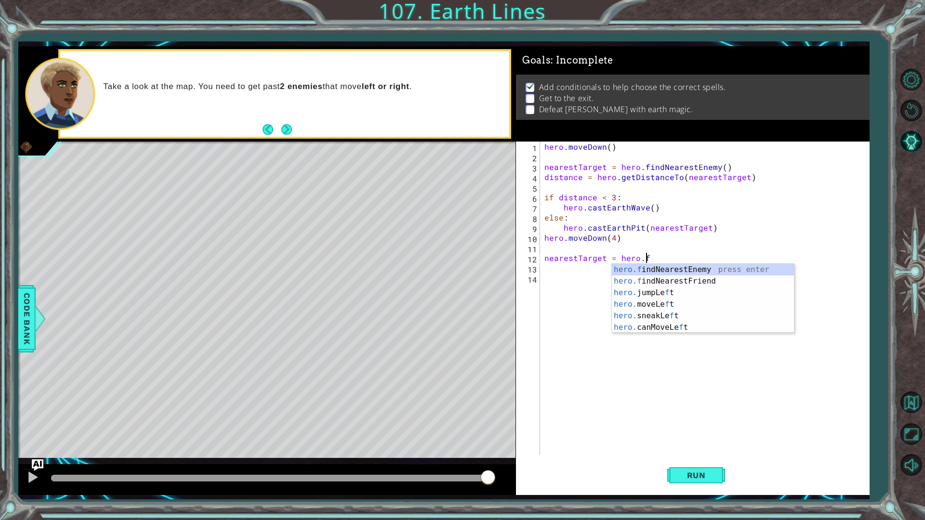
scroll to position [0, 6]
type textarea "nearestTarget = [DOMAIN_NAME]"
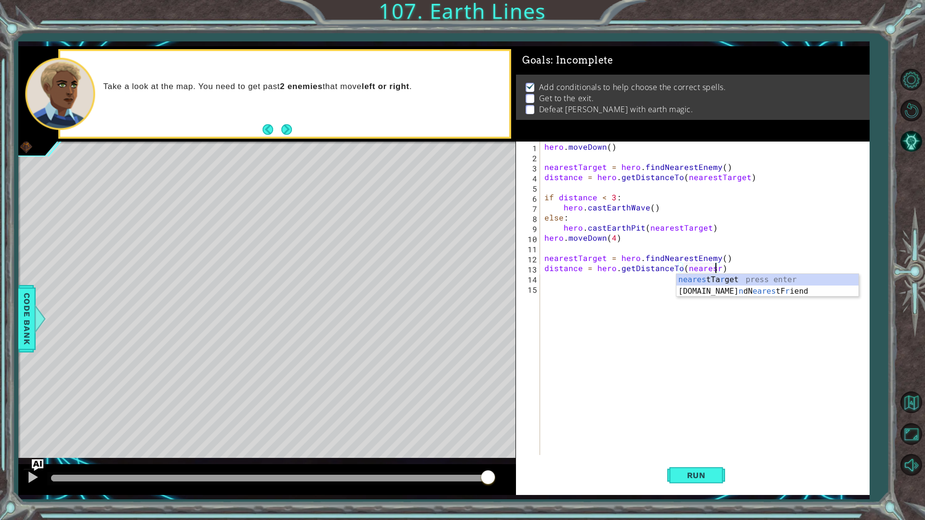
scroll to position [0, 10]
type textarea "distance = hero.getDistanceTo(nearestTarget)"
type textarea "if distance < 3:"
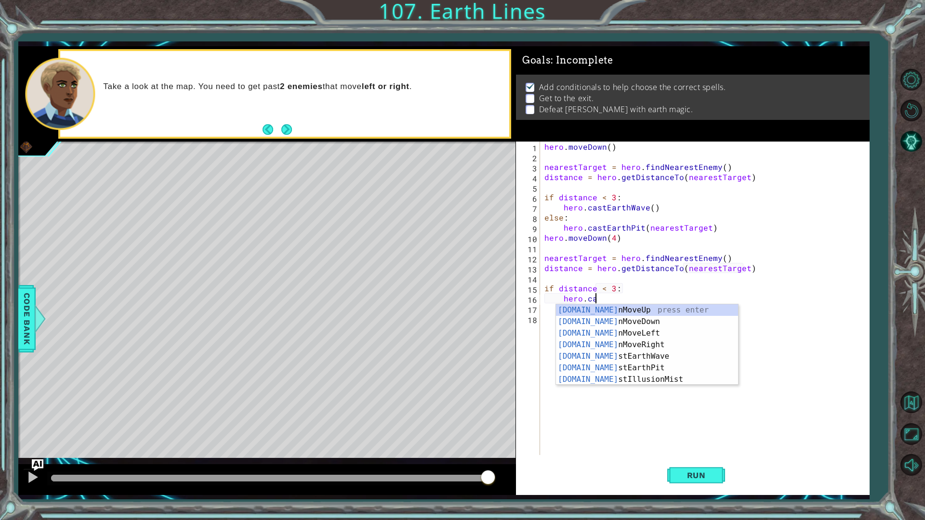
scroll to position [0, 3]
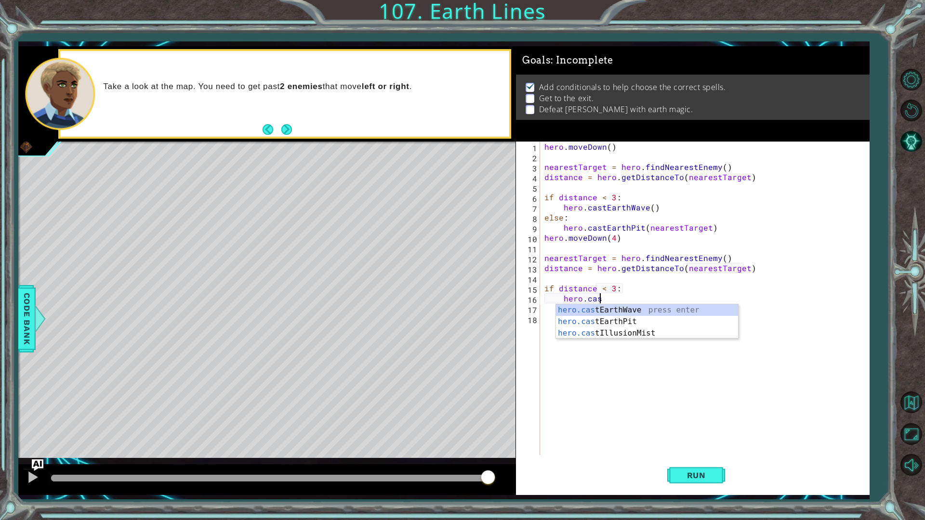
type textarea "hero.cast"
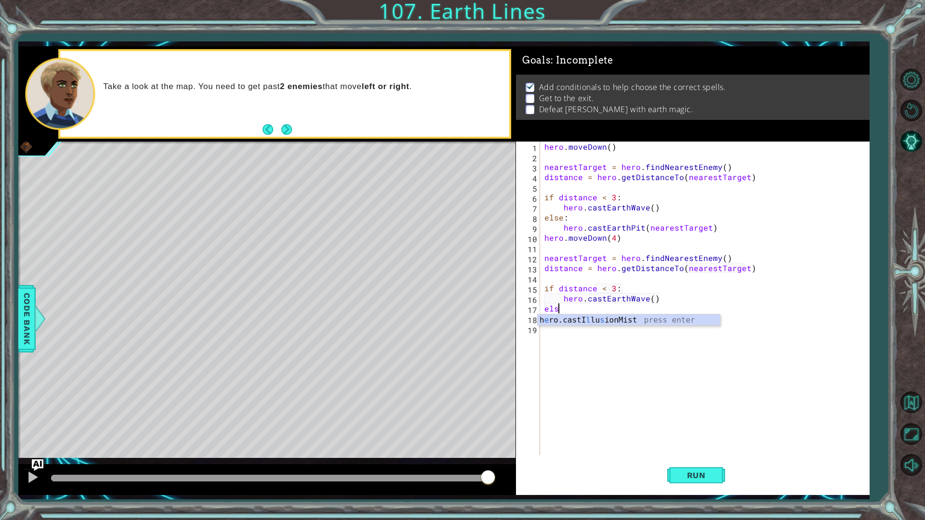
scroll to position [0, 0]
type textarea "else:"
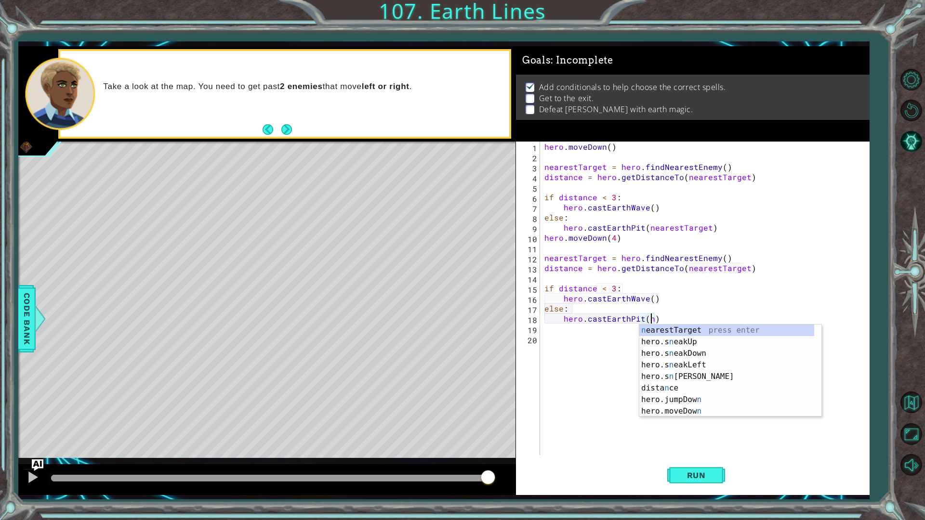
scroll to position [0, 7]
type textarea "hero.castEarthPit(nearestTarget)"
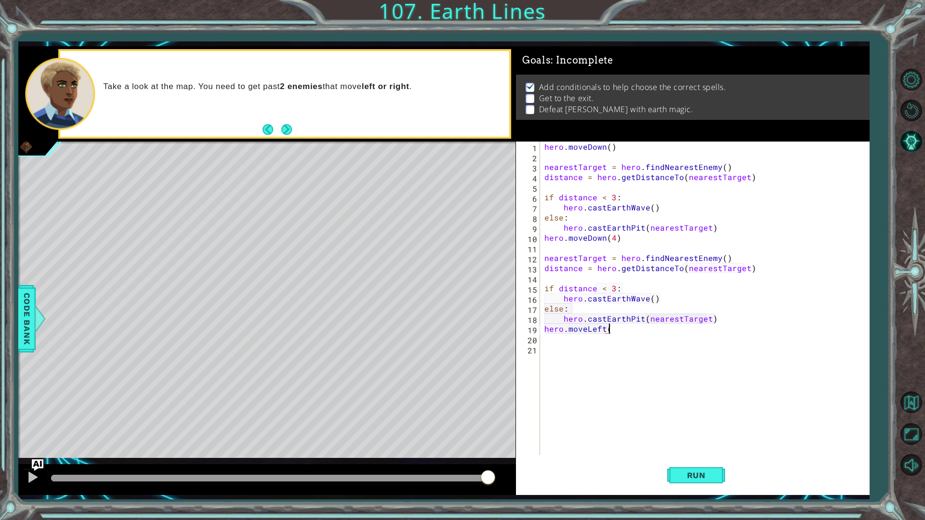
scroll to position [0, 4]
type textarea "hero.moveLeft(5)"
click at [687, 455] on button "Run" at bounding box center [696, 475] width 58 height 35
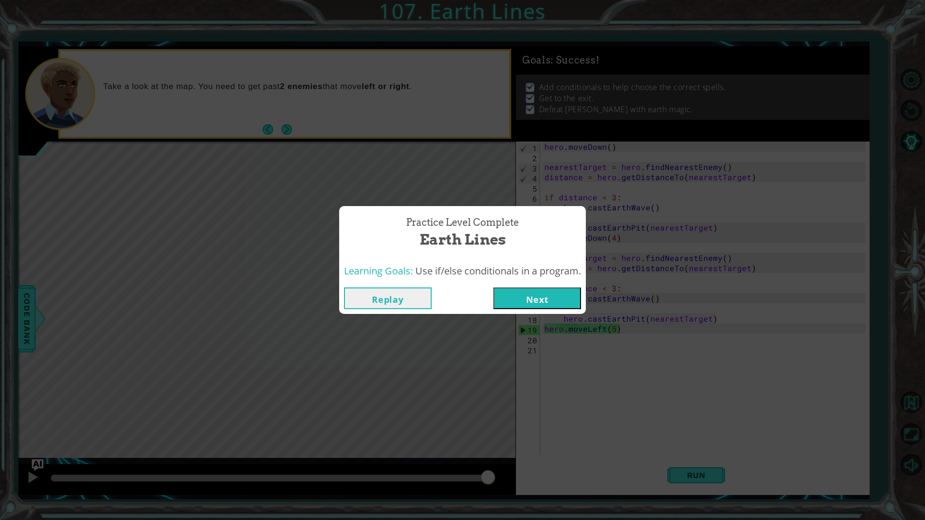
click at [566, 289] on button "Next" at bounding box center [537, 299] width 88 height 22
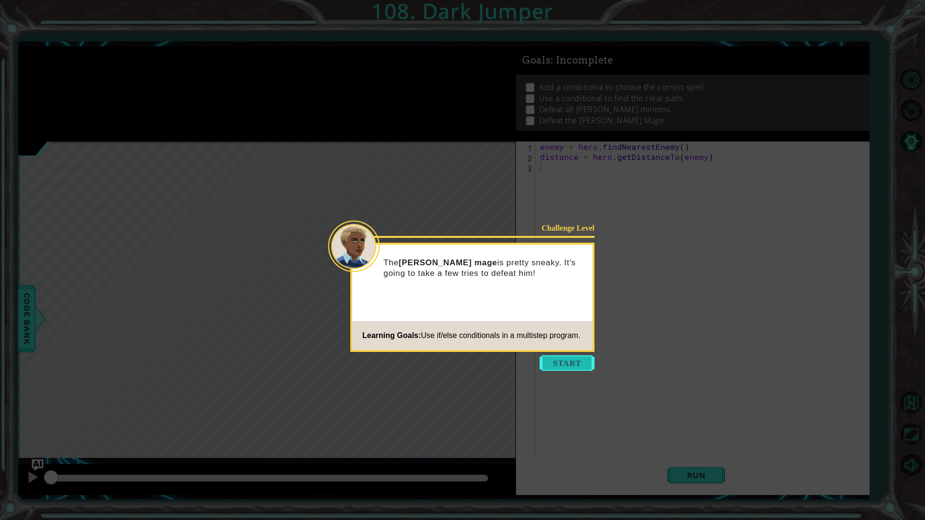
click at [563, 365] on button "Start" at bounding box center [567, 363] width 55 height 15
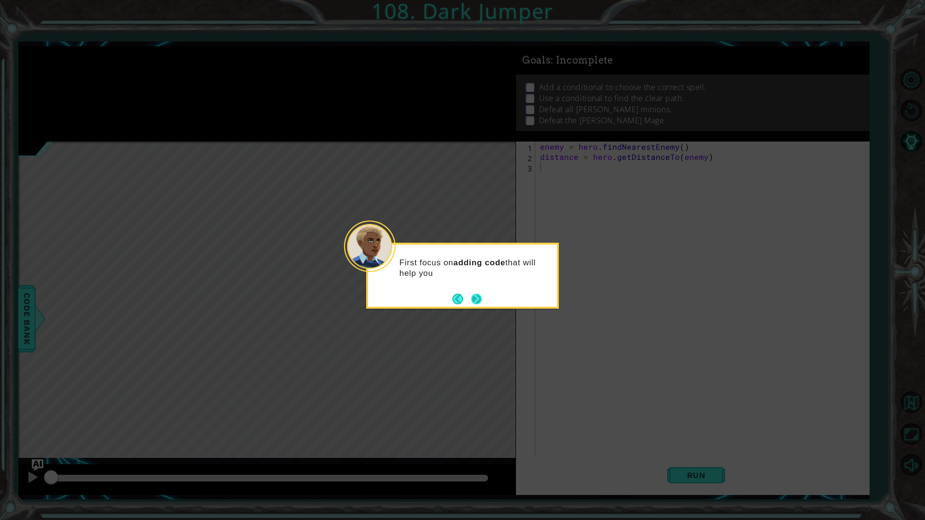
click at [471, 294] on button "Next" at bounding box center [476, 299] width 11 height 11
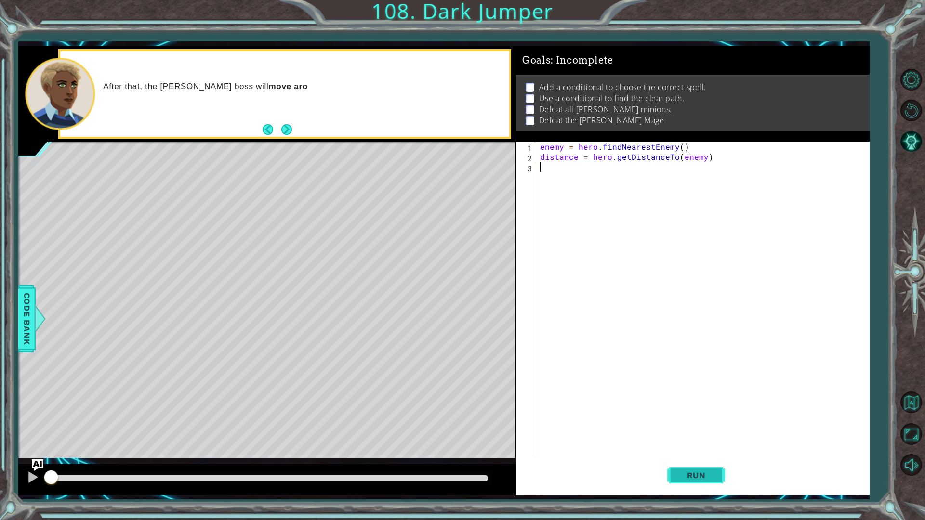
click at [696, 455] on span "Run" at bounding box center [697, 476] width 38 height 10
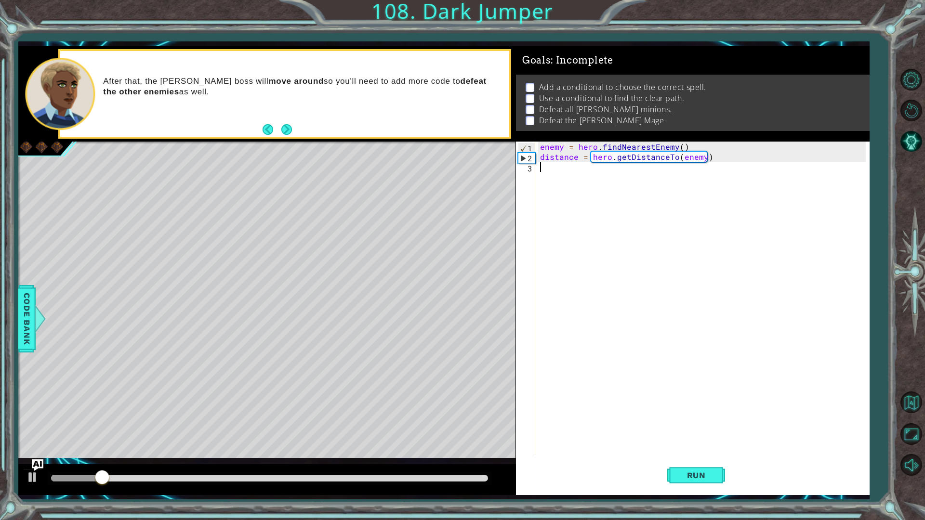
click at [644, 197] on div "enemy = hero . findNearestEnemy ( ) distance = hero . getDistanceTo ( enemy )" at bounding box center [704, 309] width 333 height 334
type textarea "if distance < 3:"
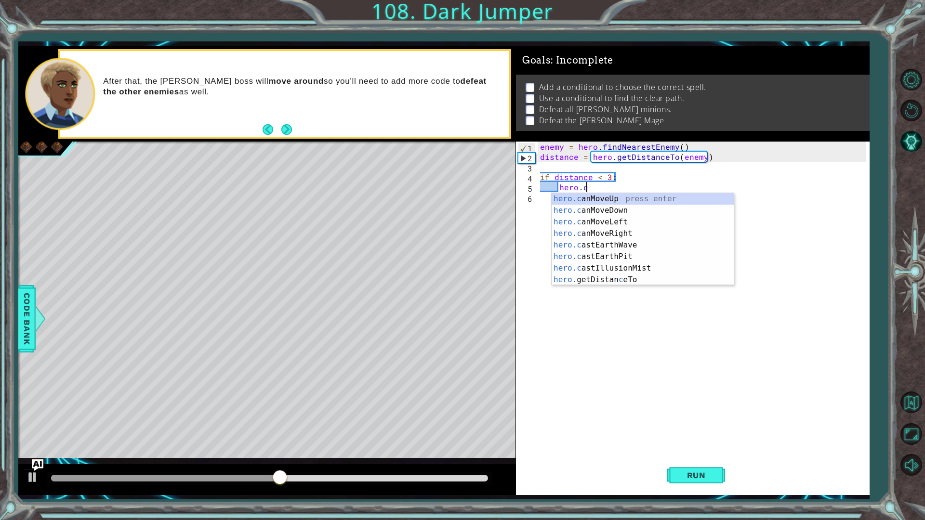
scroll to position [0, 3]
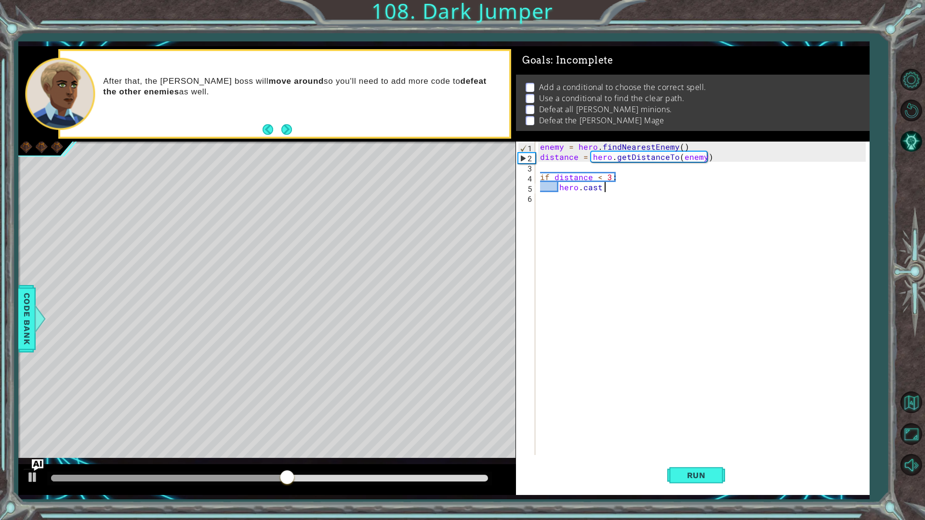
type textarea "hero.cast"
type textarea "else:"
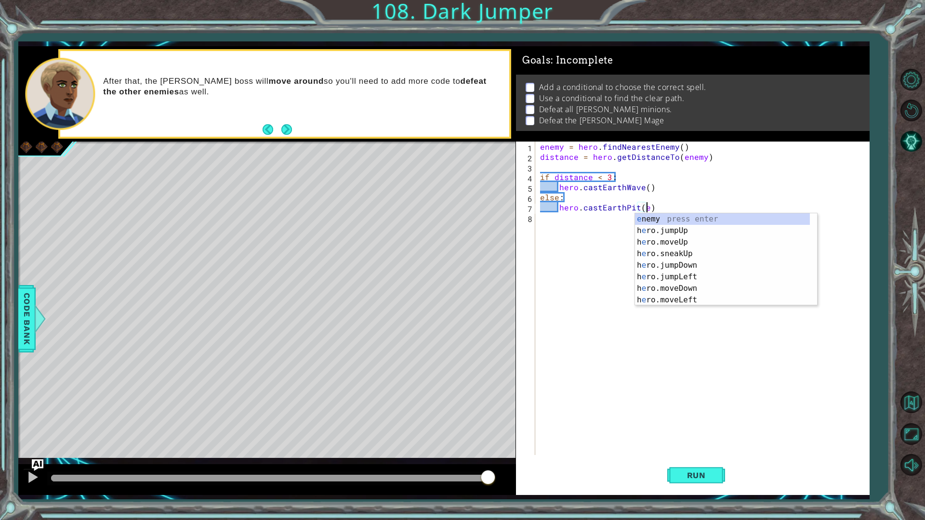
scroll to position [0, 6]
type textarea "hero.castEarthPit(enemy)"
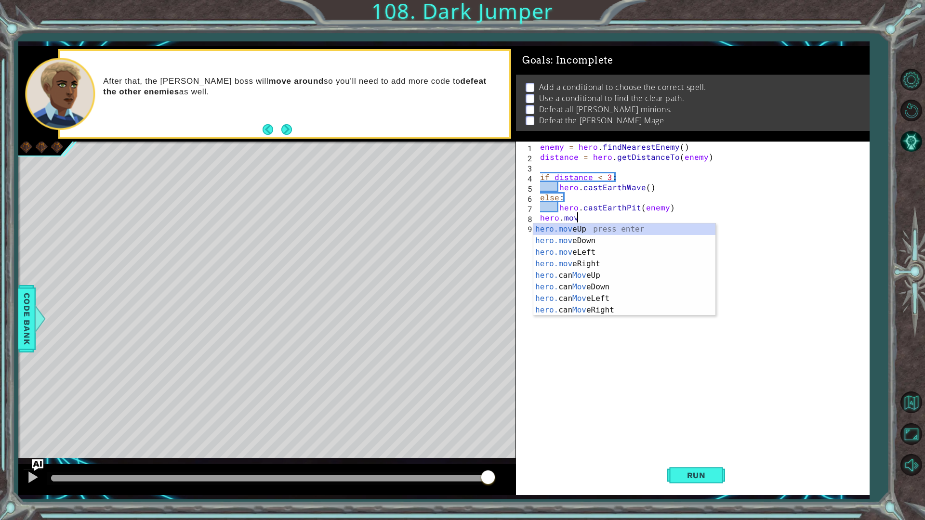
scroll to position [0, 2]
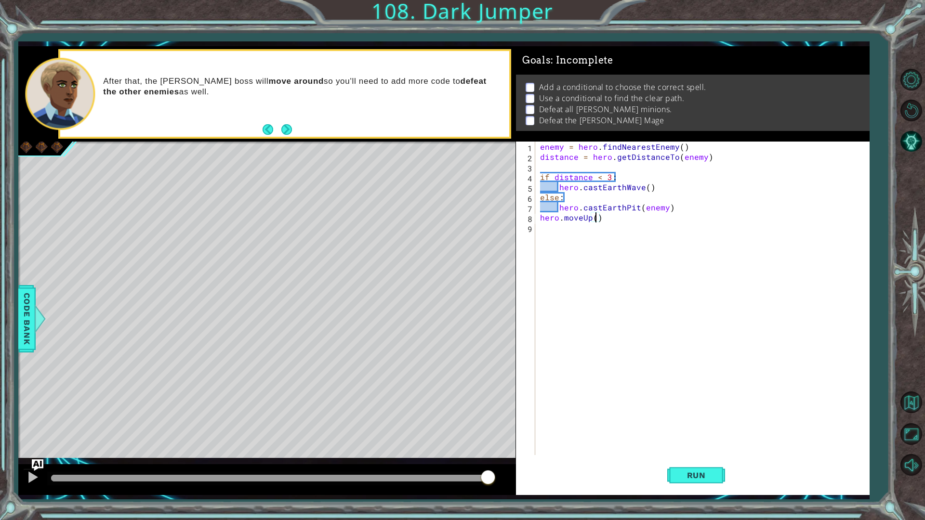
type textarea "hero.moveUp(2)"
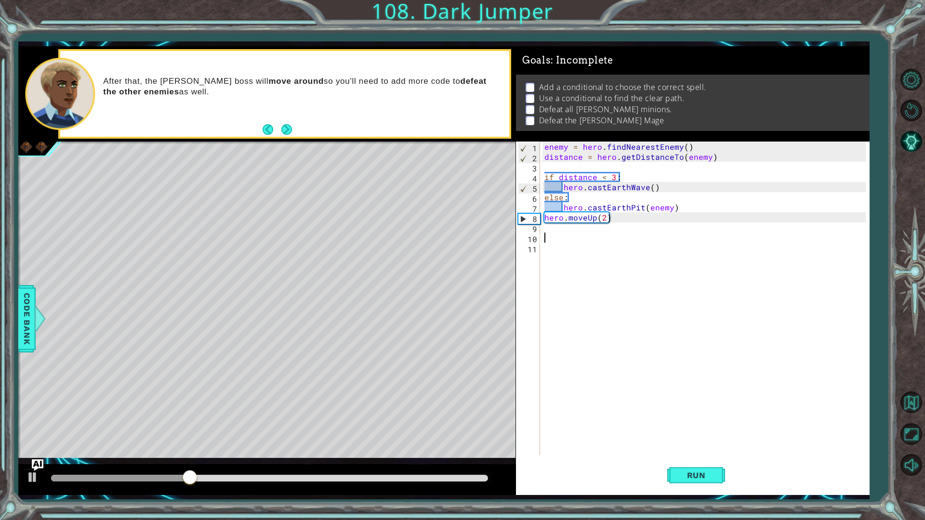
click at [0, 290] on div "1 ההההההההההההההההההההההההההההההההההההההההההההההההההההההההההההההההההההההההההההה…" at bounding box center [462, 260] width 925 height 520
click at [39, 323] on div at bounding box center [40, 319] width 12 height 29
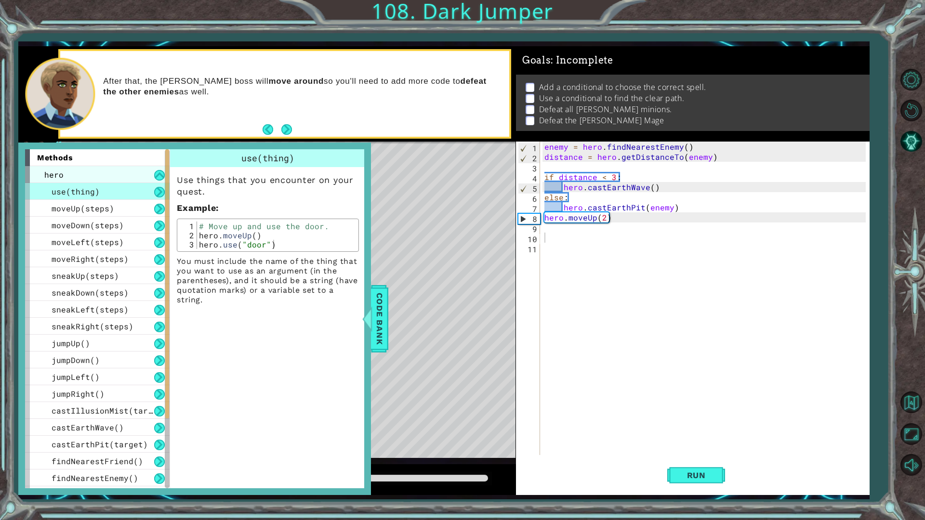
click at [85, 166] on div "hero" at bounding box center [97, 174] width 145 height 17
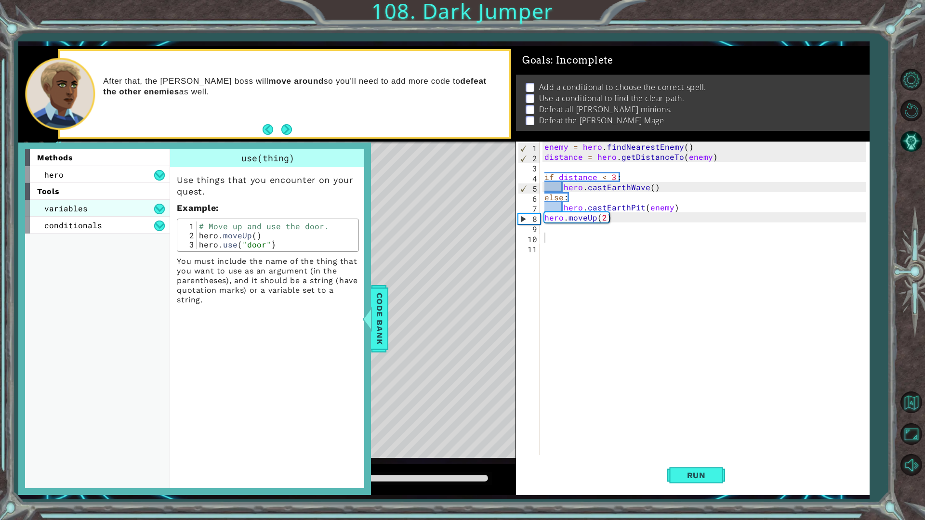
click at [85, 214] on div "variables" at bounding box center [97, 208] width 145 height 17
click at [126, 225] on div "assignment" at bounding box center [97, 225] width 145 height 17
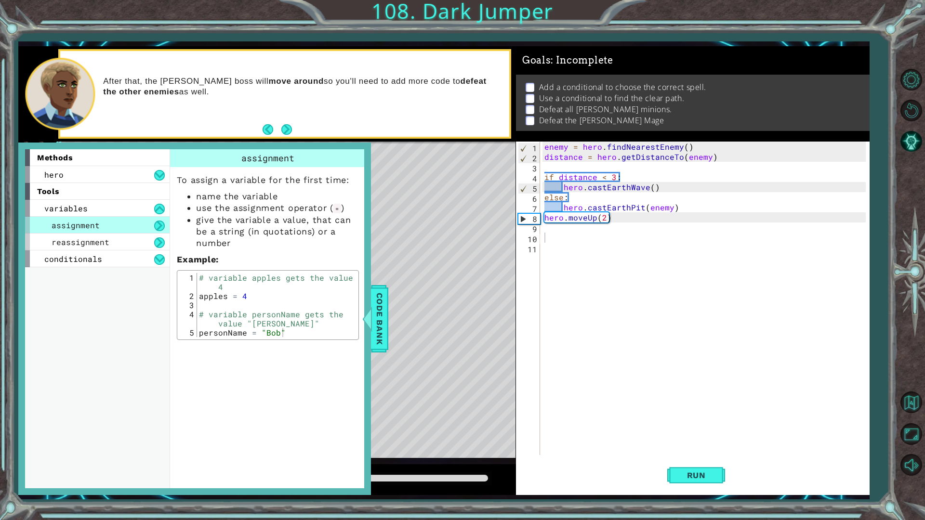
click at [126, 225] on div "assignment" at bounding box center [97, 225] width 145 height 17
click at [115, 261] on div "conditionals" at bounding box center [97, 259] width 145 height 17
click at [112, 272] on div "if statement" at bounding box center [97, 275] width 145 height 17
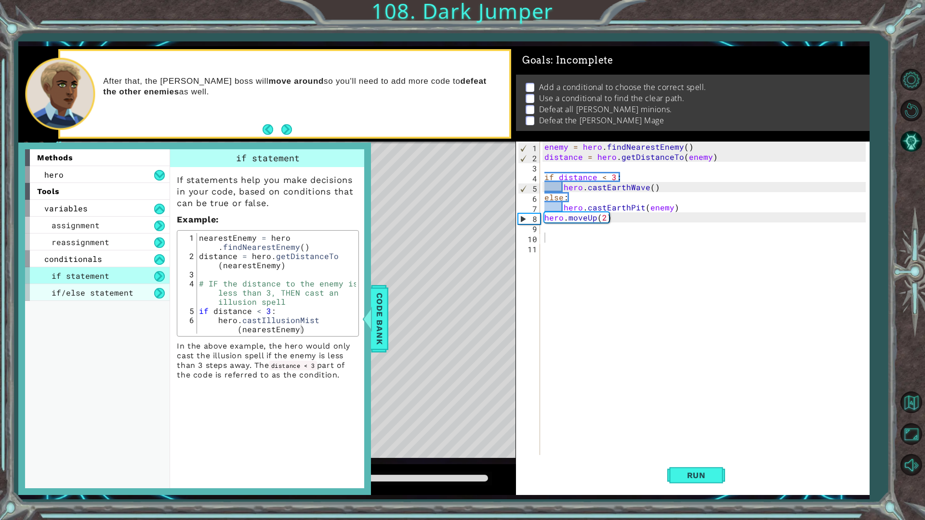
click at [108, 294] on span "if/else statement" at bounding box center [93, 293] width 82 height 10
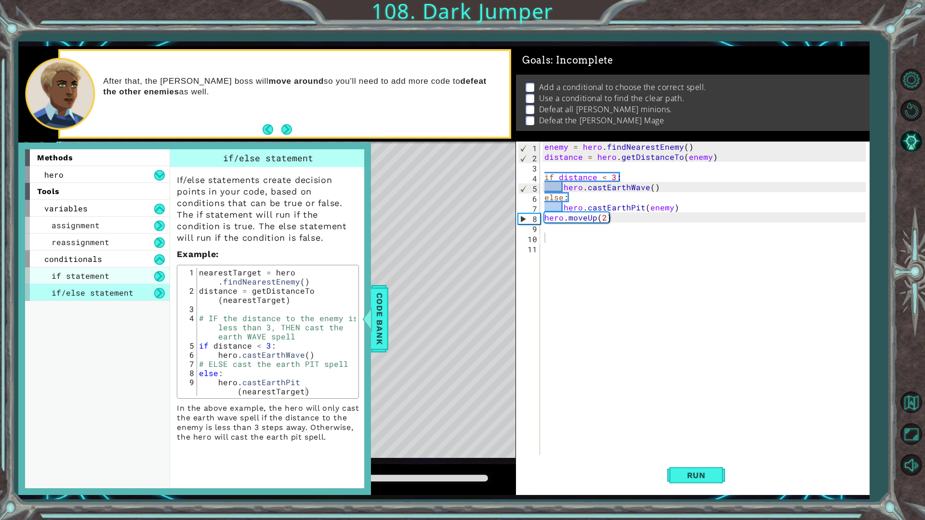
click at [107, 278] on span "if statement" at bounding box center [81, 276] width 58 height 10
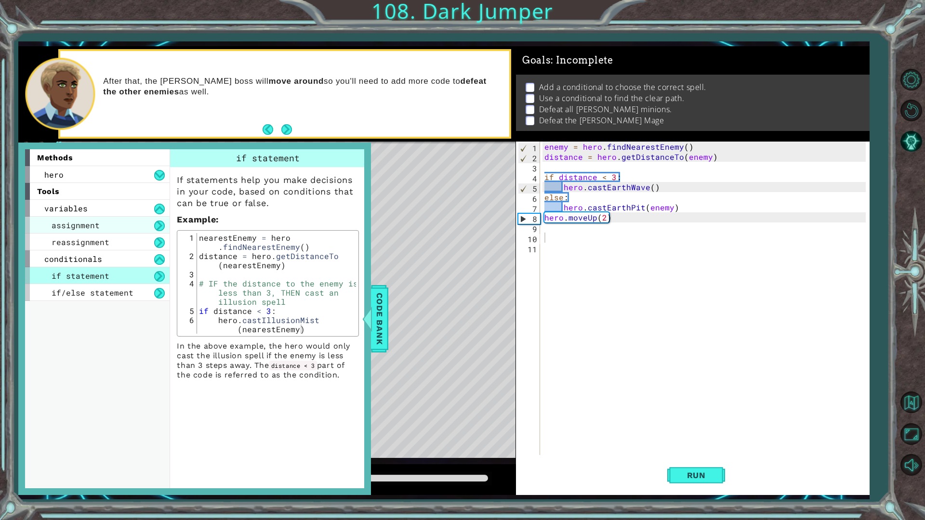
click at [93, 217] on div "assignment" at bounding box center [97, 225] width 145 height 17
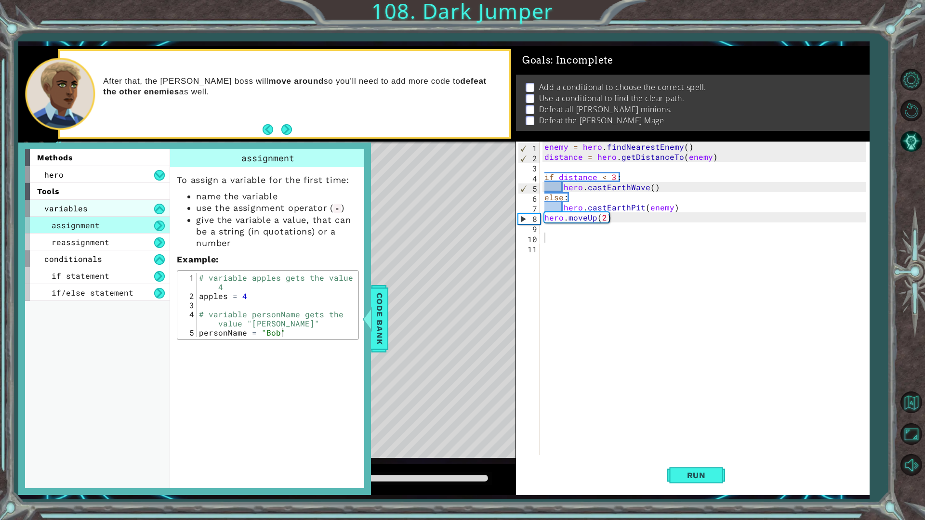
click at [89, 212] on div "variables" at bounding box center [97, 208] width 145 height 17
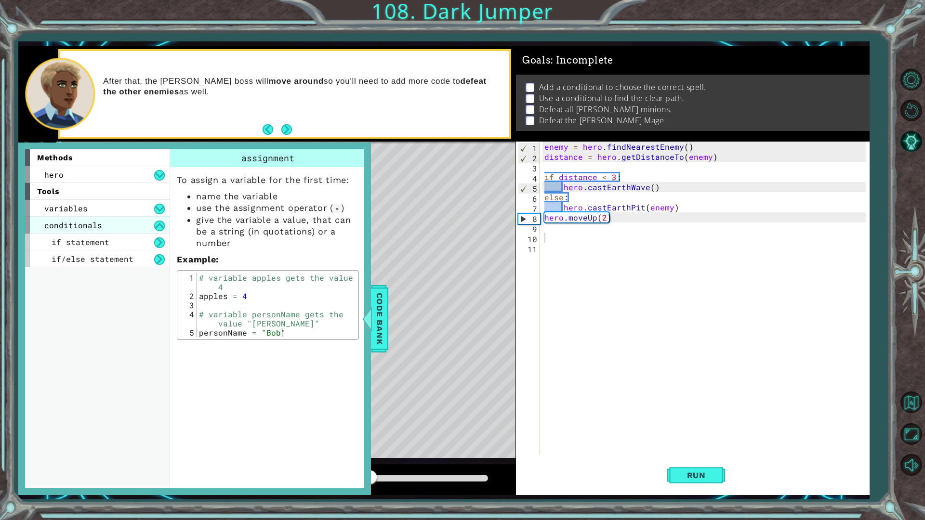
click at [151, 231] on div "conditionals" at bounding box center [97, 225] width 145 height 17
click at [151, 229] on div "conditionals" at bounding box center [97, 225] width 145 height 17
click at [605, 238] on div "enemy = hero . findNearestEnemy ( ) distance = hero . getDistanceTo ( enemy ) i…" at bounding box center [707, 309] width 329 height 334
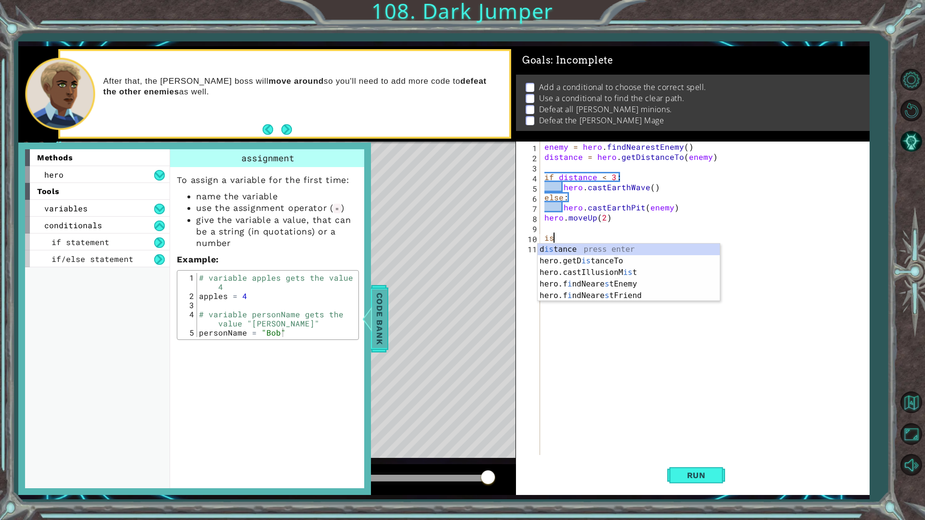
type textarea "is"
click at [366, 307] on div at bounding box center [367, 319] width 12 height 29
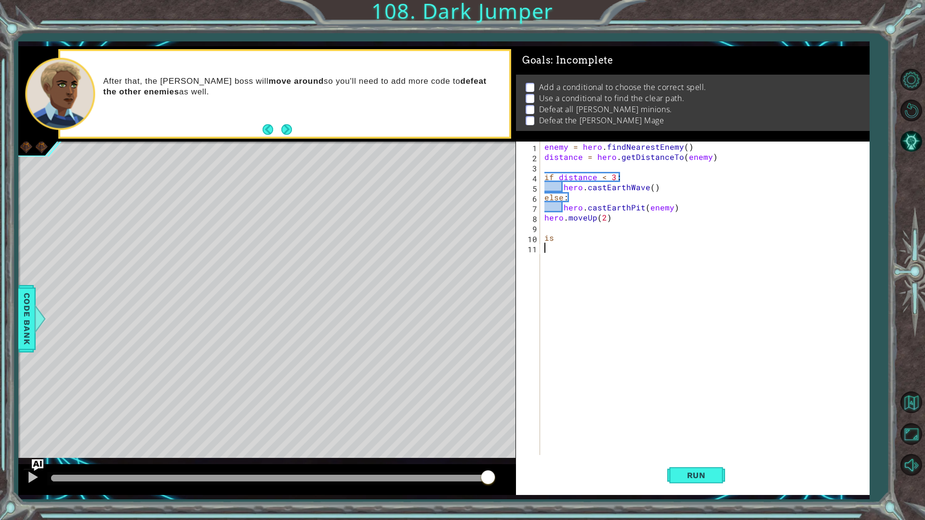
click at [635, 282] on div "enemy = hero . findNearestEnemy ( ) distance = hero . getDistanceTo ( enemy ) i…" at bounding box center [707, 309] width 329 height 334
click at [634, 252] on div "enemy = hero . findNearestEnemy ( ) distance = hero . getDistanceTo ( enemy ) i…" at bounding box center [707, 309] width 329 height 334
click at [630, 240] on div "enemy = hero . findNearestEnemy ( ) distance = hero . getDistanceTo ( enemy ) i…" at bounding box center [707, 309] width 329 height 334
type textarea "if path = free"
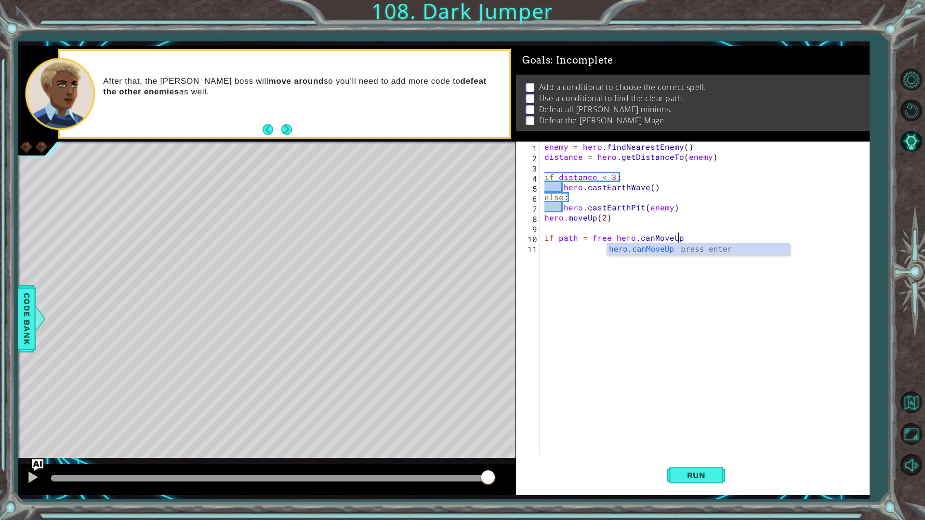
scroll to position [0, 8]
type textarea "if path = free hero.canMoveUp(2)"
type textarea "else:"
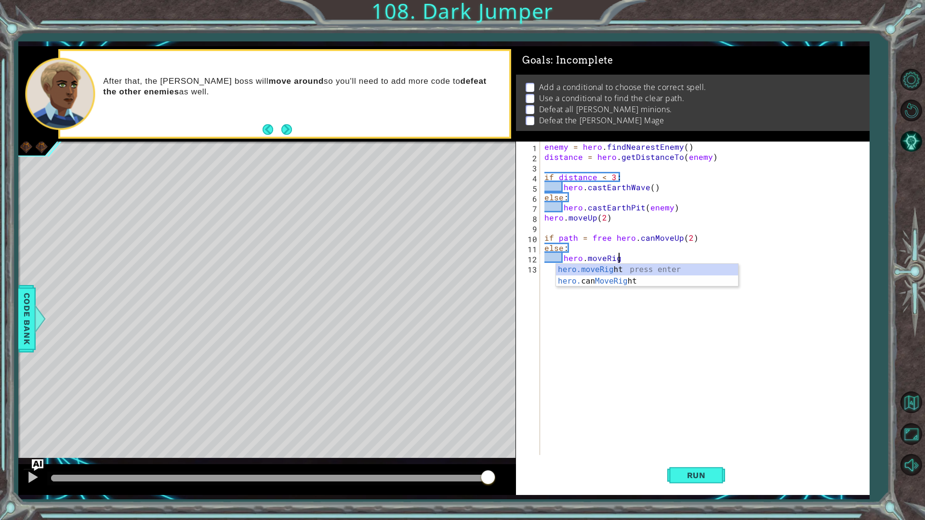
scroll to position [0, 4]
type textarea "hero.moveRight(2)"
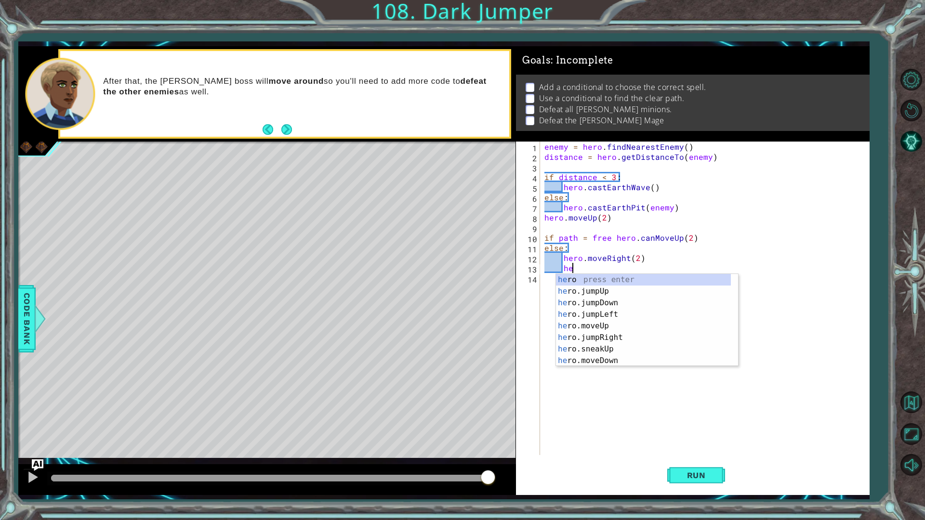
scroll to position [0, 1]
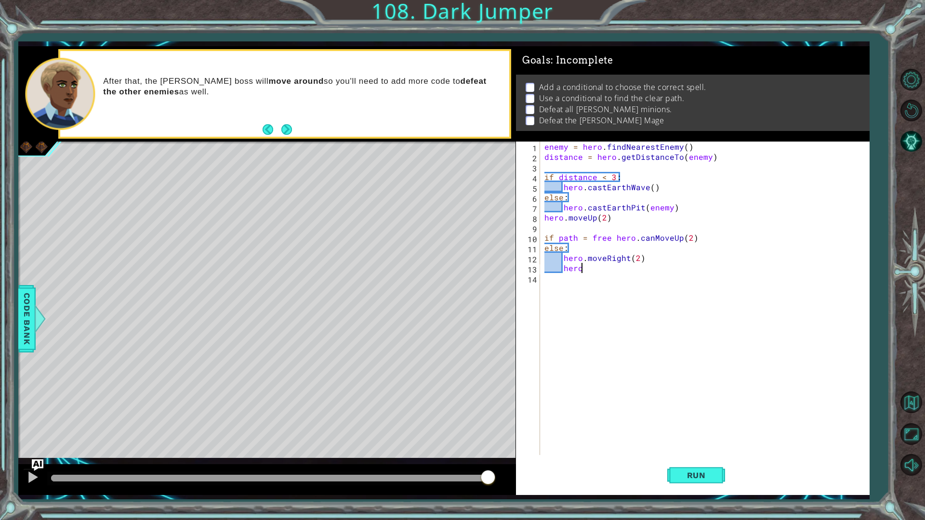
type textarea "hero."
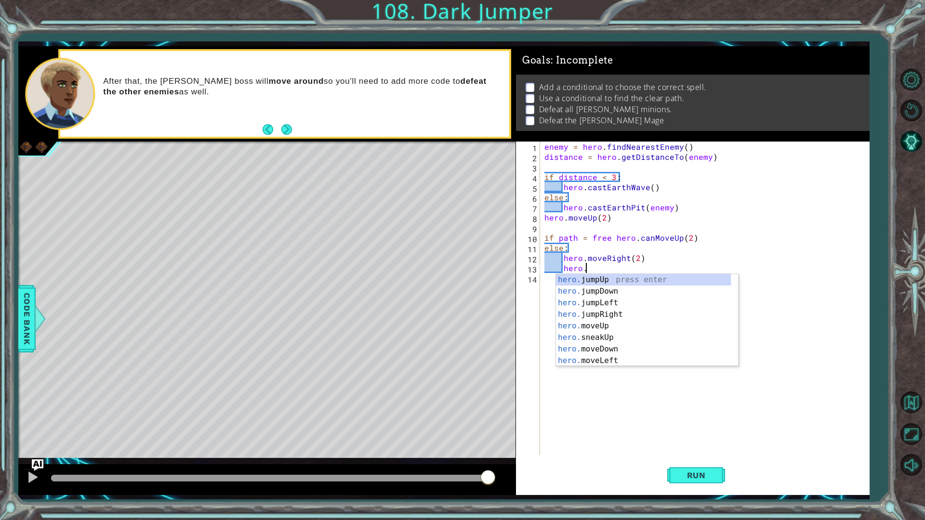
scroll to position [0, 0]
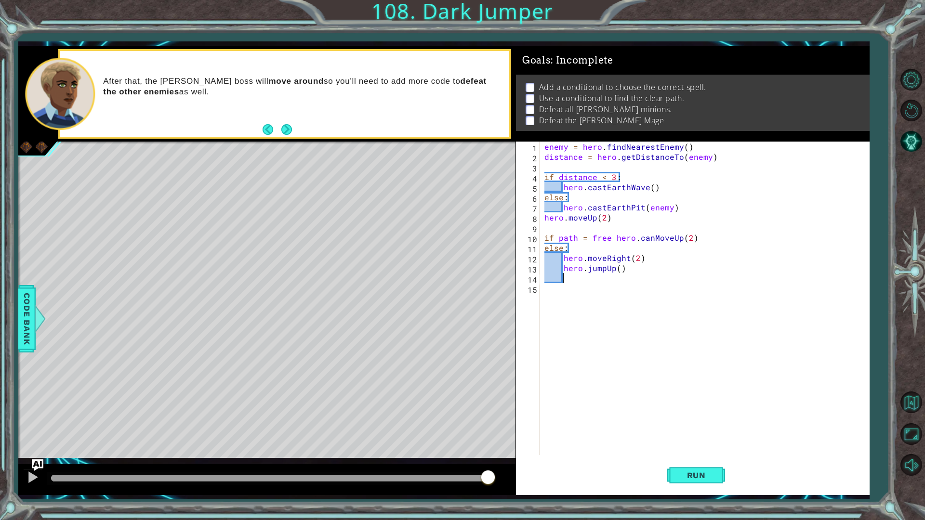
click at [613, 292] on div "enemy = hero . findNearestEnemy ( ) distance = hero . getDistanceTo ( enemy ) i…" at bounding box center [707, 309] width 329 height 334
click at [601, 280] on div "enemy = hero . findNearestEnemy ( ) distance = hero . getDistanceTo ( enemy ) i…" at bounding box center [707, 309] width 329 height 334
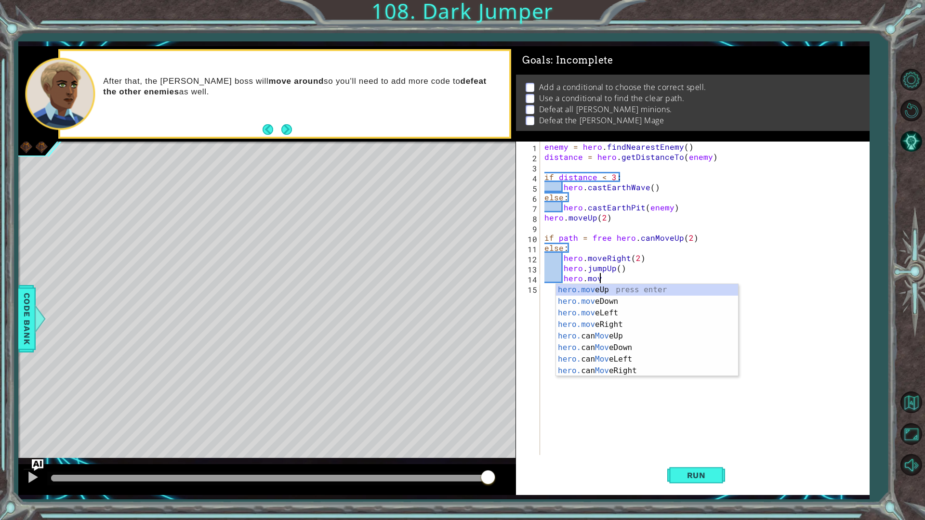
scroll to position [0, 3]
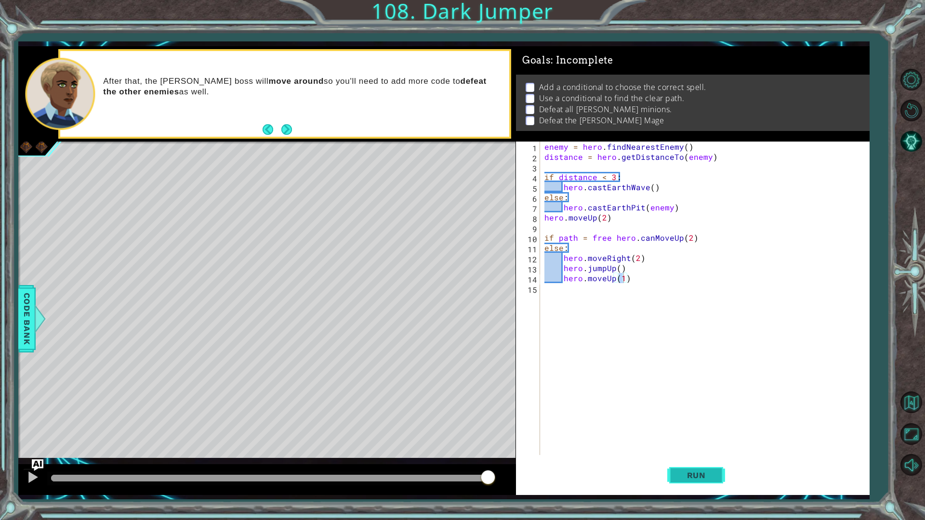
click at [687, 455] on span "Run" at bounding box center [697, 476] width 38 height 10
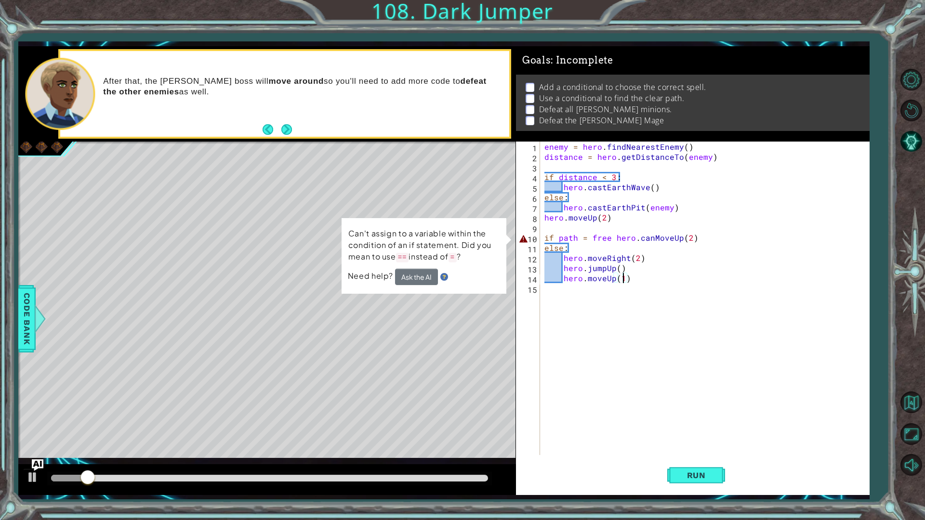
click at [583, 240] on div "enemy = hero . findNearestEnemy ( ) distance = hero . getDistanceTo ( enemy ) i…" at bounding box center [707, 309] width 329 height 334
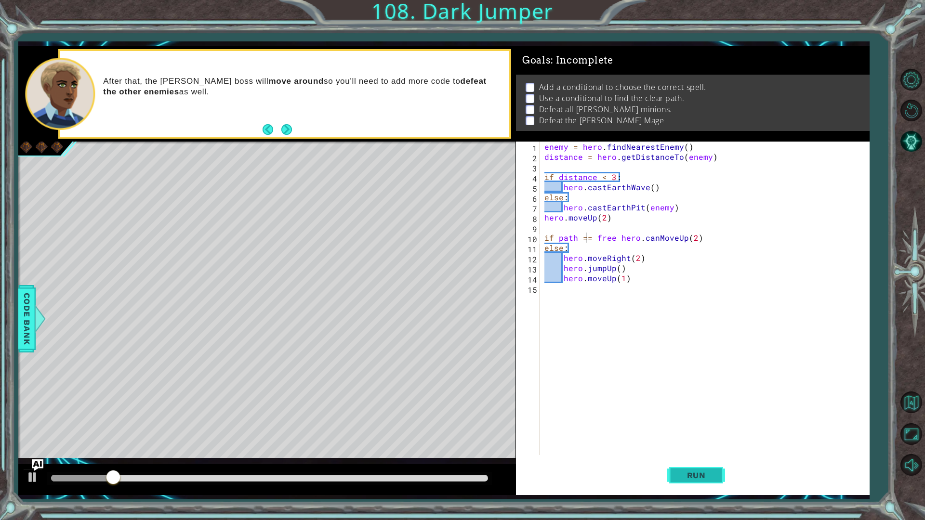
click at [687, 455] on span "Run" at bounding box center [697, 476] width 38 height 10
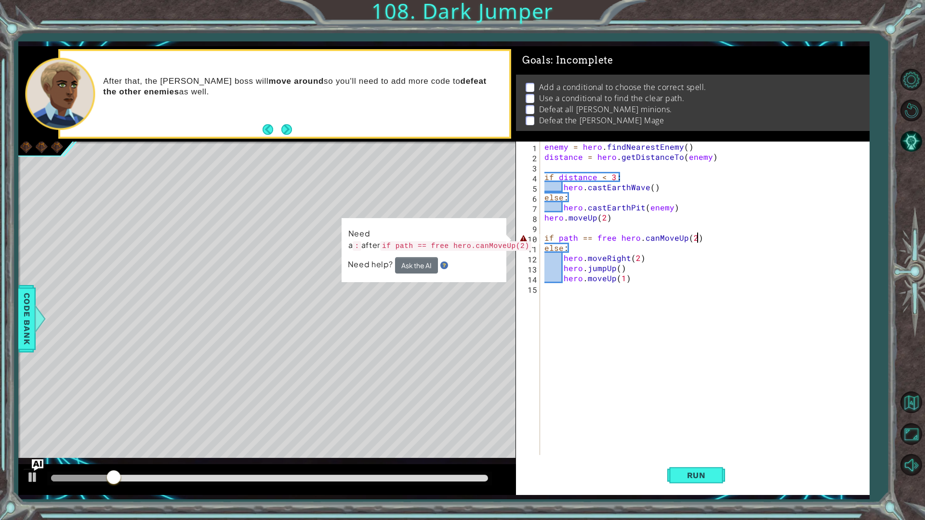
click at [729, 240] on div "enemy = hero . findNearestEnemy ( ) distance = hero . getDistanceTo ( enemy ) i…" at bounding box center [707, 309] width 329 height 334
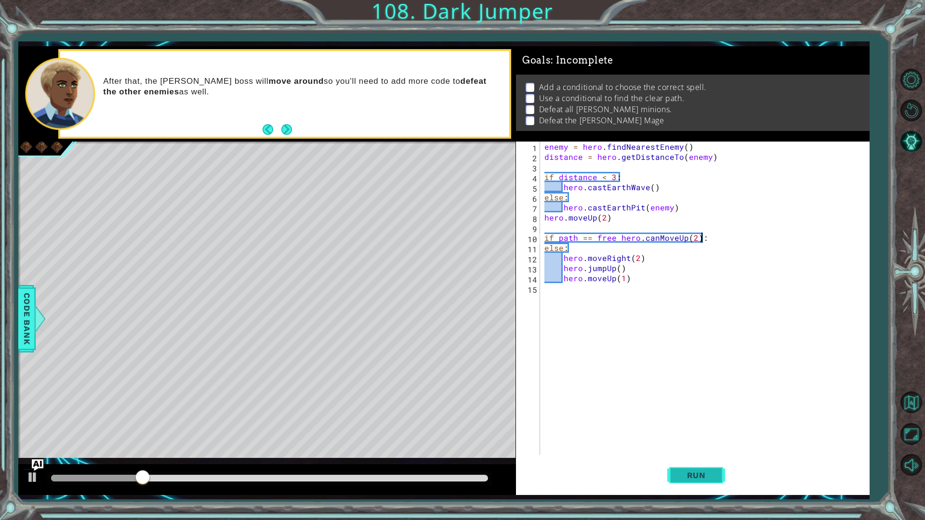
click at [678, 455] on span "Run" at bounding box center [697, 476] width 38 height 10
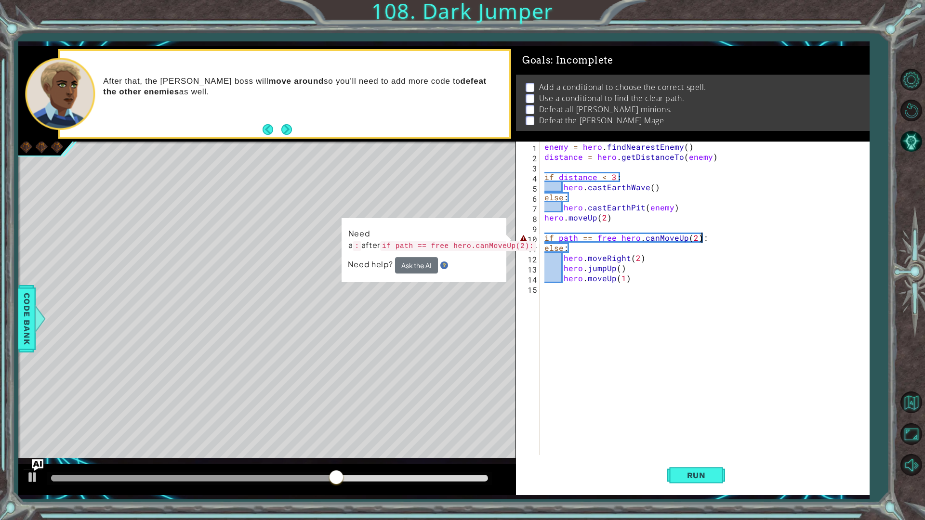
click at [615, 236] on div "enemy = hero . findNearestEnemy ( ) distance = hero . getDistanceTo ( enemy ) i…" at bounding box center [707, 309] width 329 height 334
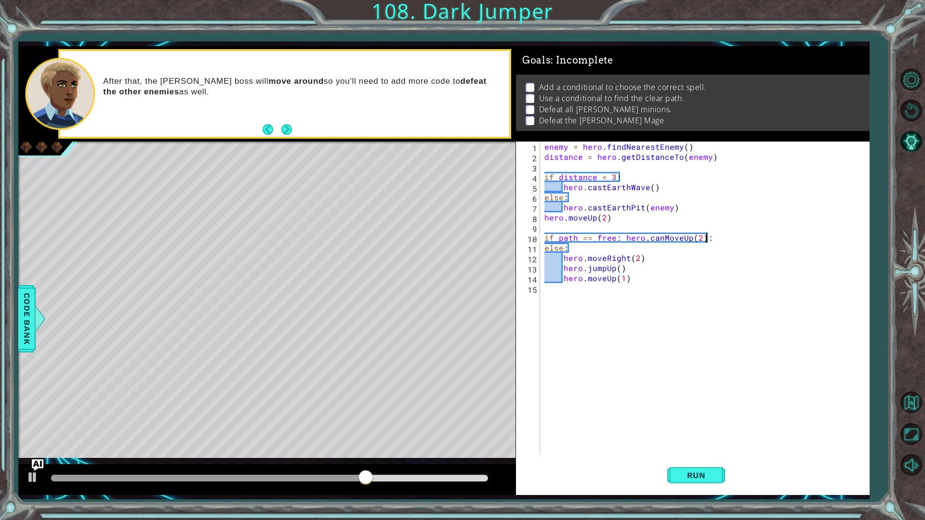
click at [723, 234] on div "enemy = hero . findNearestEnemy ( ) distance = hero . getDistanceTo ( enemy ) i…" at bounding box center [707, 309] width 329 height 334
click at [699, 455] on span "Run" at bounding box center [697, 476] width 38 height 10
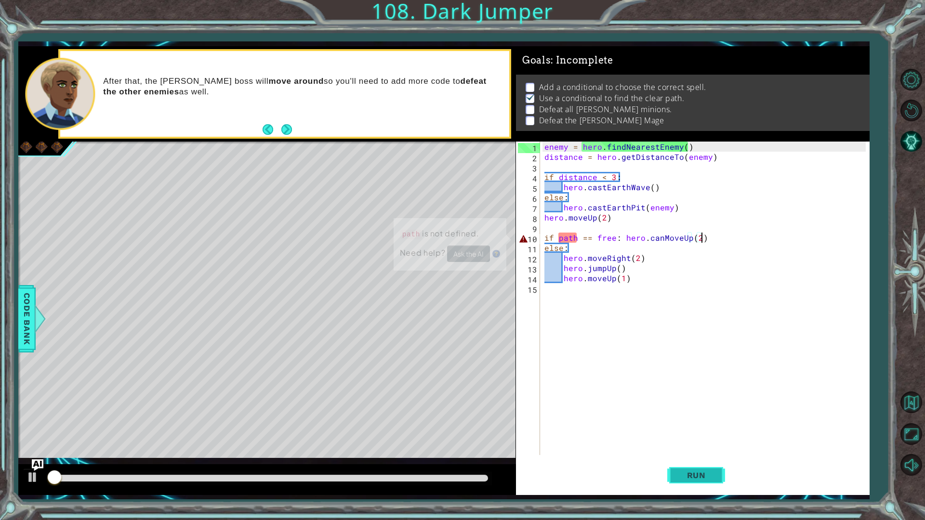
scroll to position [0, 0]
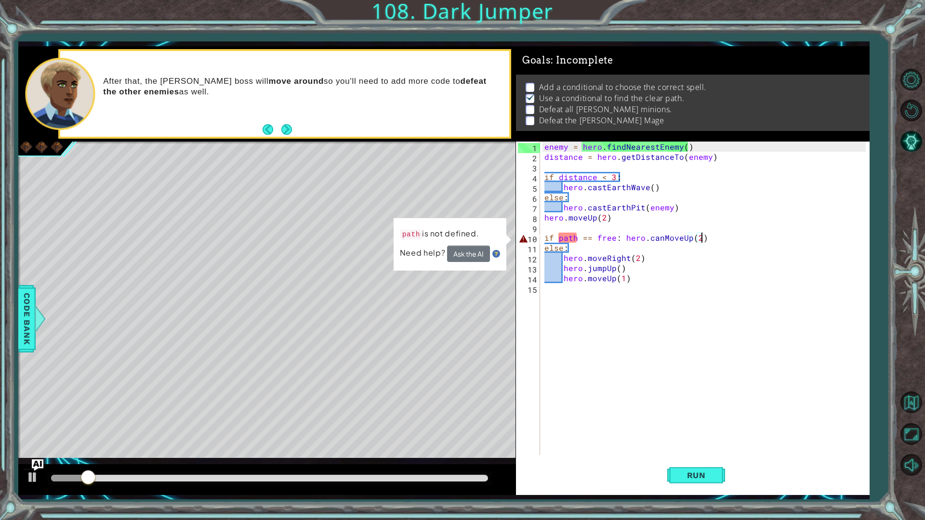
drag, startPoint x: 559, startPoint y: 239, endPoint x: 560, endPoint y: 249, distance: 9.7
click at [558, 240] on div "enemy = hero . findNearestEnemy ( ) distance = hero . getDistanceTo ( enemy ) i…" at bounding box center [707, 309] width 329 height 334
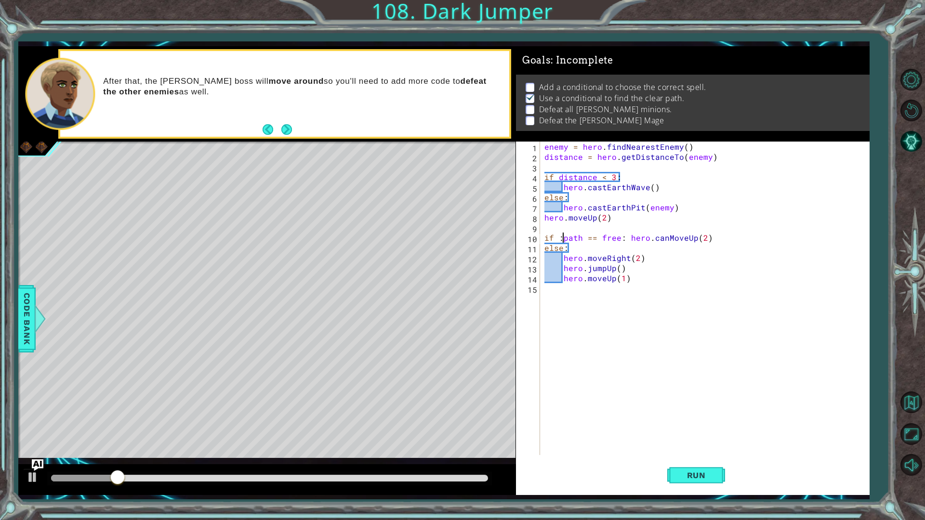
paste textarea "Code Area"
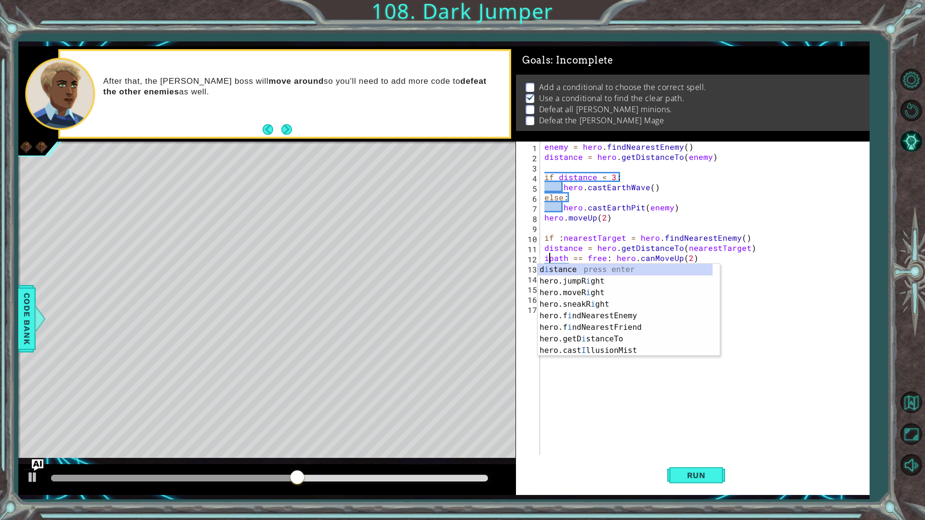
scroll to position [0, 0]
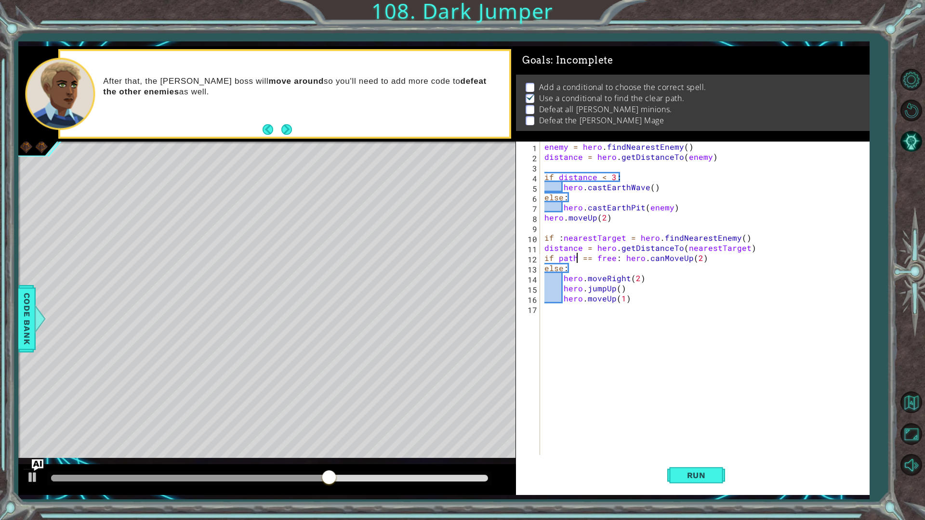
click at [576, 263] on div "enemy = hero . findNearestEnemy ( ) distance = hero . getDistanceTo ( enemy ) i…" at bounding box center [707, 309] width 329 height 334
click at [557, 255] on div "enemy = hero . findNearestEnemy ( ) distance = hero . getDistanceTo ( enemy ) i…" at bounding box center [707, 309] width 329 height 334
click at [671, 455] on button "Run" at bounding box center [696, 475] width 58 height 35
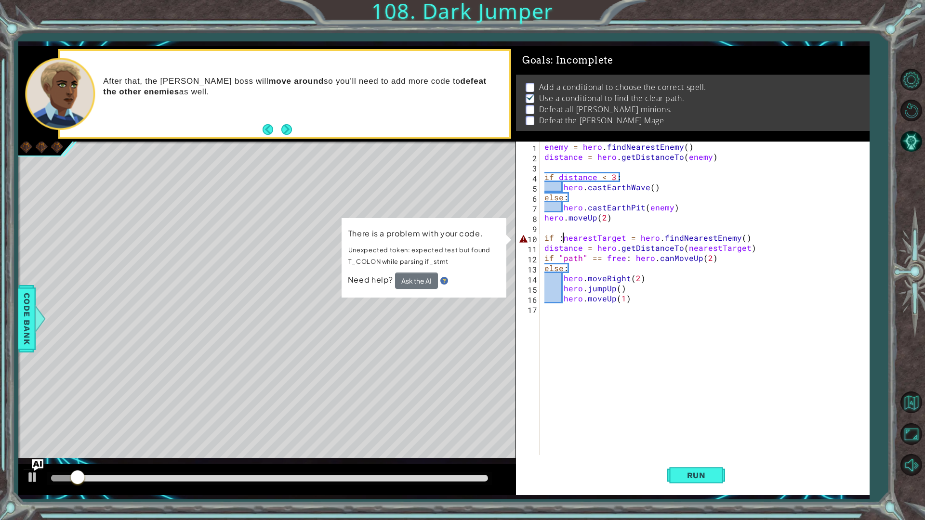
click at [561, 240] on div "enemy = hero . findNearestEnemy ( ) distance = hero . getDistanceTo ( enemy ) i…" at bounding box center [707, 309] width 329 height 334
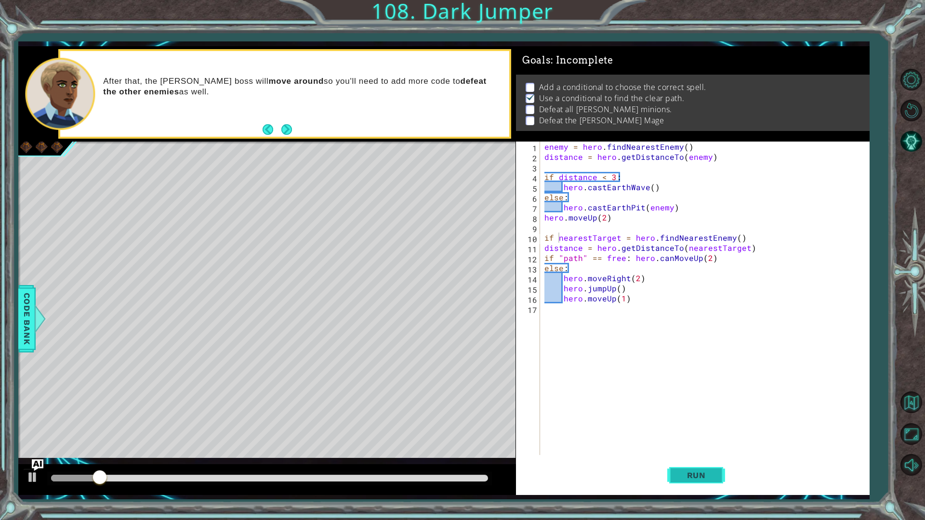
click at [676, 455] on button "Run" at bounding box center [696, 475] width 58 height 35
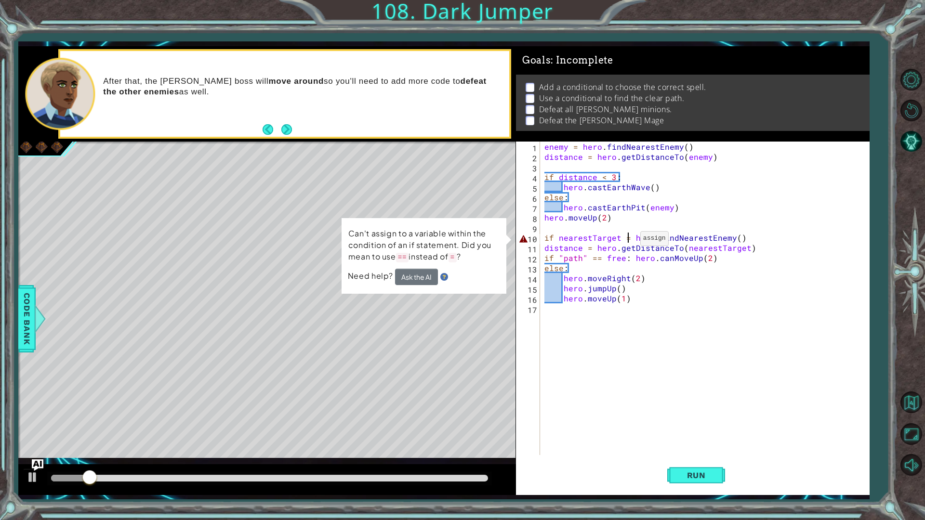
click at [628, 241] on div "enemy = hero . findNearestEnemy ( ) distance = hero . getDistanceTo ( enemy ) i…" at bounding box center [707, 309] width 329 height 334
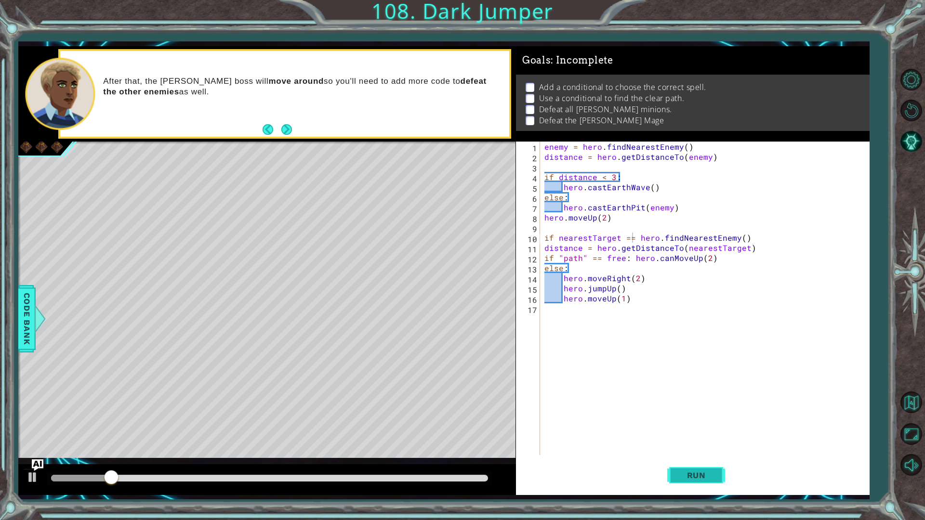
click at [703, 455] on span "Run" at bounding box center [697, 476] width 38 height 10
click at [797, 242] on div "enemy = hero . findNearestEnemy ( ) distance = hero . getDistanceTo ( enemy ) i…" at bounding box center [707, 309] width 329 height 334
click at [696, 455] on button "Run" at bounding box center [696, 475] width 58 height 35
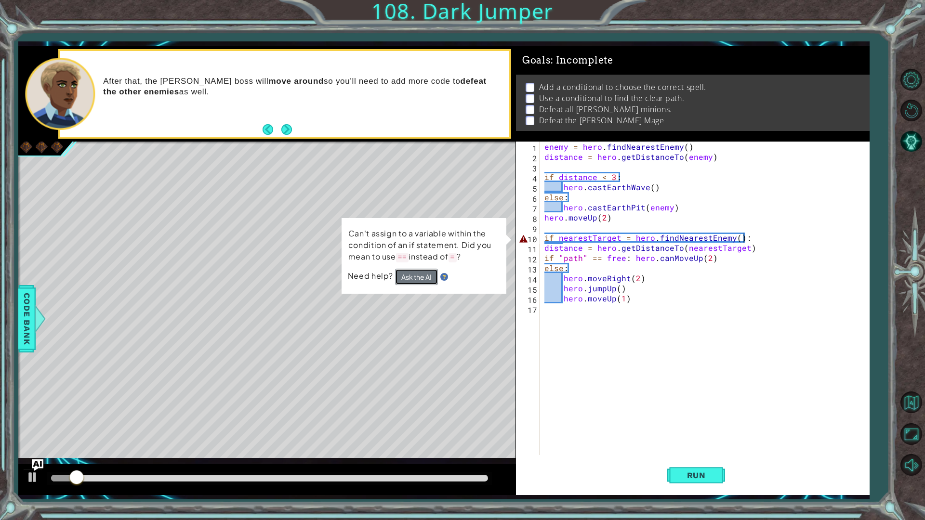
click at [397, 275] on button "Ask the AI" at bounding box center [416, 276] width 43 height 17
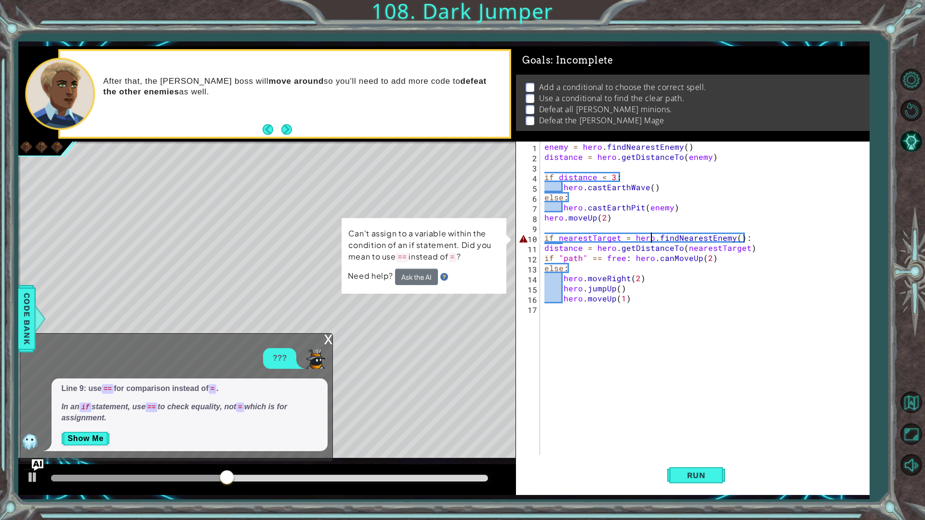
click at [649, 235] on div "enemy = hero . findNearestEnemy ( ) distance = hero . getDistanceTo ( enemy ) i…" at bounding box center [707, 309] width 329 height 334
click at [81, 439] on button "Show Me" at bounding box center [85, 438] width 49 height 15
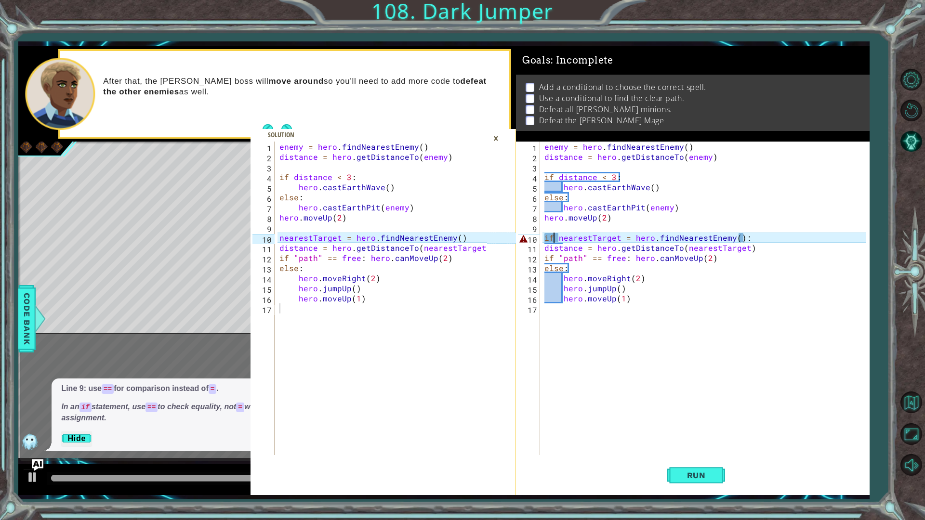
click at [556, 239] on div "enemy = hero . findNearestEnemy ( ) distance = hero . getDistanceTo ( enemy ) i…" at bounding box center [707, 309] width 329 height 334
click at [758, 234] on div "enemy = hero . findNearestEnemy ( ) distance = hero . getDistanceTo ( enemy ) i…" at bounding box center [707, 309] width 329 height 334
drag, startPoint x: 547, startPoint y: 234, endPoint x: 547, endPoint y: 242, distance: 7.7
click at [546, 236] on div "enemy = hero . findNearestEnemy ( ) distance = hero . getDistanceTo ( enemy ) i…" at bounding box center [707, 309] width 329 height 334
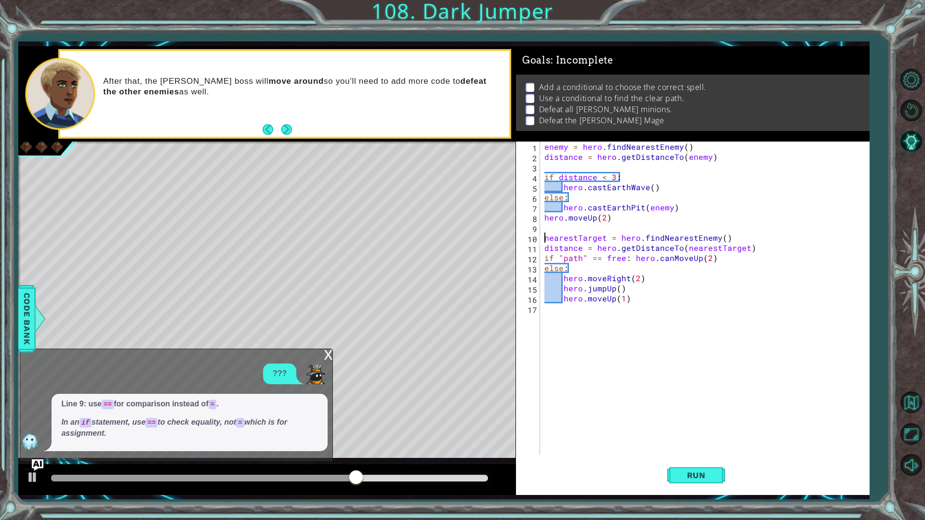
scroll to position [0, 11]
click at [685, 455] on span "Run" at bounding box center [697, 476] width 38 height 10
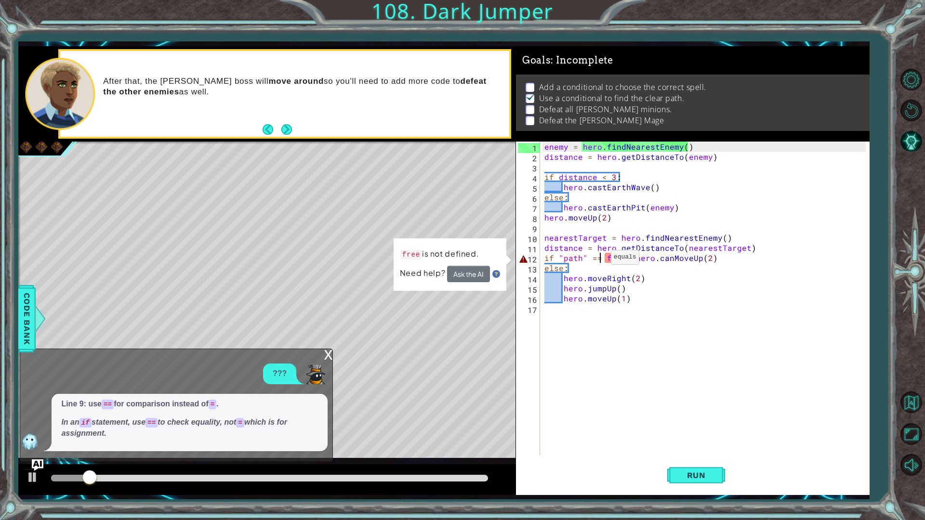
click at [599, 260] on div "enemy = hero . findNearestEnemy ( ) distance = hero . getDistanceTo ( enemy ) i…" at bounding box center [707, 309] width 329 height 334
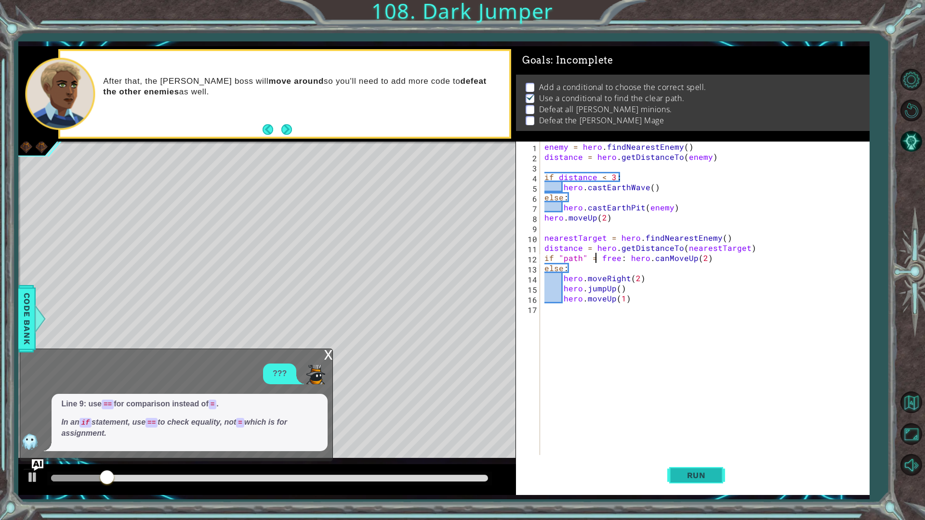
click at [692, 455] on button "Run" at bounding box center [696, 475] width 58 height 35
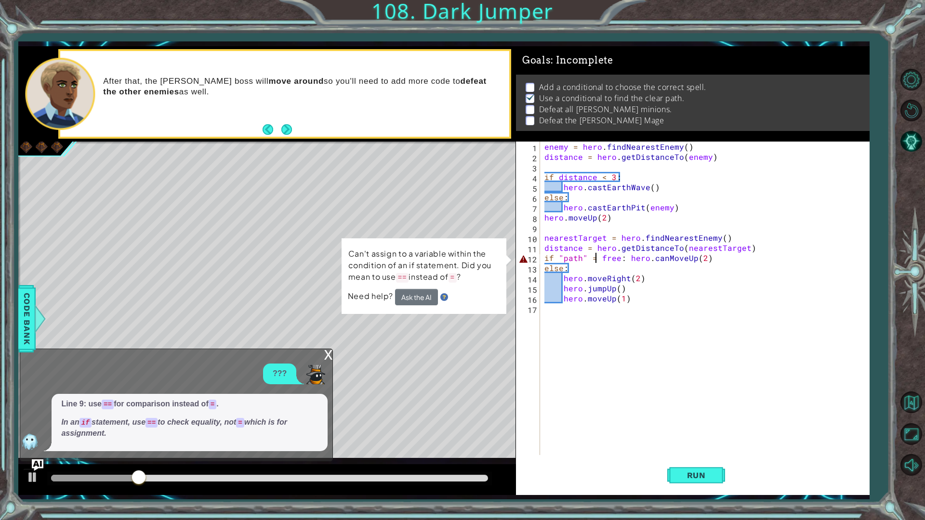
scroll to position [0, 3]
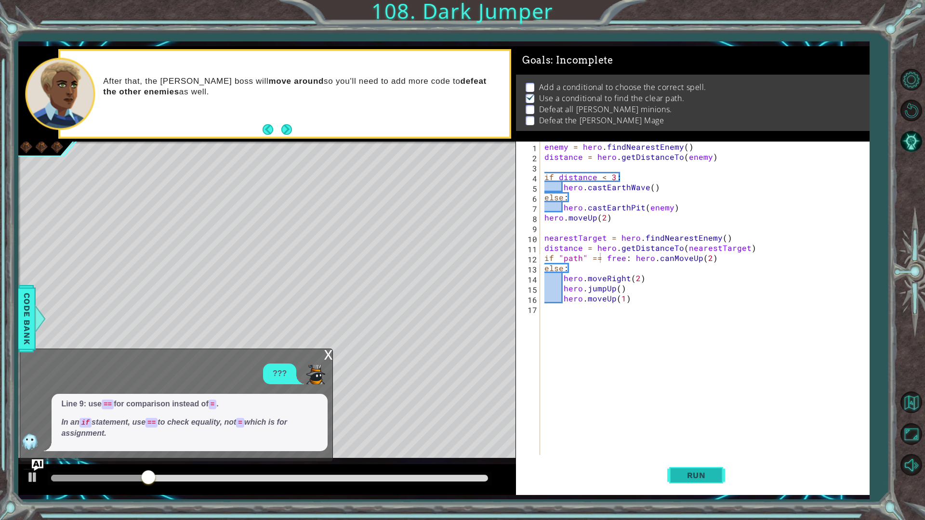
click at [705, 455] on span "Run" at bounding box center [697, 476] width 38 height 10
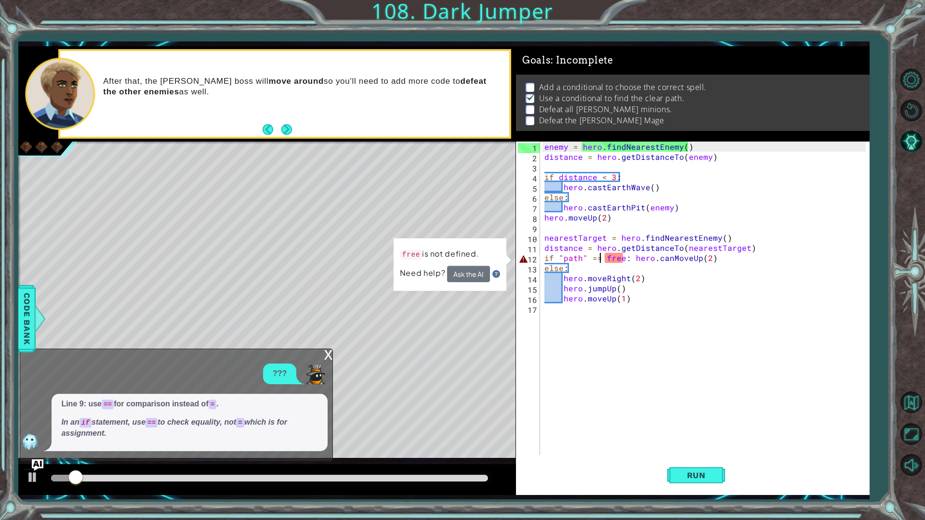
drag, startPoint x: 623, startPoint y: 257, endPoint x: 621, endPoint y: 270, distance: 12.6
click at [622, 257] on div "enemy = hero . findNearestEnemy ( ) distance = hero . getDistanceTo ( enemy ) i…" at bounding box center [707, 309] width 329 height 334
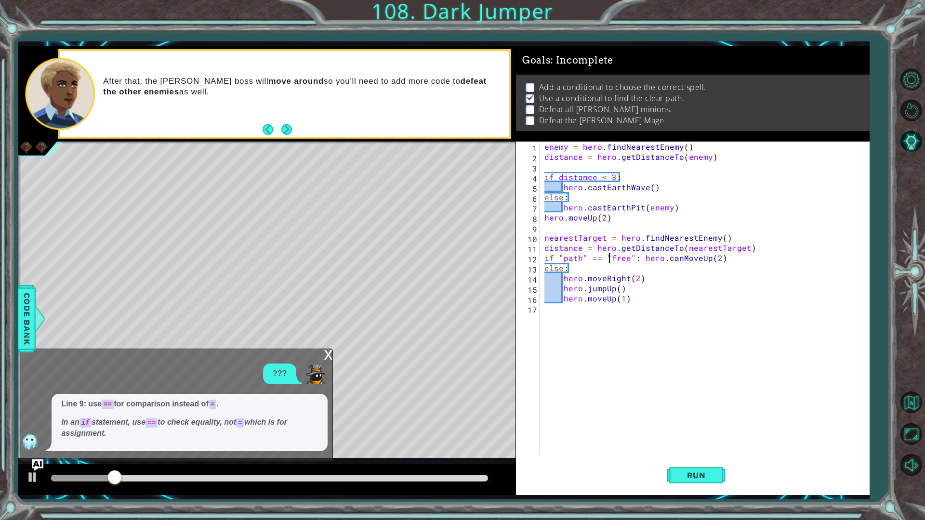
scroll to position [0, 4]
type textarea "if "path" == "free": hero.canMoveUp(2)"
click at [684, 455] on button "Run" at bounding box center [696, 475] width 58 height 35
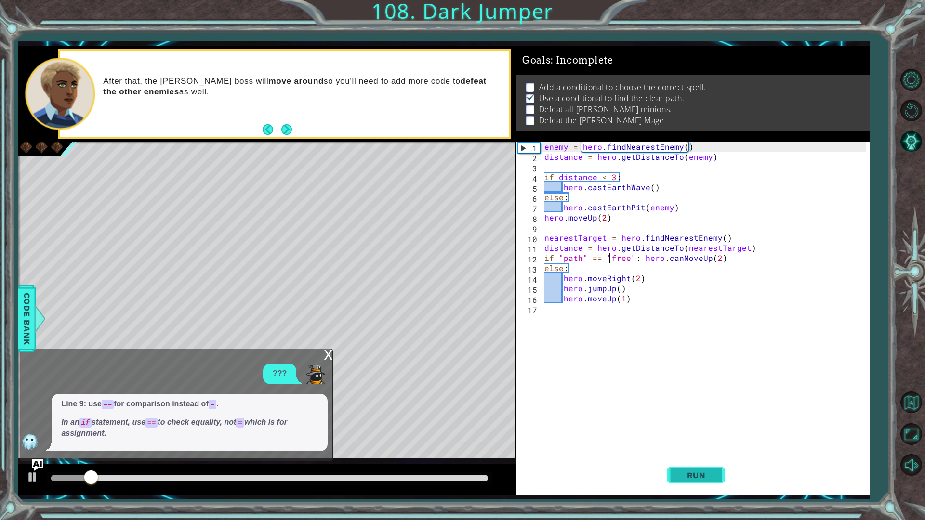
click at [688, 455] on button "Run" at bounding box center [696, 475] width 58 height 35
click at [326, 358] on div "x" at bounding box center [328, 354] width 9 height 10
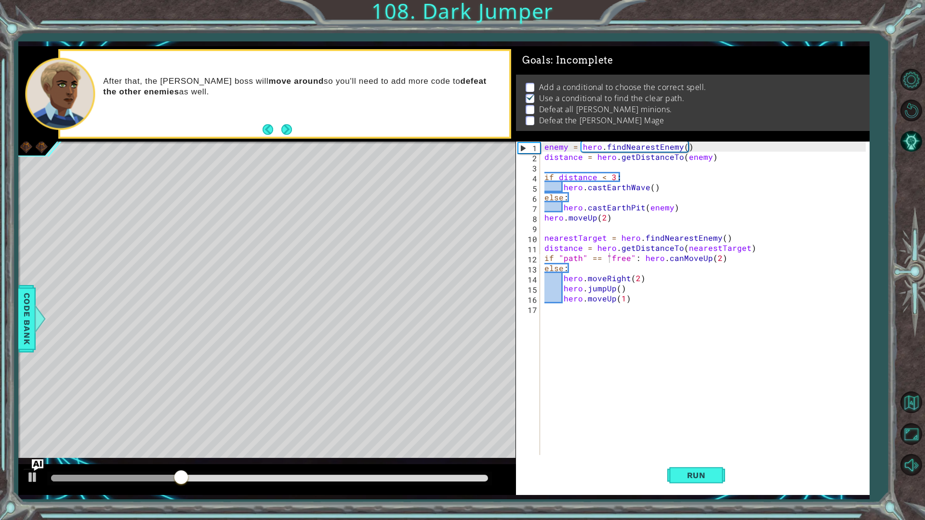
scroll to position [0, 0]
click at [782, 321] on div "enemy = hero . findNearestEnemy ( ) distance = hero . getDistanceTo ( enemy ) i…" at bounding box center [707, 309] width 329 height 334
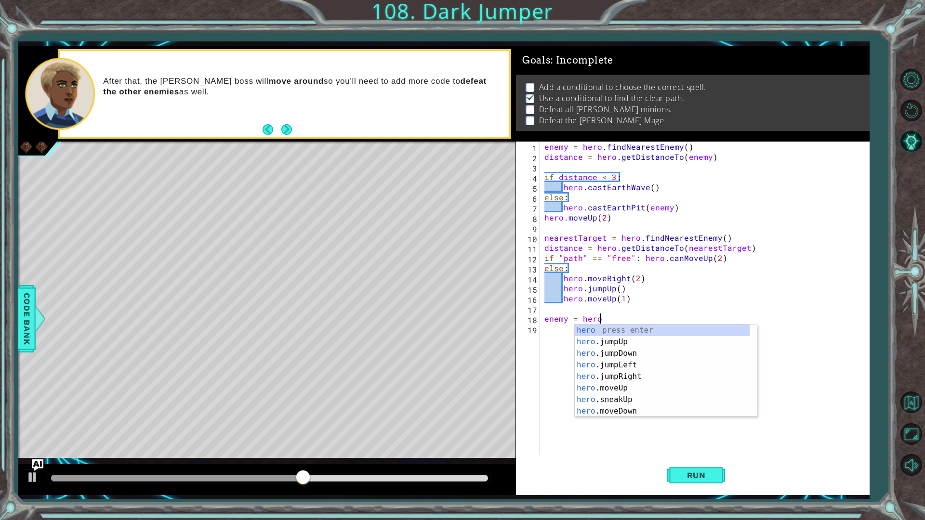
scroll to position [0, 3]
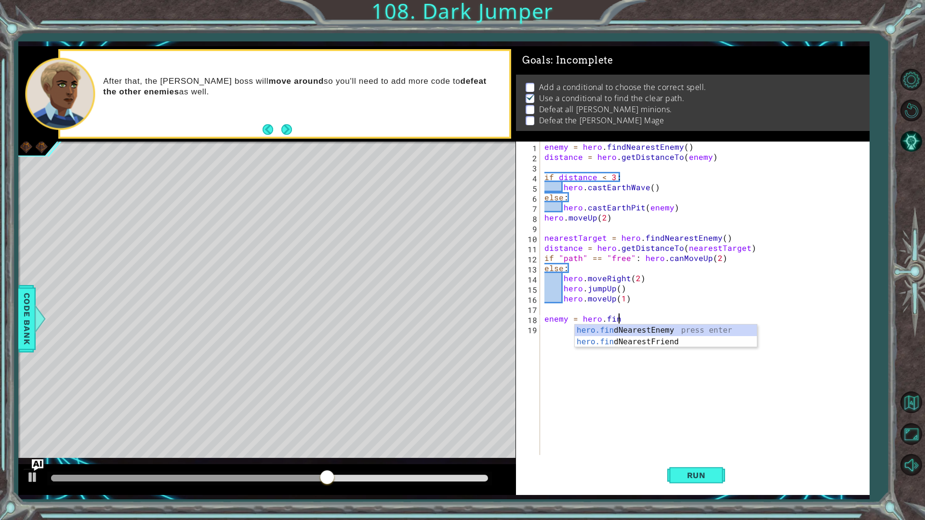
type textarea "enemy = hero.find"
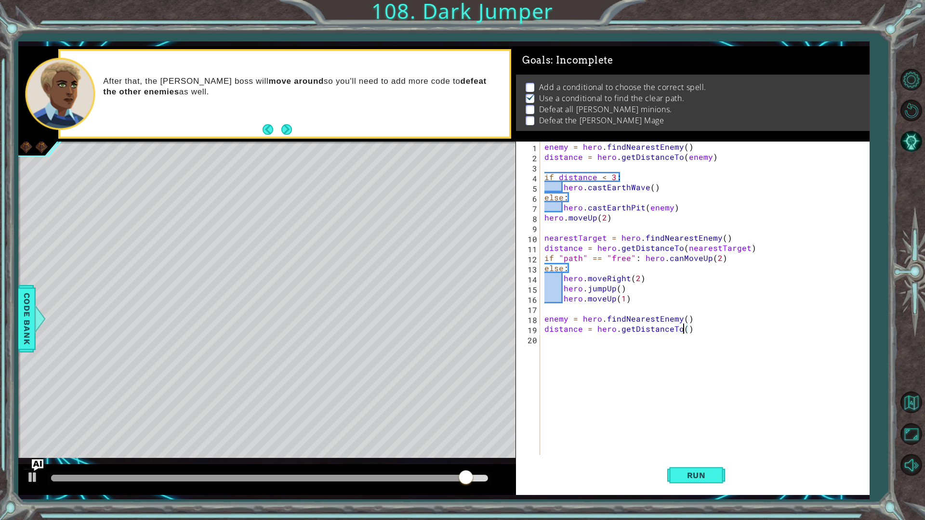
scroll to position [0, 9]
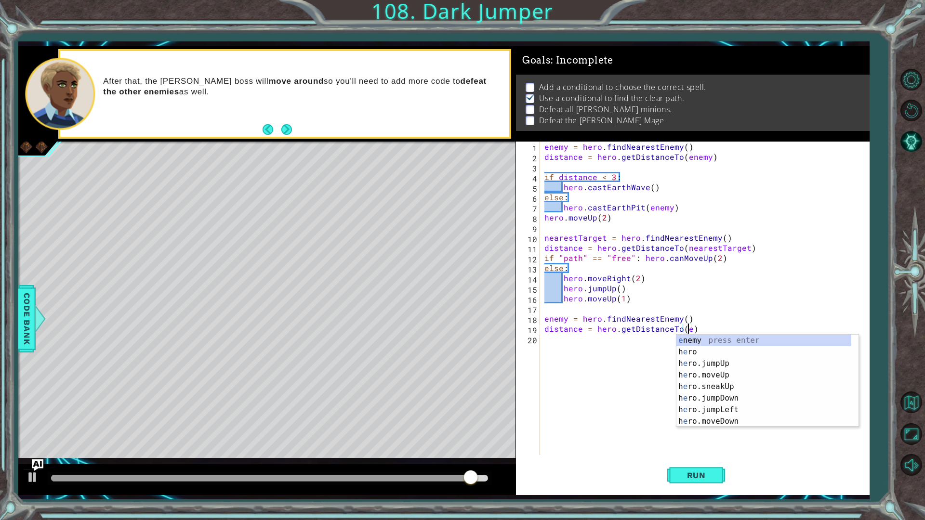
type textarea "distance = hero.getDistanceTo(enemy)"
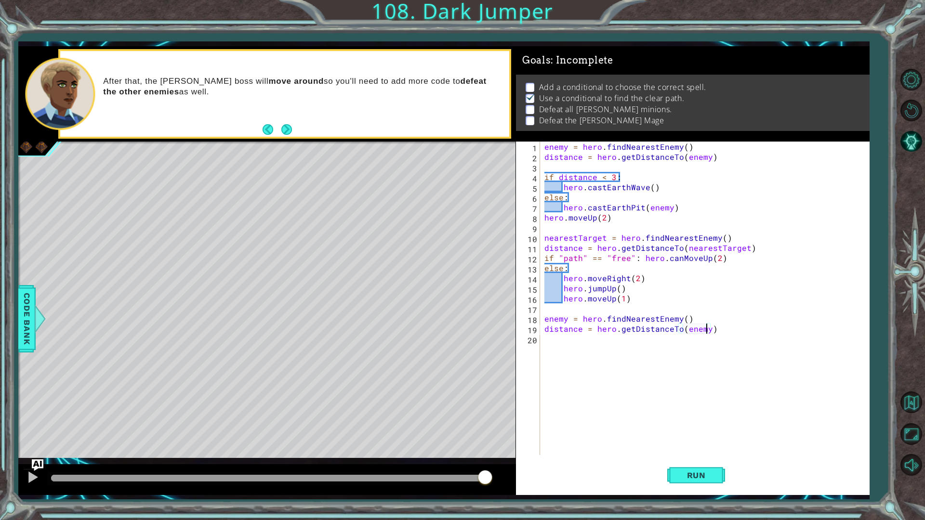
click at [712, 375] on div "enemy = hero . findNearestEnemy ( ) distance = hero . getDistanceTo ( enemy ) i…" at bounding box center [707, 309] width 329 height 334
type textarea "if distance < 3:"
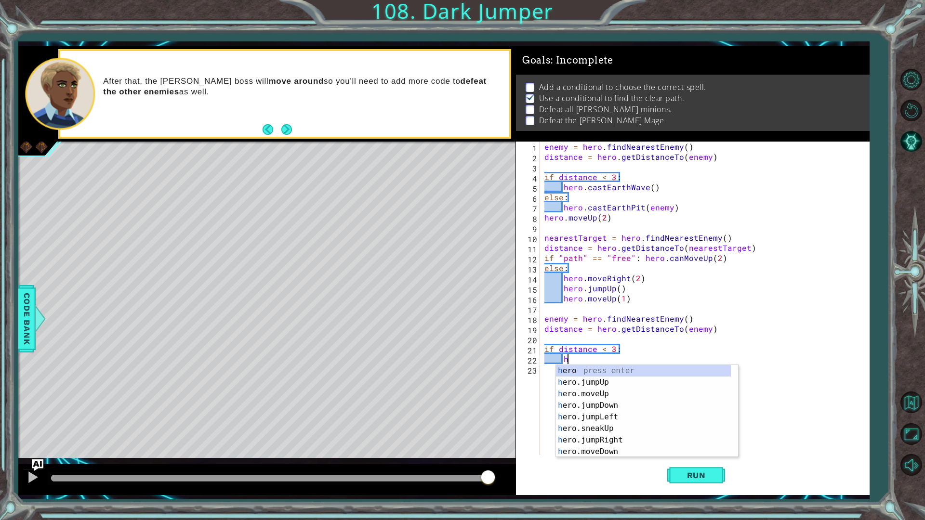
scroll to position [0, 1]
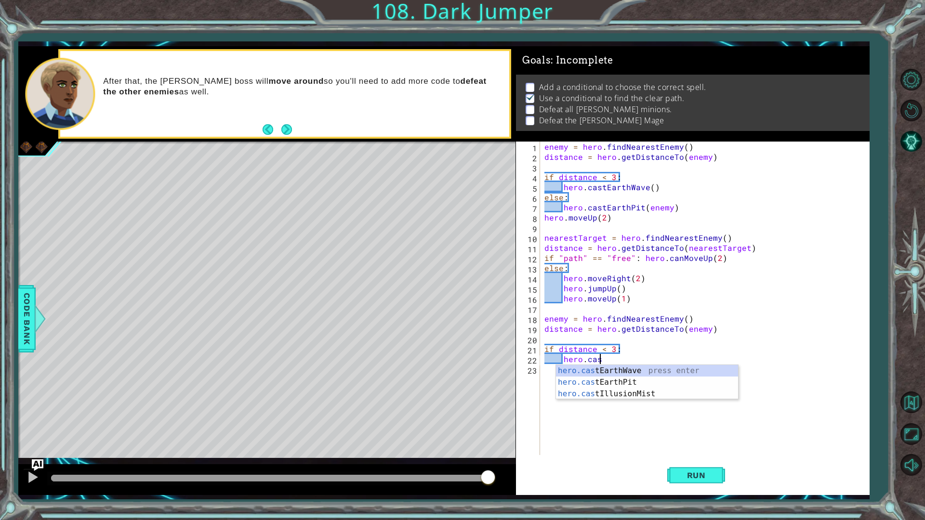
type textarea "hero.cast"
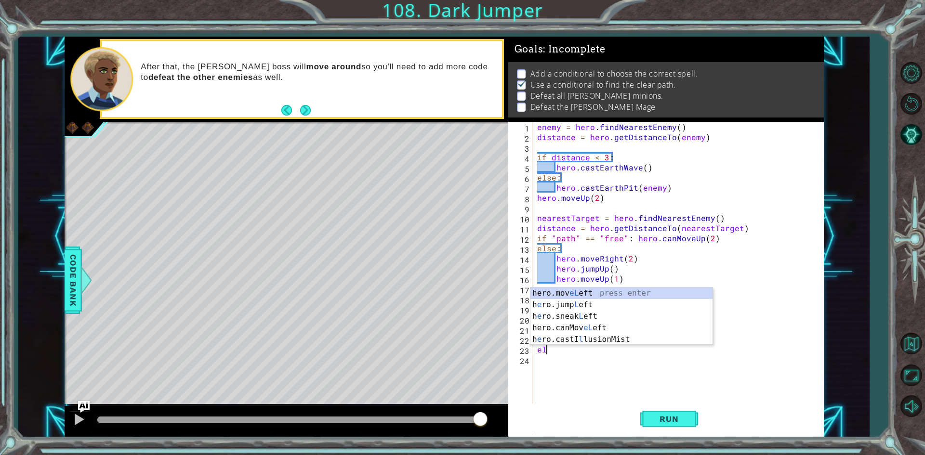
scroll to position [0, 0]
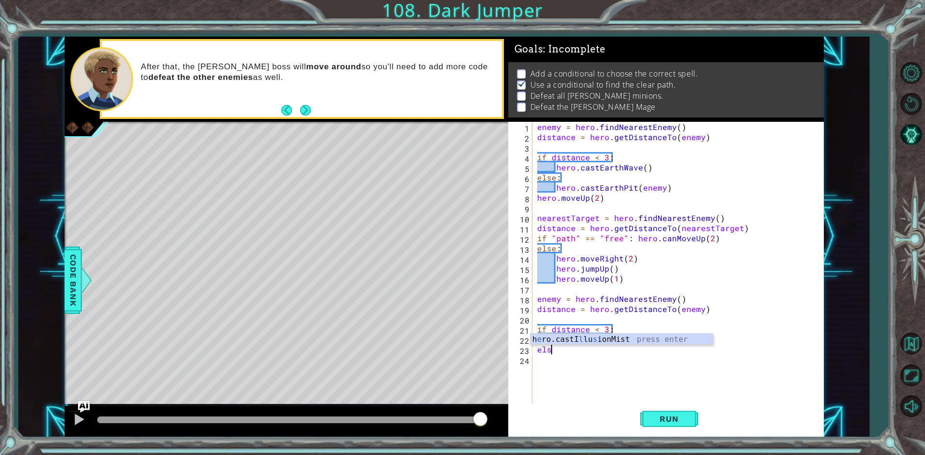
type textarea "else"
type textarea "else:"
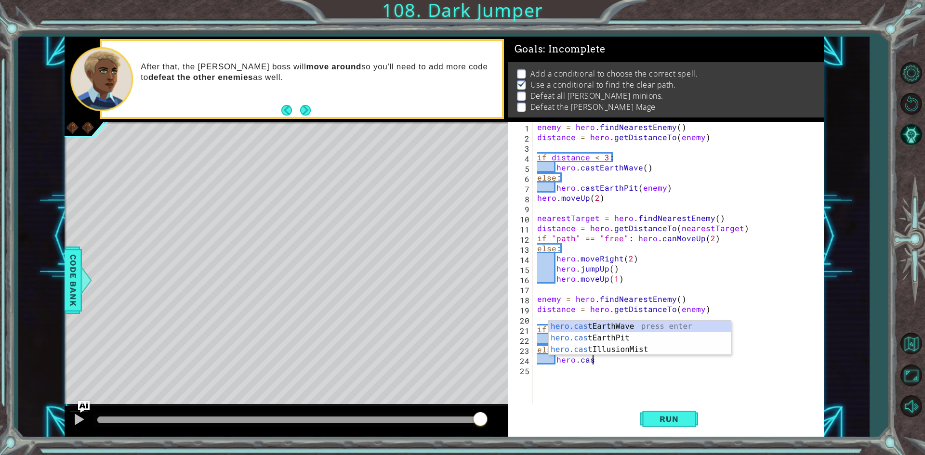
scroll to position [0, 3]
click at [637, 337] on div "hero.cast EarthWave press enter hero.cast EarthPit press enter hero.cast Illusi…" at bounding box center [640, 350] width 182 height 58
type textarea "hero.castEarthPit(enemy)"
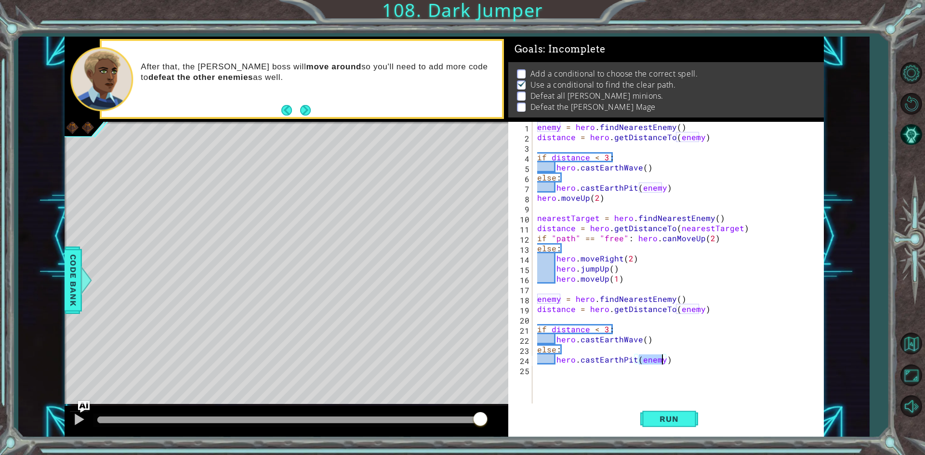
click at [671, 375] on div "enemy = hero . findNearestEnemy ( ) distance = hero . getDistanceTo ( enemy ) i…" at bounding box center [680, 274] width 290 height 304
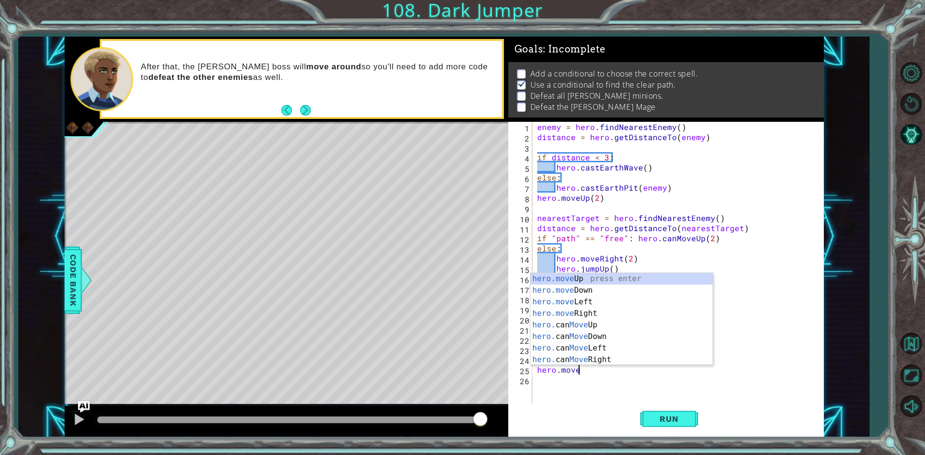
scroll to position [0, 2]
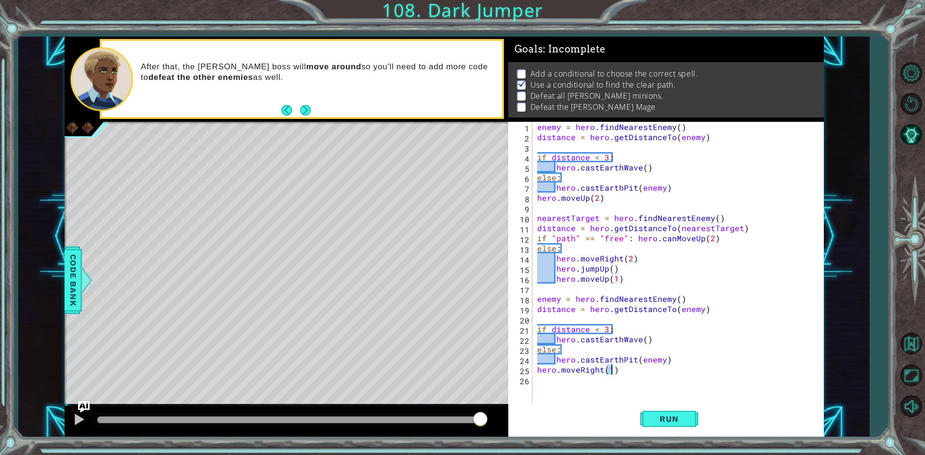
type textarea "hero.moveRight(2)"
type textarea "hero.moveDown(2)"
type textarea "hero.moveRight(2)"
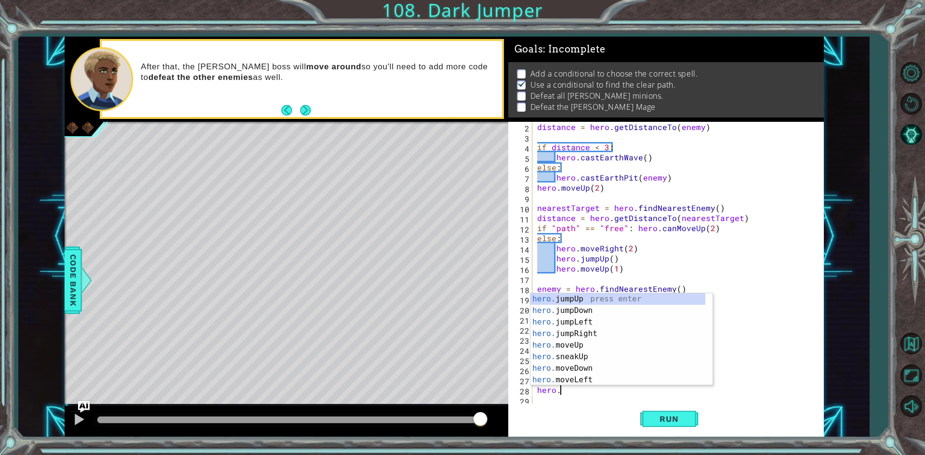
scroll to position [0, 1]
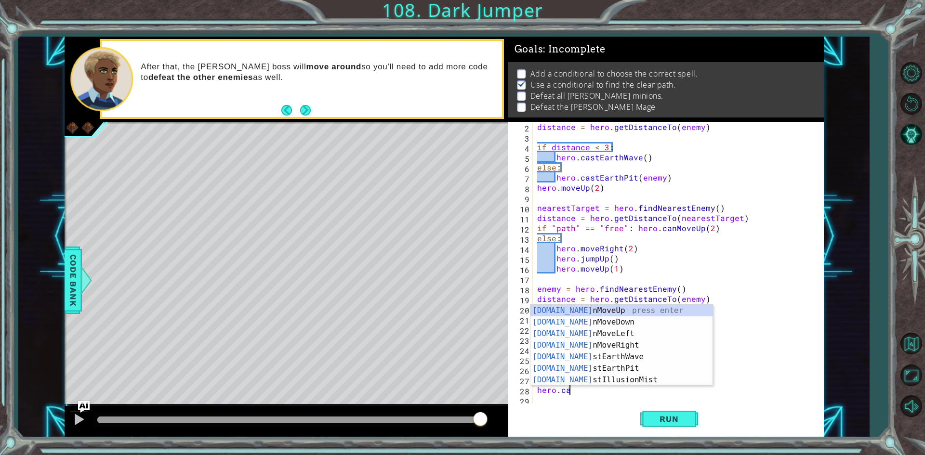
type textarea "hero.cas"
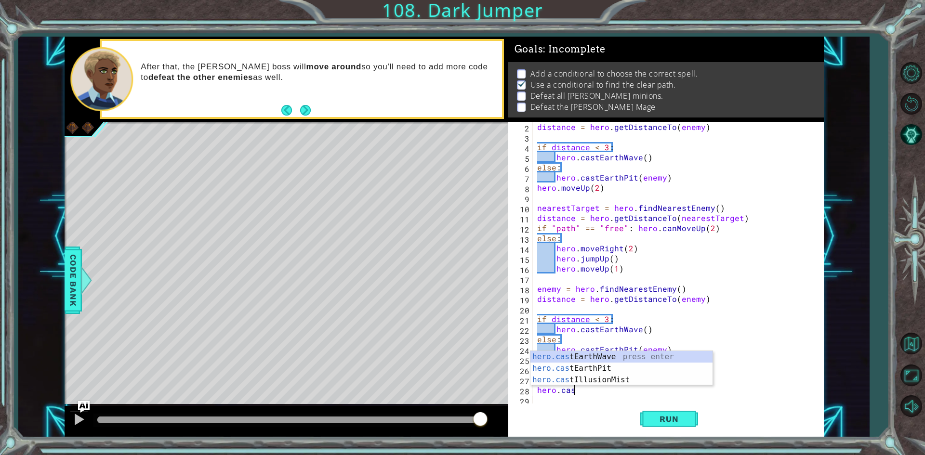
scroll to position [20, 0]
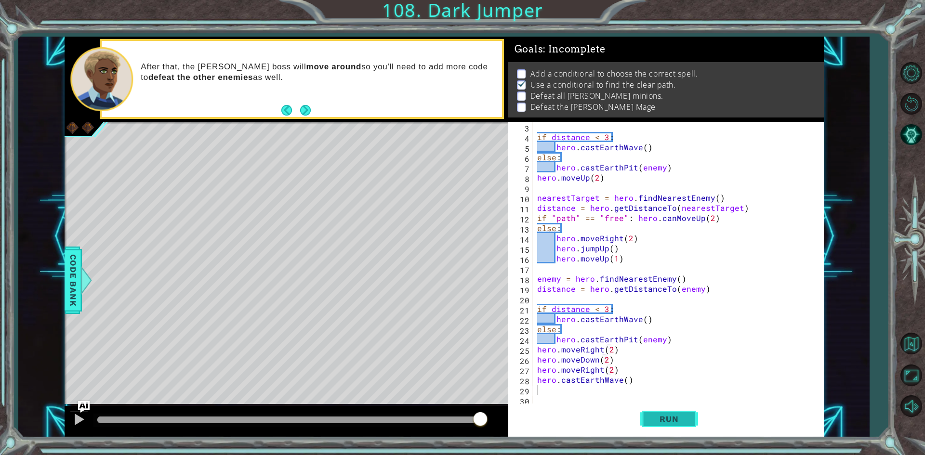
click at [679, 423] on span "Run" at bounding box center [669, 419] width 38 height 10
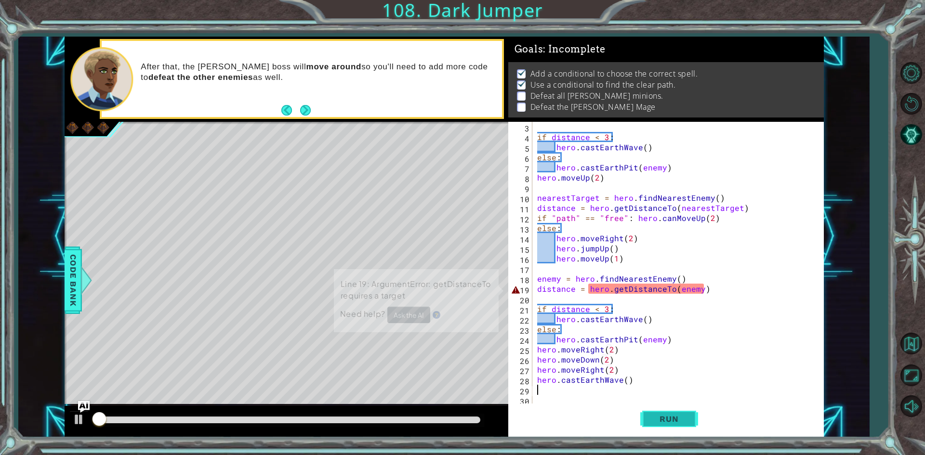
scroll to position [4, 0]
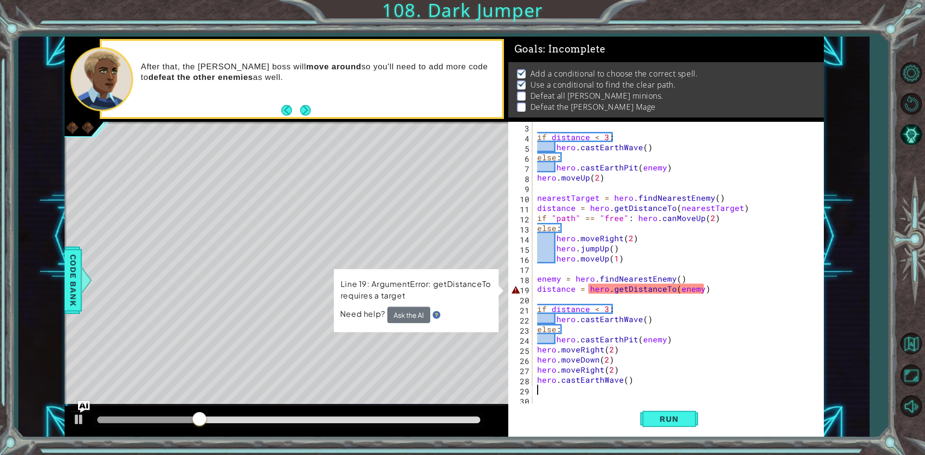
click at [676, 286] on div "if distance < 3 : hero . castEarthWave ( ) else : hero . castEarthPit ( enemy )…" at bounding box center [676, 274] width 283 height 304
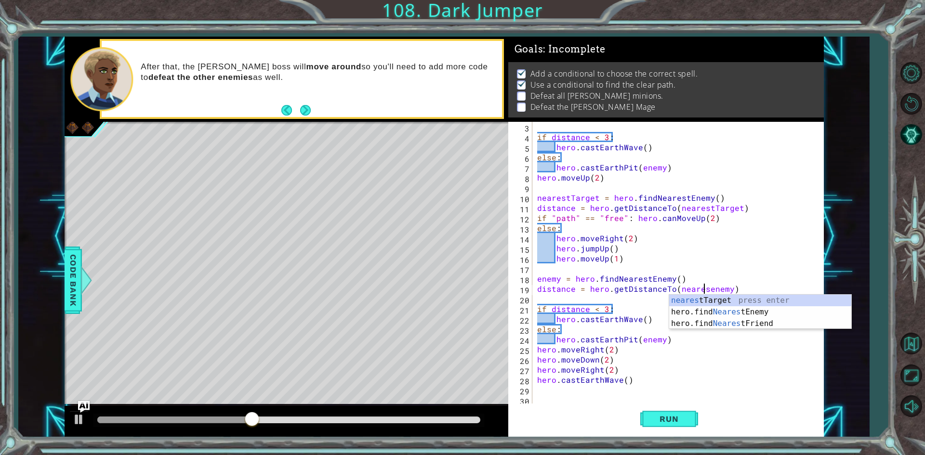
scroll to position [0, 11]
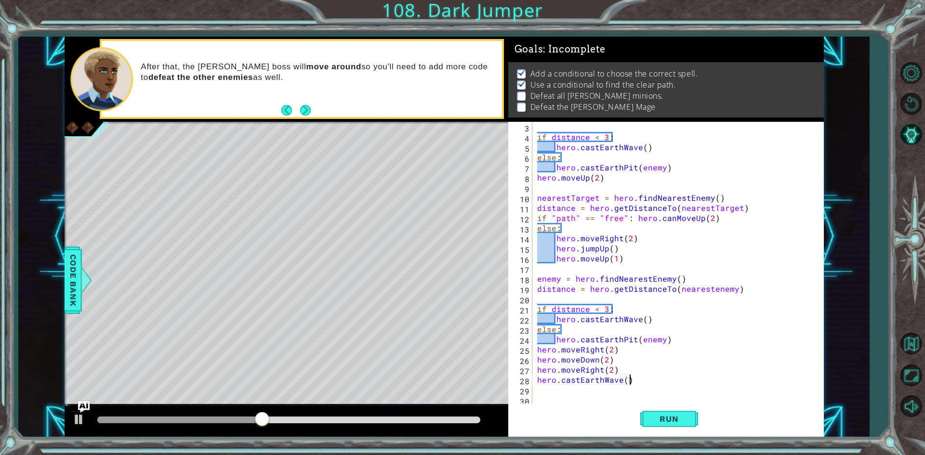
click at [695, 382] on div "if distance < 3 : hero . castEarthWave ( ) else : hero . castEarthPit ( enemy )…" at bounding box center [676, 274] width 283 height 304
click at [711, 286] on div "if distance < 3 : hero . castEarthWave ( ) else : hero . castEarthPit ( enemy )…" at bounding box center [676, 274] width 283 height 304
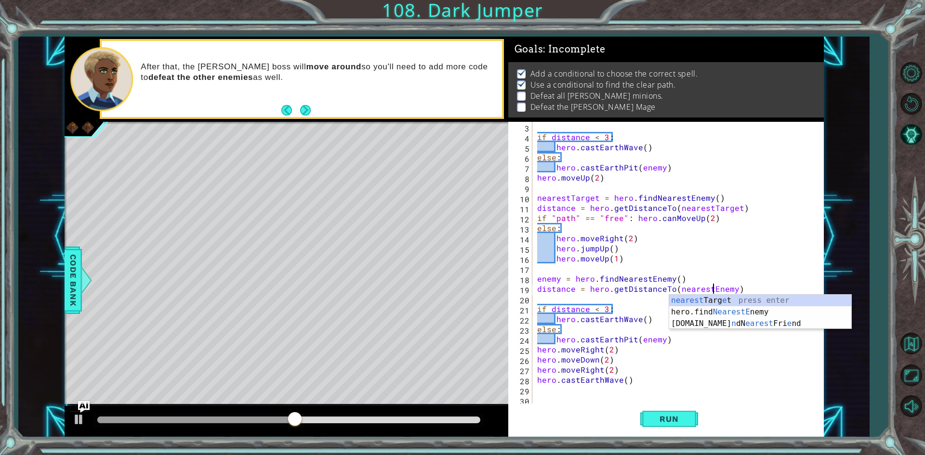
scroll to position [0, 11]
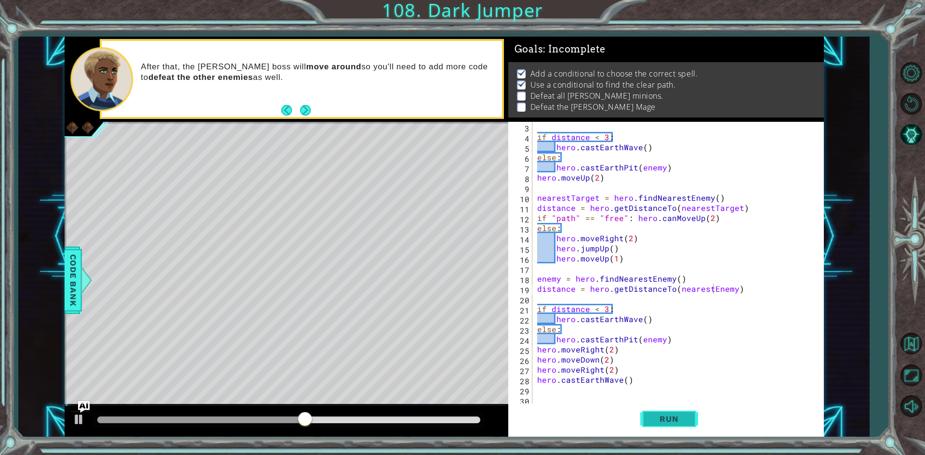
click at [681, 410] on button "Run" at bounding box center [669, 419] width 58 height 31
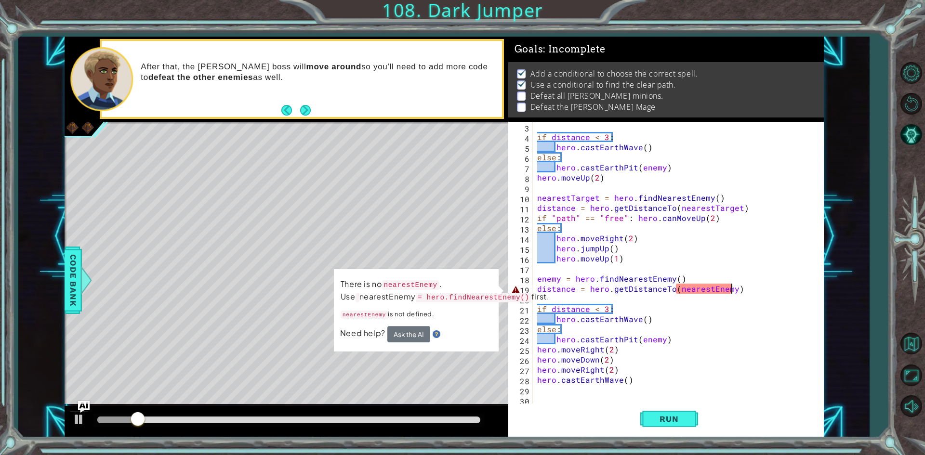
click at [733, 291] on div "if distance < 3 : hero . castEarthWave ( ) else : hero . castEarthPit ( enemy )…" at bounding box center [676, 274] width 283 height 304
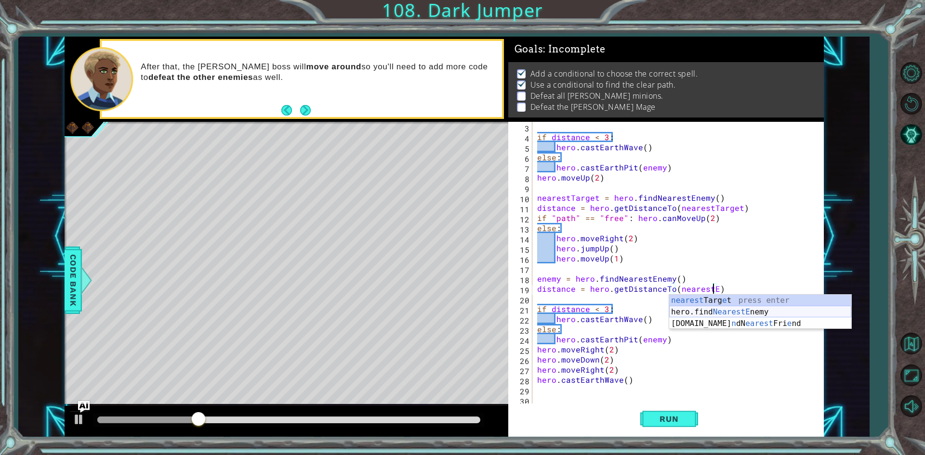
click at [737, 307] on div "nearest Targ e t press enter hero.find NearestE nemy press enter [DOMAIN_NAME] …" at bounding box center [760, 324] width 182 height 58
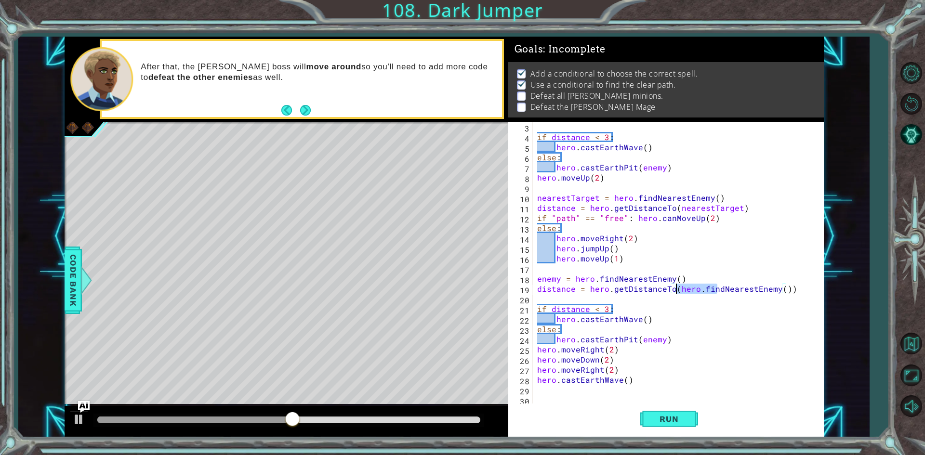
drag, startPoint x: 717, startPoint y: 287, endPoint x: 675, endPoint y: 291, distance: 42.1
click at [675, 291] on div "if distance < 3 : hero . castEarthWave ( ) else : hero . castEarthPit ( enemy )…" at bounding box center [676, 274] width 283 height 304
click at [674, 426] on button "Run" at bounding box center [669, 419] width 58 height 31
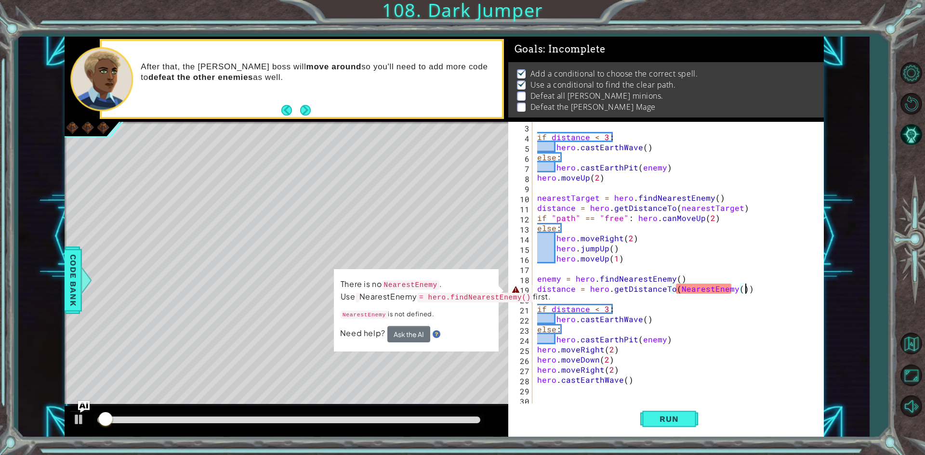
click at [758, 292] on div "if distance < 3 : hero . castEarthWave ( ) else : hero . castEarthPit ( enemy )…" at bounding box center [676, 274] width 283 height 304
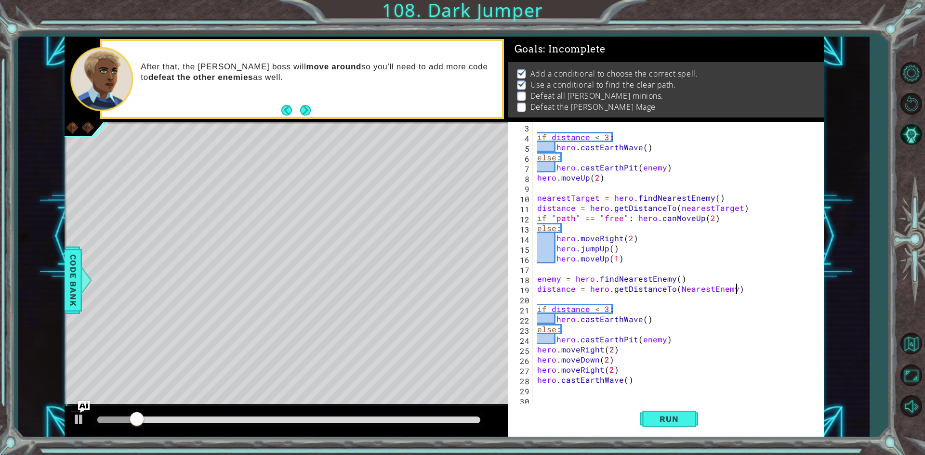
scroll to position [0, 12]
click at [658, 418] on span "Run" at bounding box center [669, 419] width 38 height 10
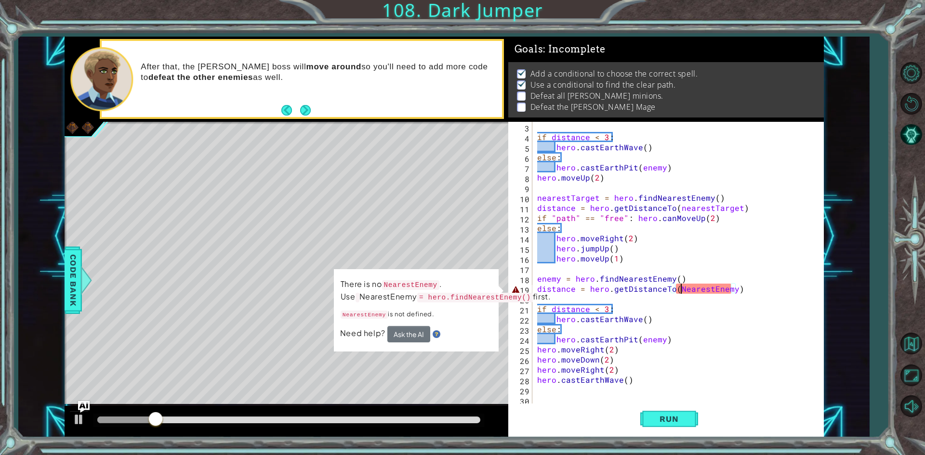
click at [682, 292] on div "if distance < 3 : hero . castEarthWave ( ) else : hero . castEarthPit ( enemy )…" at bounding box center [676, 274] width 283 height 304
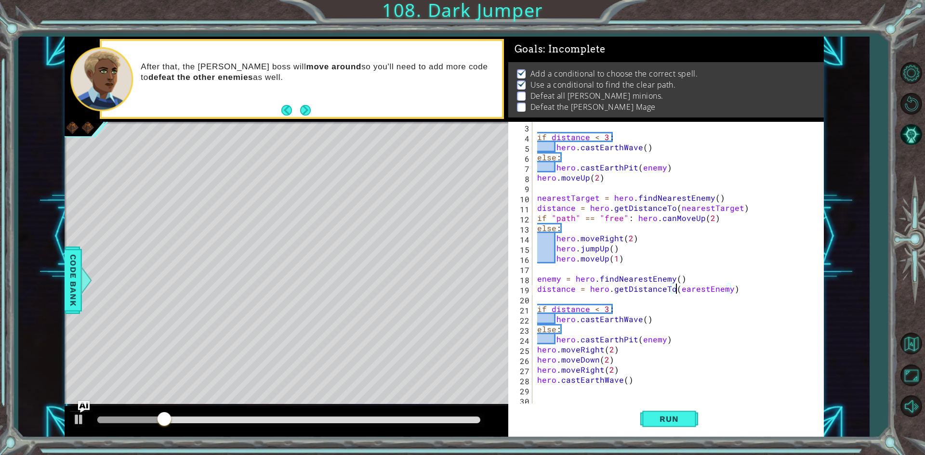
scroll to position [0, 9]
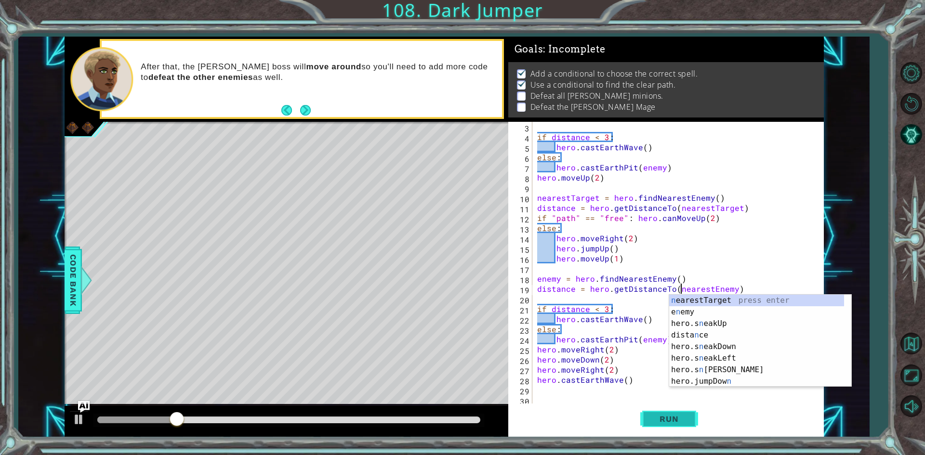
click at [664, 417] on span "Run" at bounding box center [669, 419] width 38 height 10
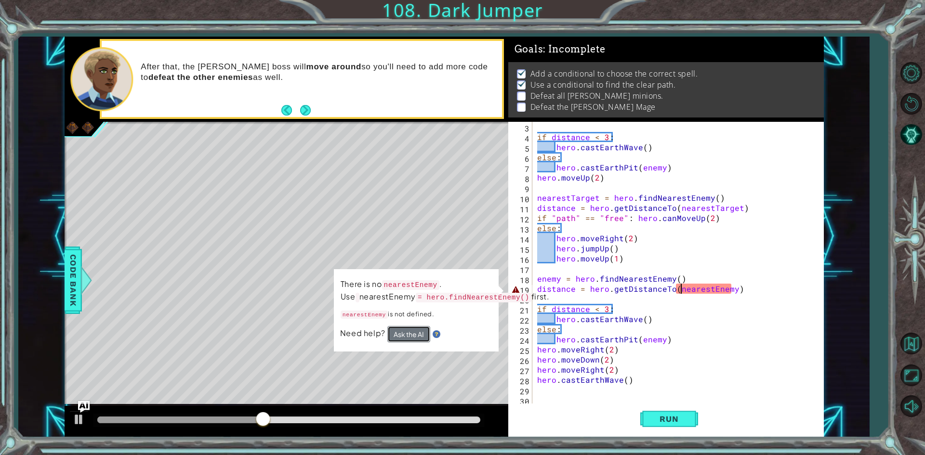
click at [391, 343] on button "Ask the AI" at bounding box center [408, 334] width 43 height 16
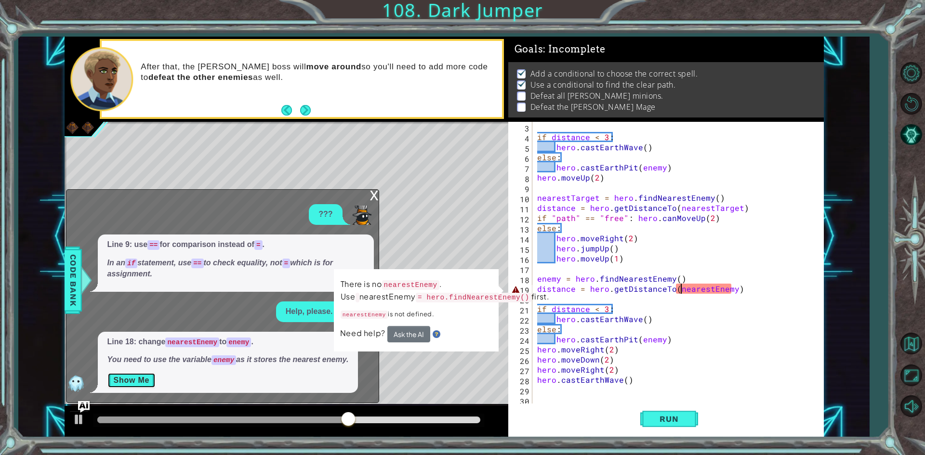
click at [135, 385] on button "Show Me" at bounding box center [131, 380] width 49 height 15
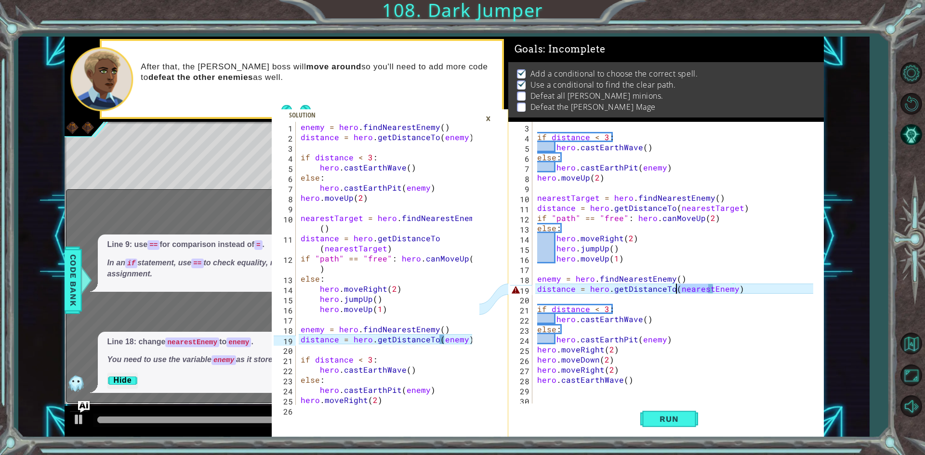
drag, startPoint x: 708, startPoint y: 286, endPoint x: 677, endPoint y: 288, distance: 31.4
click at [677, 288] on div "if distance < 3 : hero . castEarthWave ( ) else : hero . castEarthPit ( enemy )…" at bounding box center [676, 274] width 283 height 304
type textarea "distance = hero.getDistanceTo(enemy)"
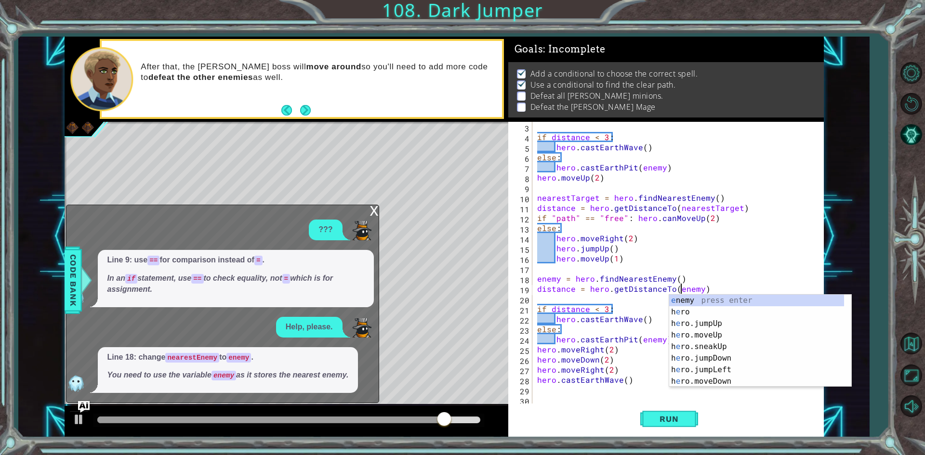
click at [672, 400] on div "if distance < 3 : hero . castEarthWave ( ) else : hero . castEarthPit ( enemy )…" at bounding box center [676, 274] width 283 height 304
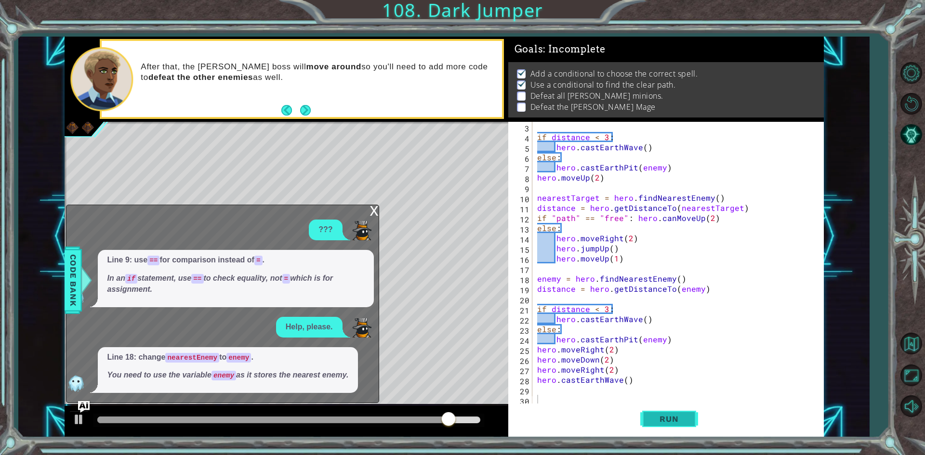
click at [678, 422] on span "Run" at bounding box center [669, 419] width 38 height 10
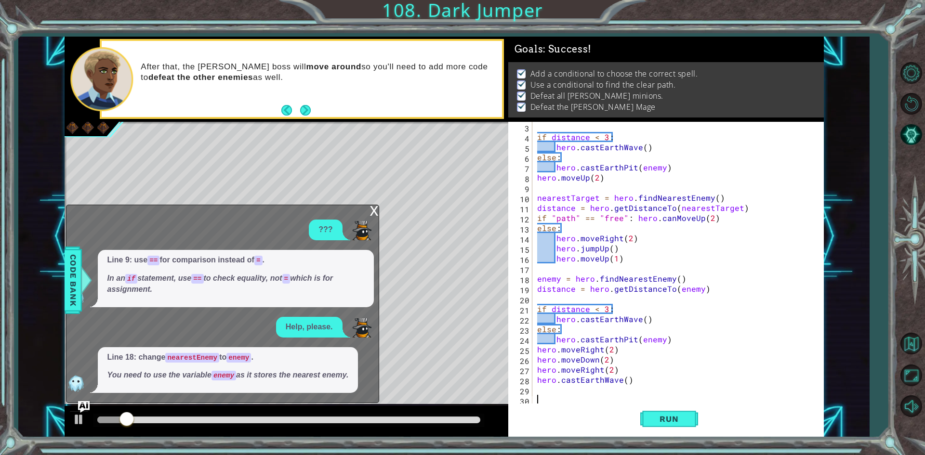
click at [373, 213] on div "x" at bounding box center [374, 210] width 9 height 10
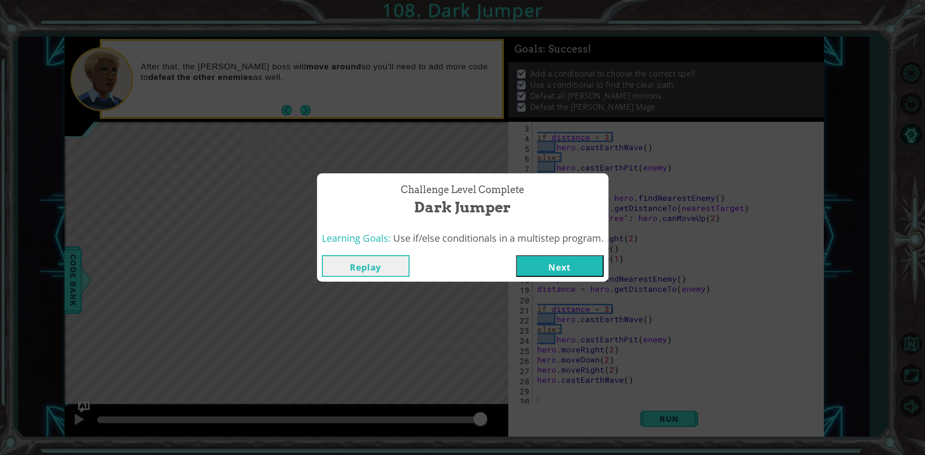
click at [543, 271] on button "Next" at bounding box center [560, 266] width 88 height 22
